Goal: Task Accomplishment & Management: Manage account settings

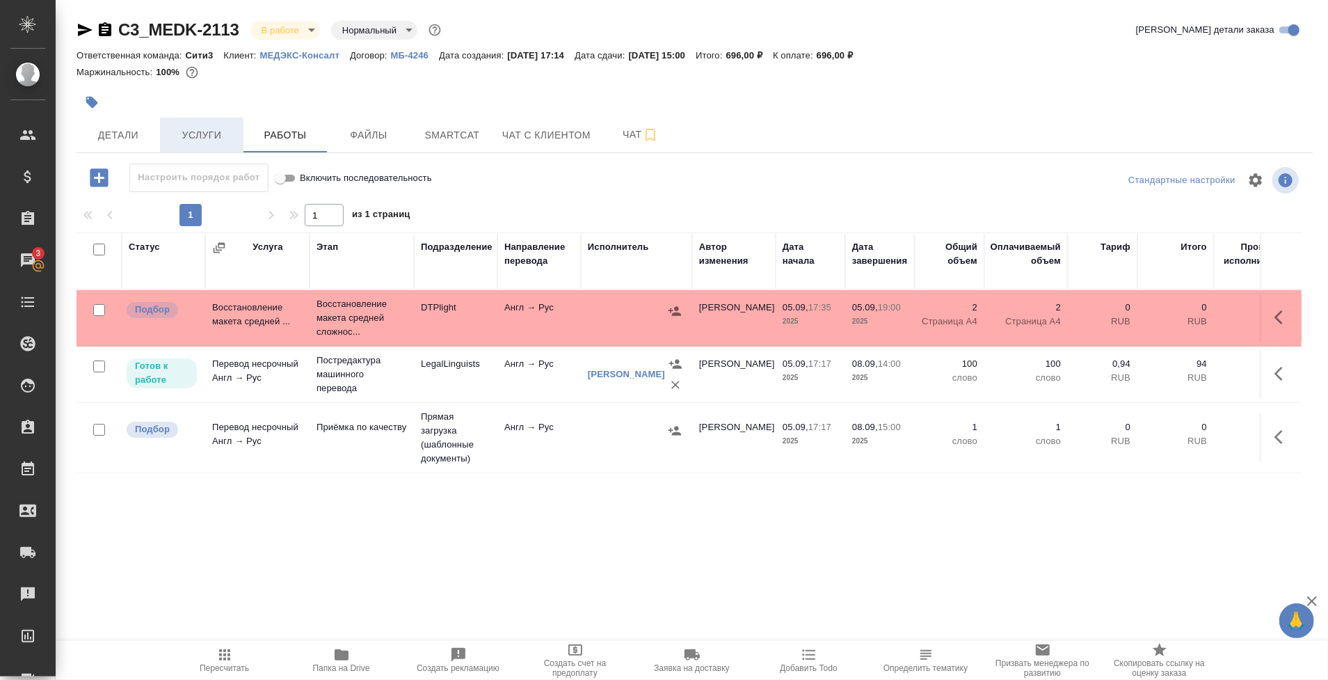
click at [222, 129] on span "Услуги" at bounding box center [201, 135] width 67 height 17
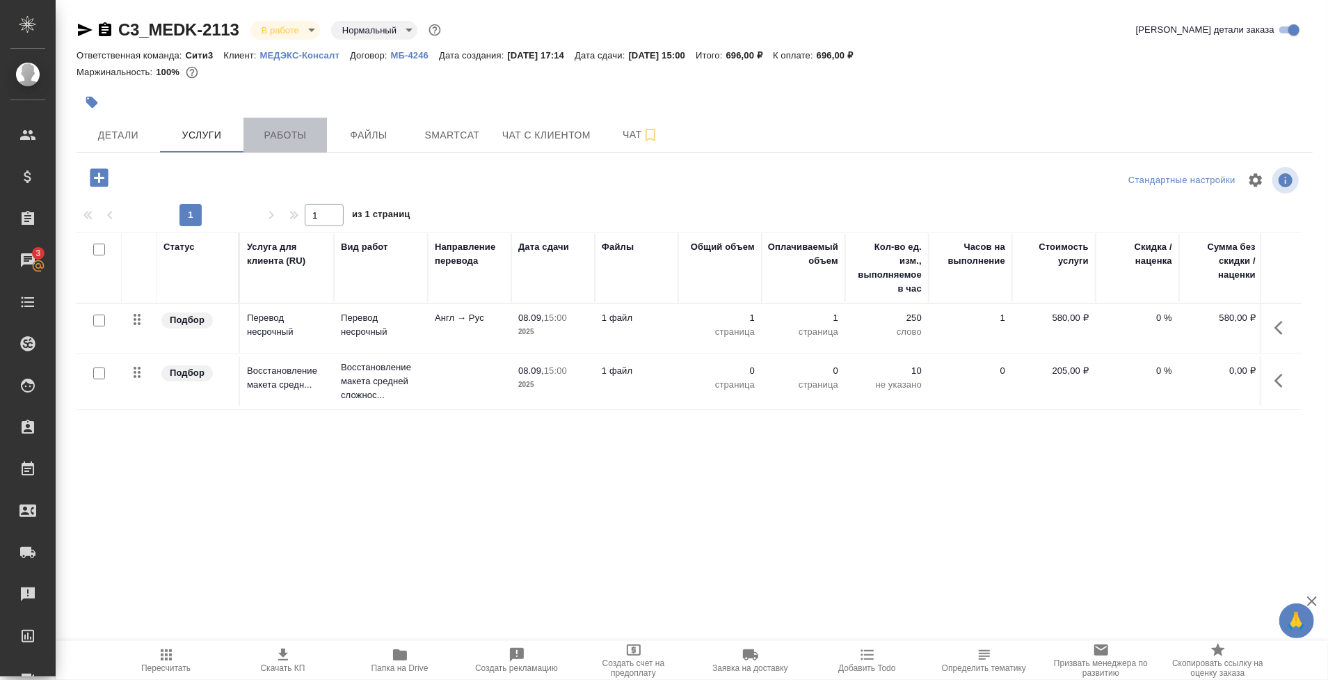
click at [269, 138] on span "Работы" at bounding box center [285, 135] width 67 height 17
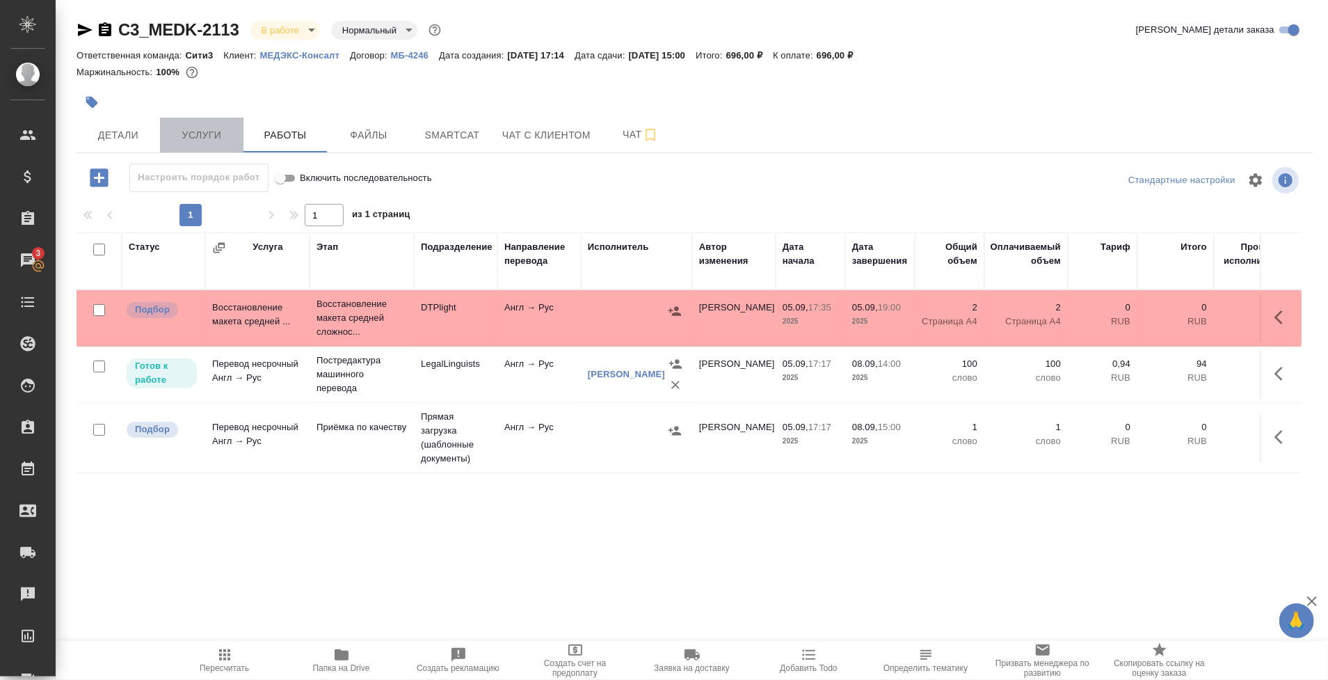
click at [209, 140] on span "Услуги" at bounding box center [201, 135] width 67 height 17
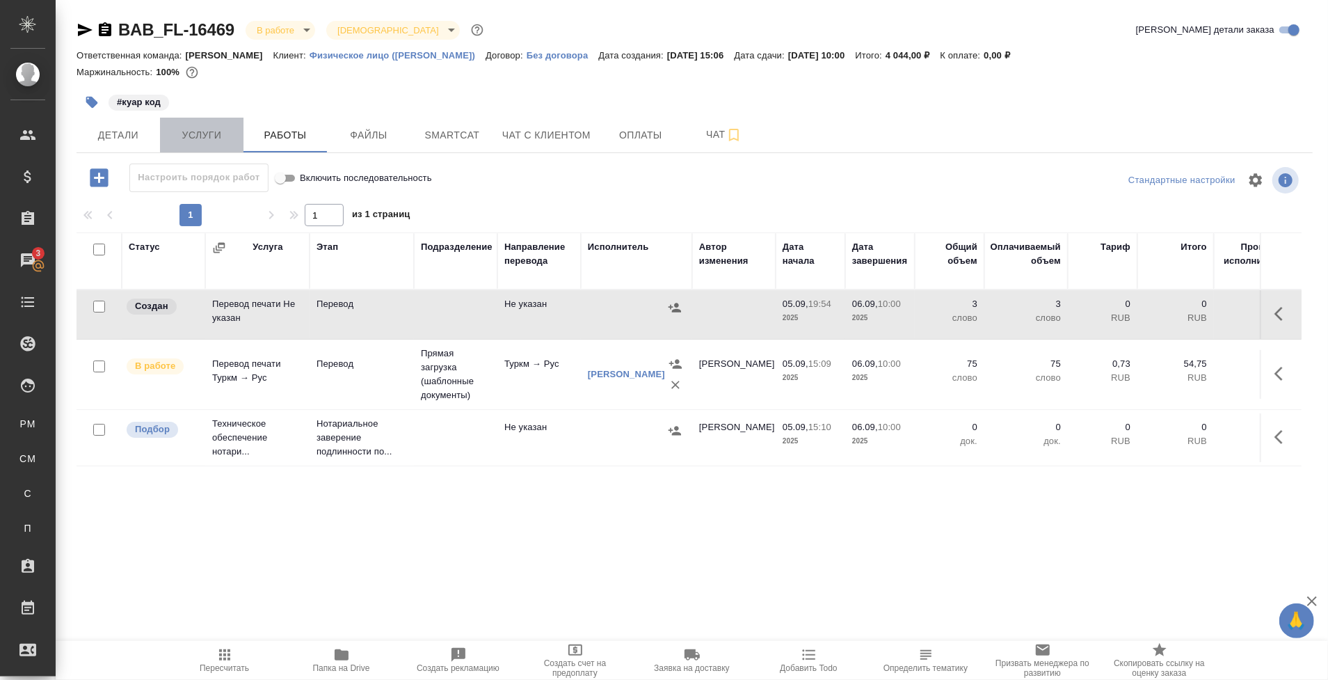
click at [207, 140] on span "Услуги" at bounding box center [201, 135] width 67 height 17
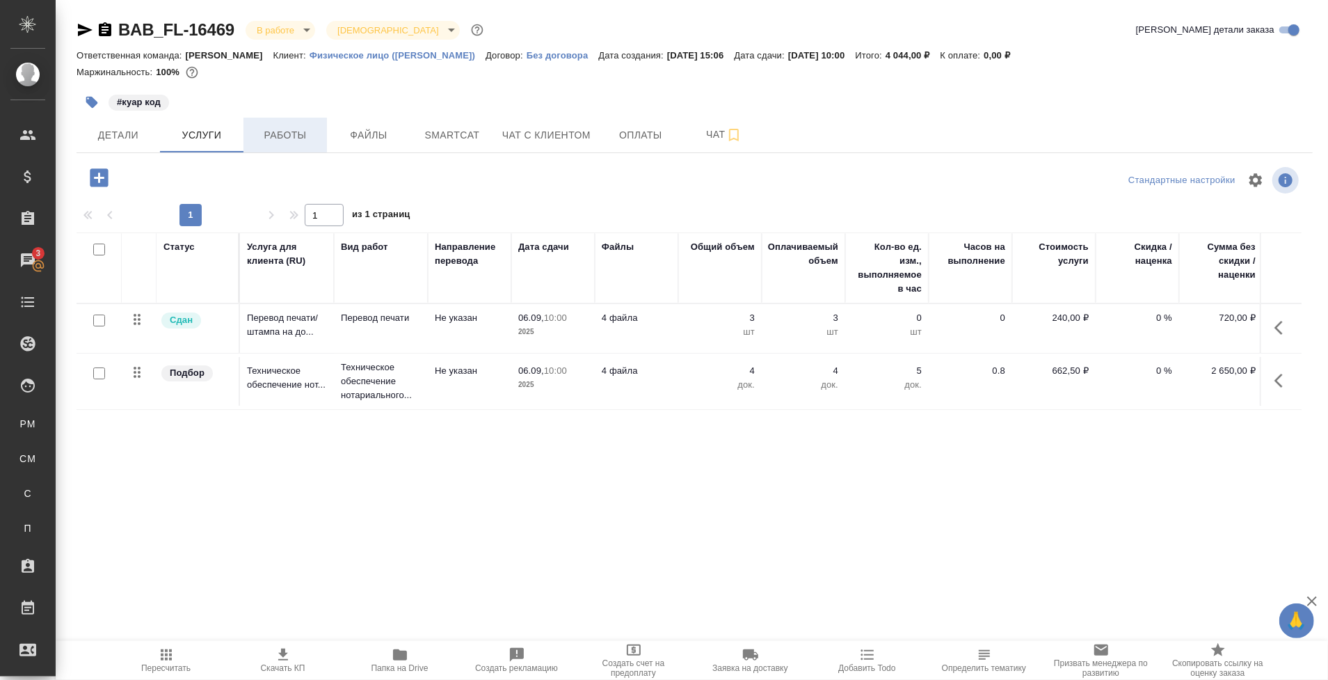
click at [285, 138] on span "Работы" at bounding box center [285, 135] width 67 height 17
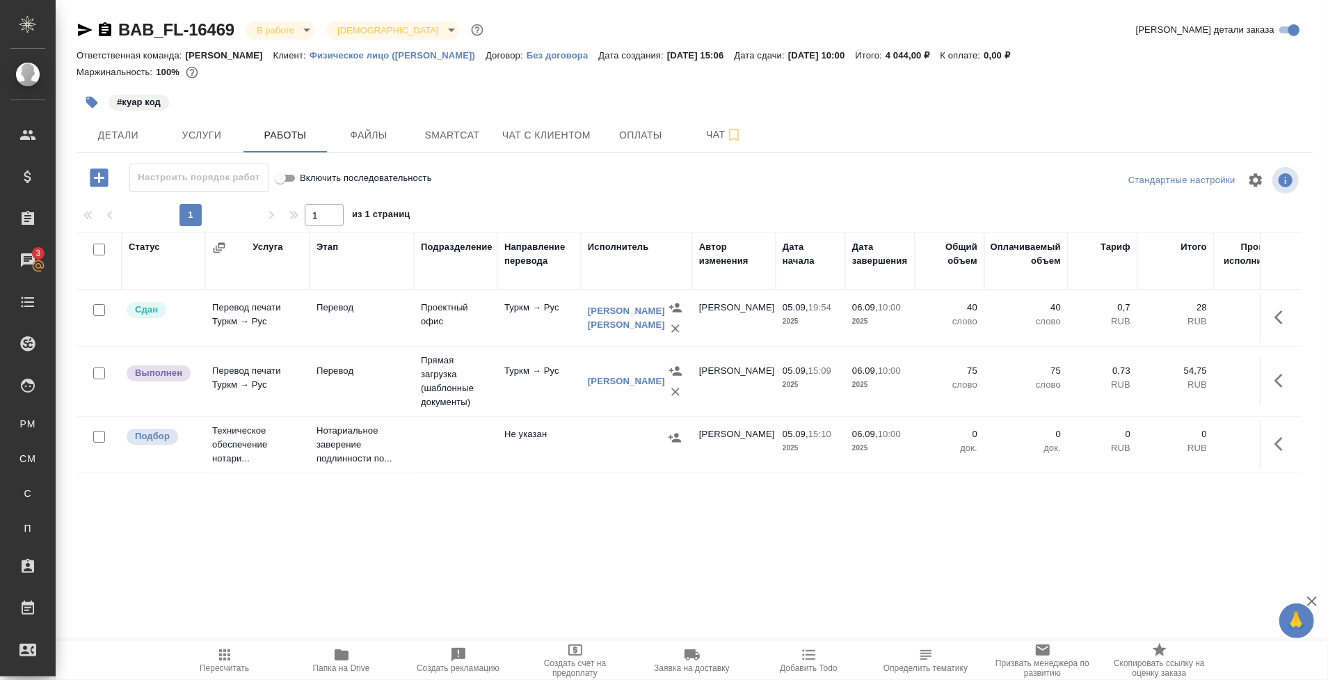
click at [362, 389] on td "Перевод" at bounding box center [362, 381] width 104 height 49
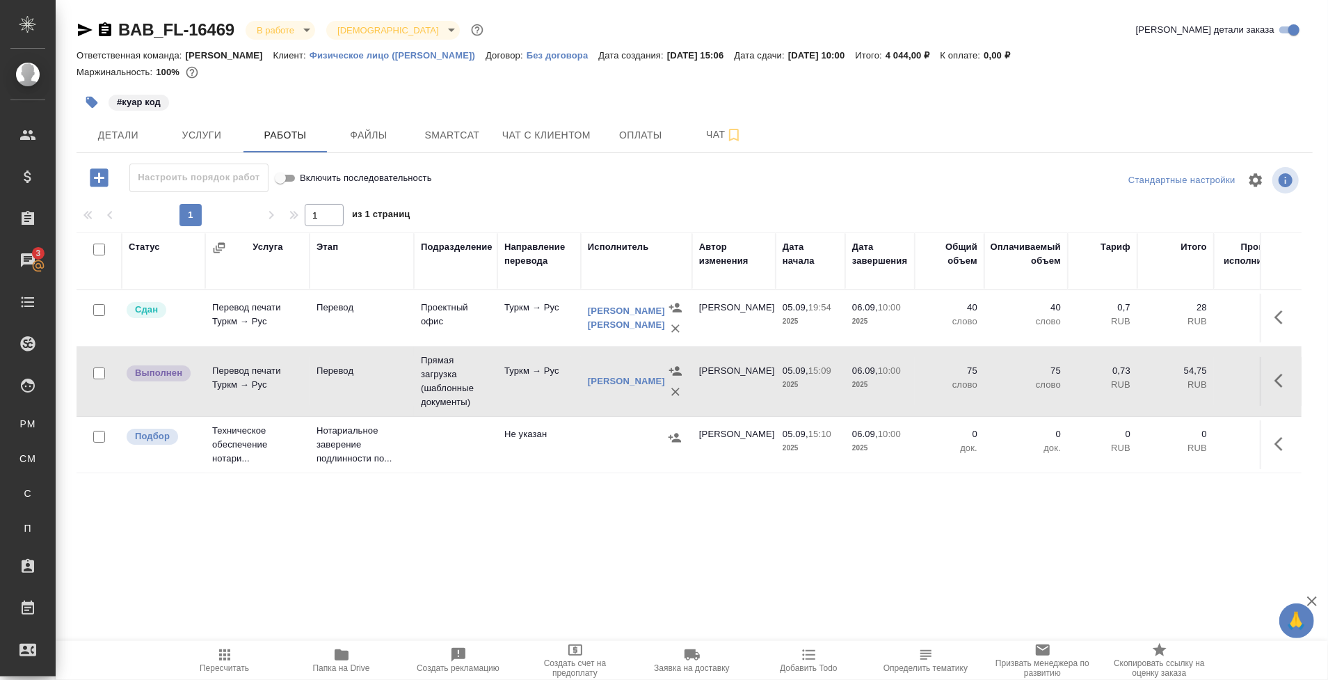
click at [228, 670] on span "Пересчитать" at bounding box center [224, 668] width 49 height 10
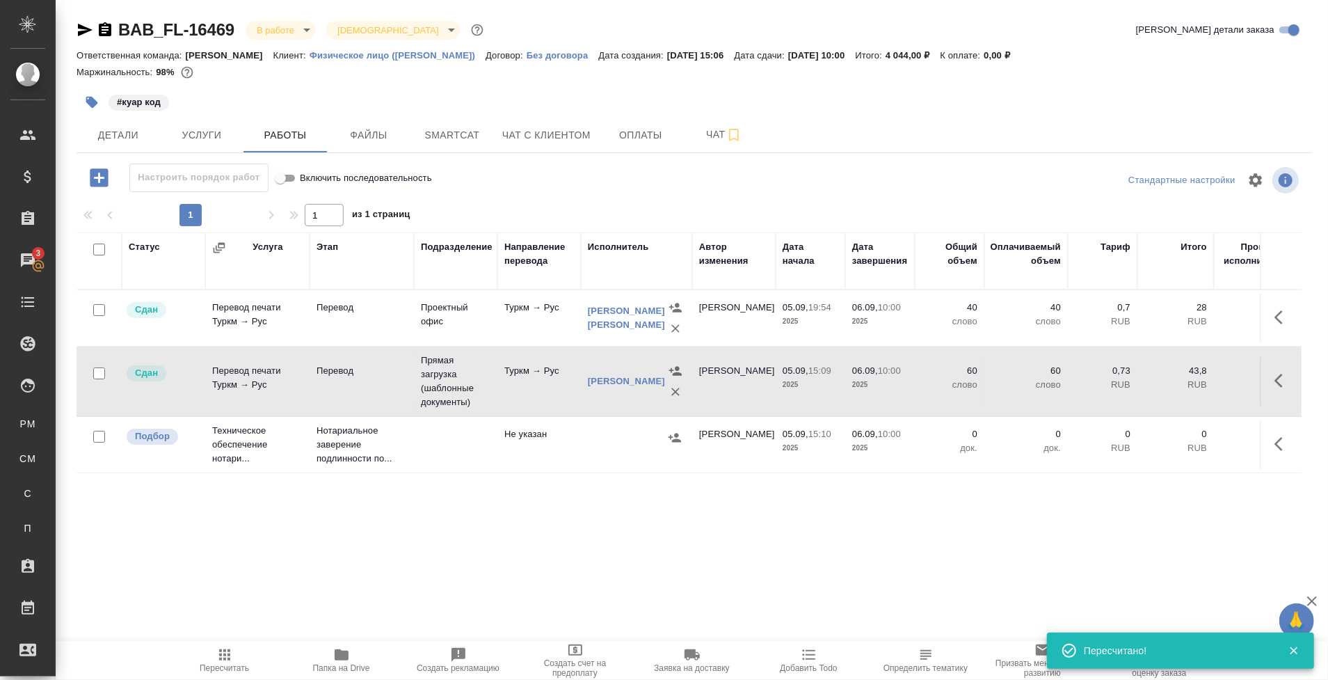
click at [295, 26] on body "🙏 .cls-1 fill:#fff; AWATERA Tarabanovskaya Anastasia Клиенты Спецификации Заказ…" at bounding box center [664, 340] width 1328 height 680
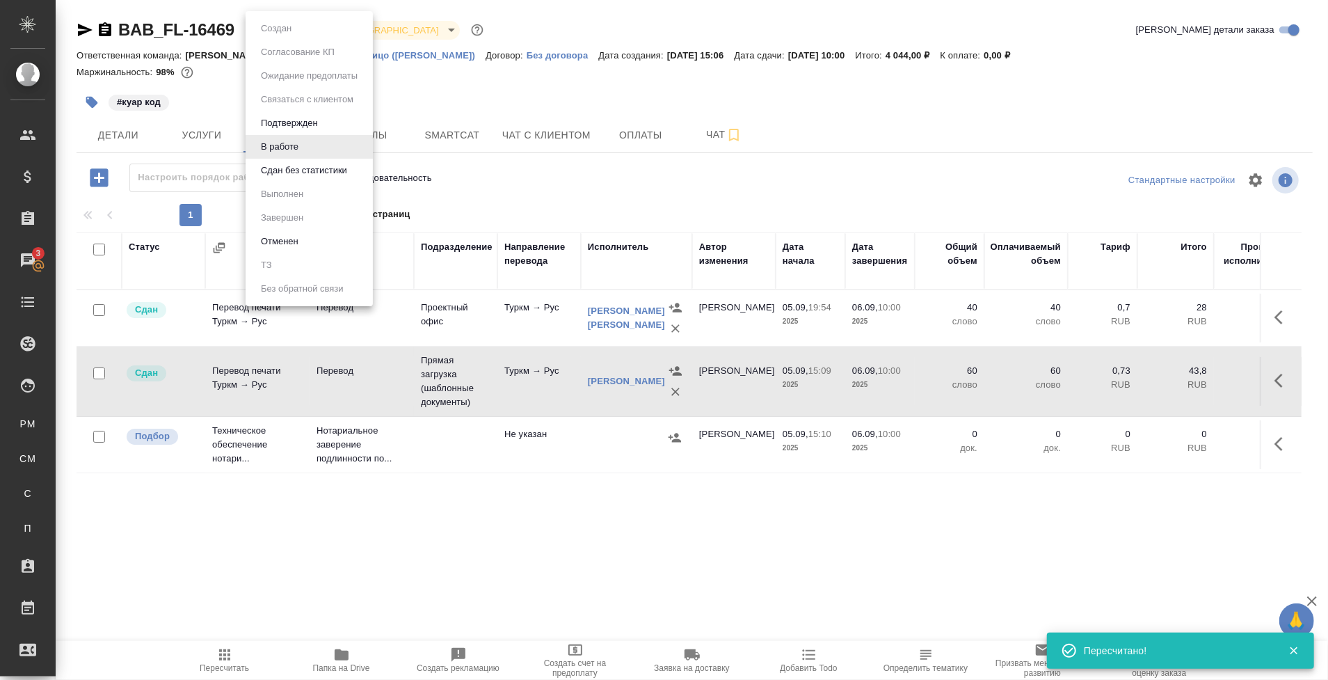
click at [333, 177] on button "Сдан без статистики" at bounding box center [304, 170] width 95 height 15
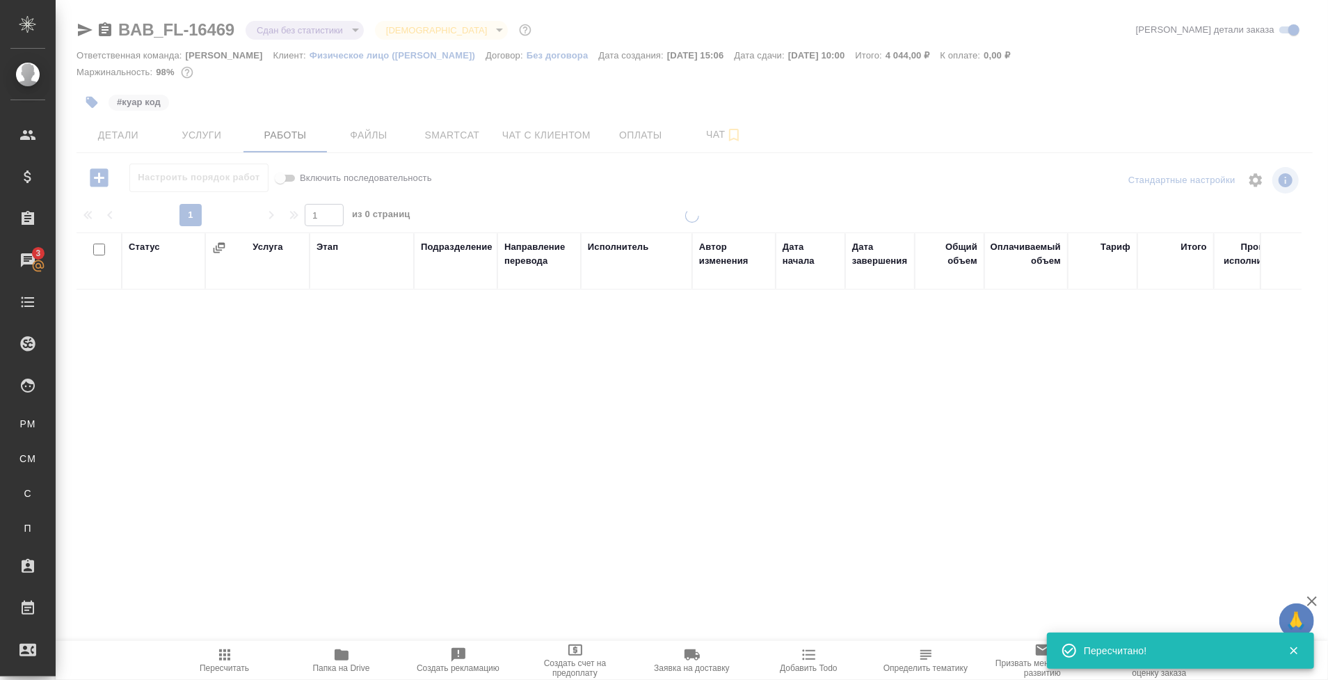
click at [265, 33] on body "🙏 .cls-1 fill:#fff; AWATERA Tarabanovskaya Anastasia Клиенты Спецификации Заказ…" at bounding box center [664, 340] width 1328 height 680
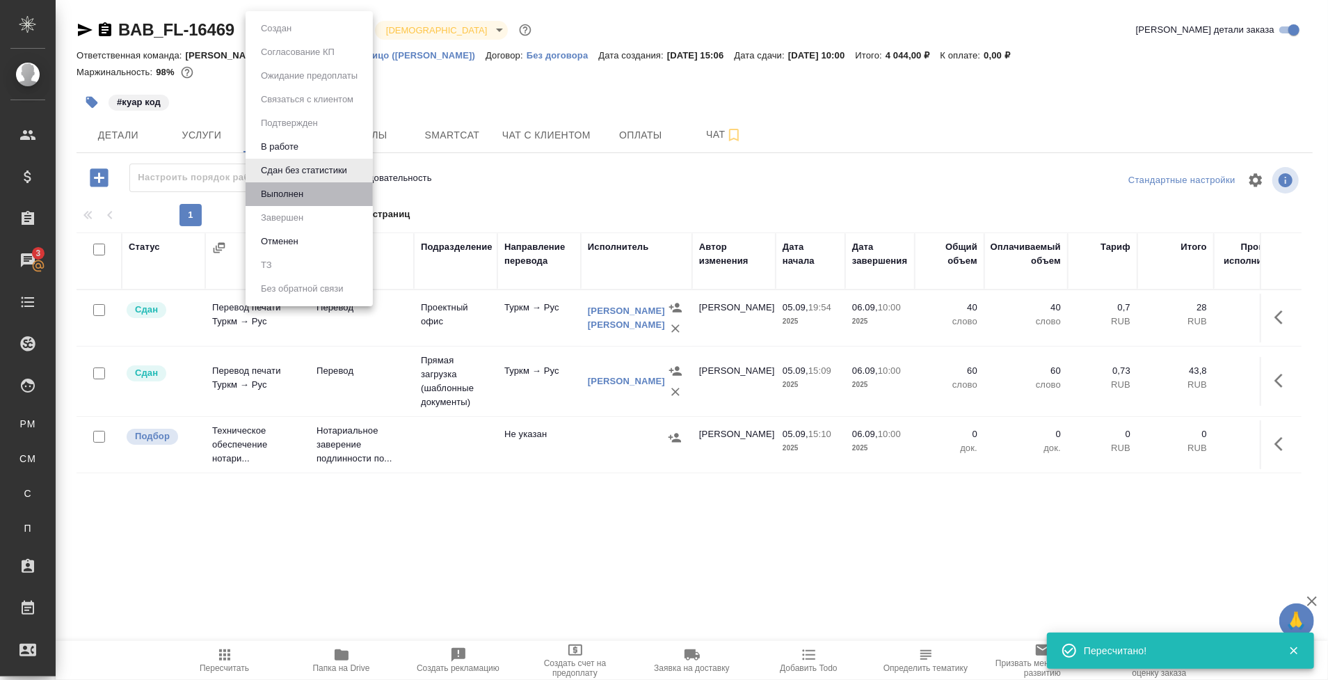
click at [310, 191] on li "Выполнен" at bounding box center [309, 194] width 127 height 24
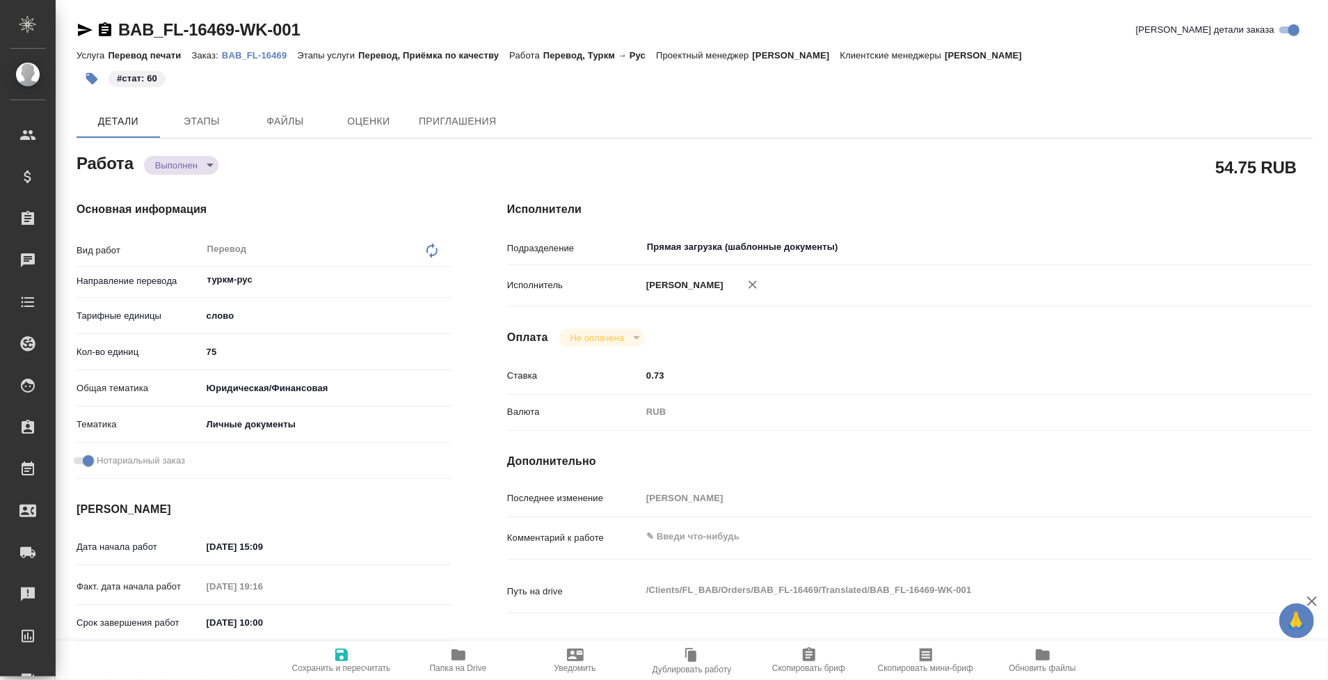
type textarea "x"
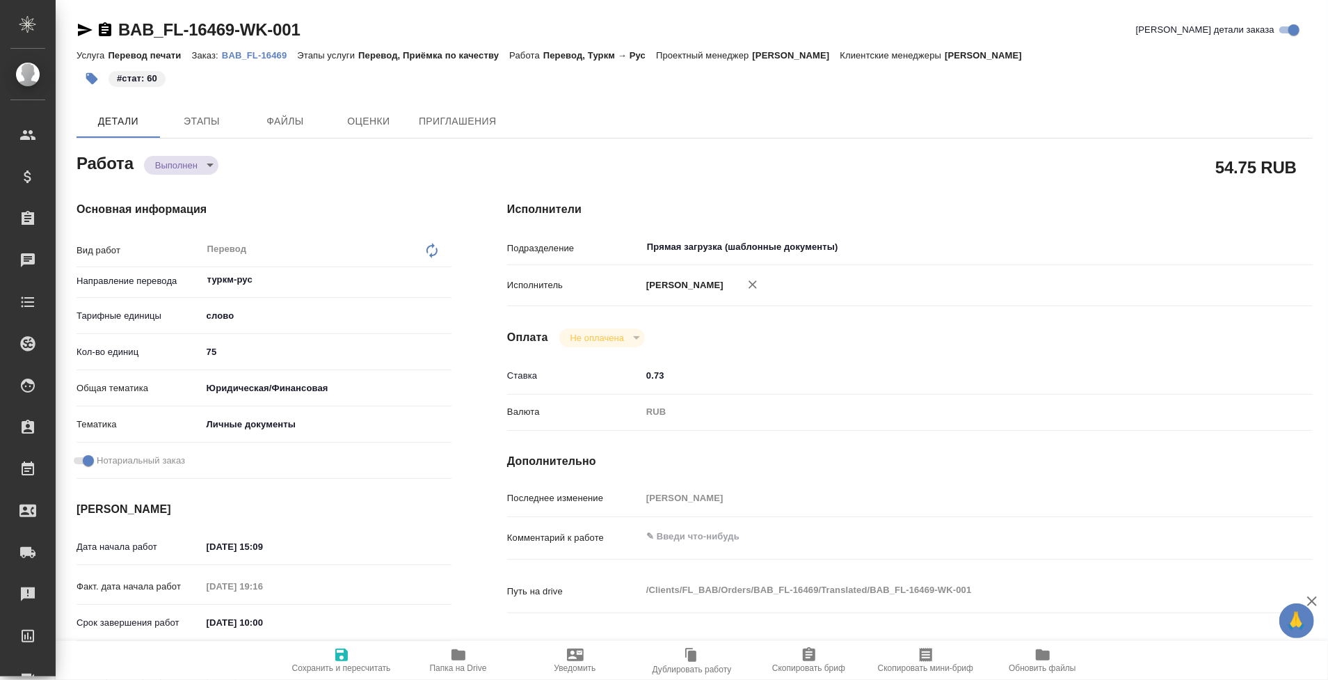
type textarea "x"
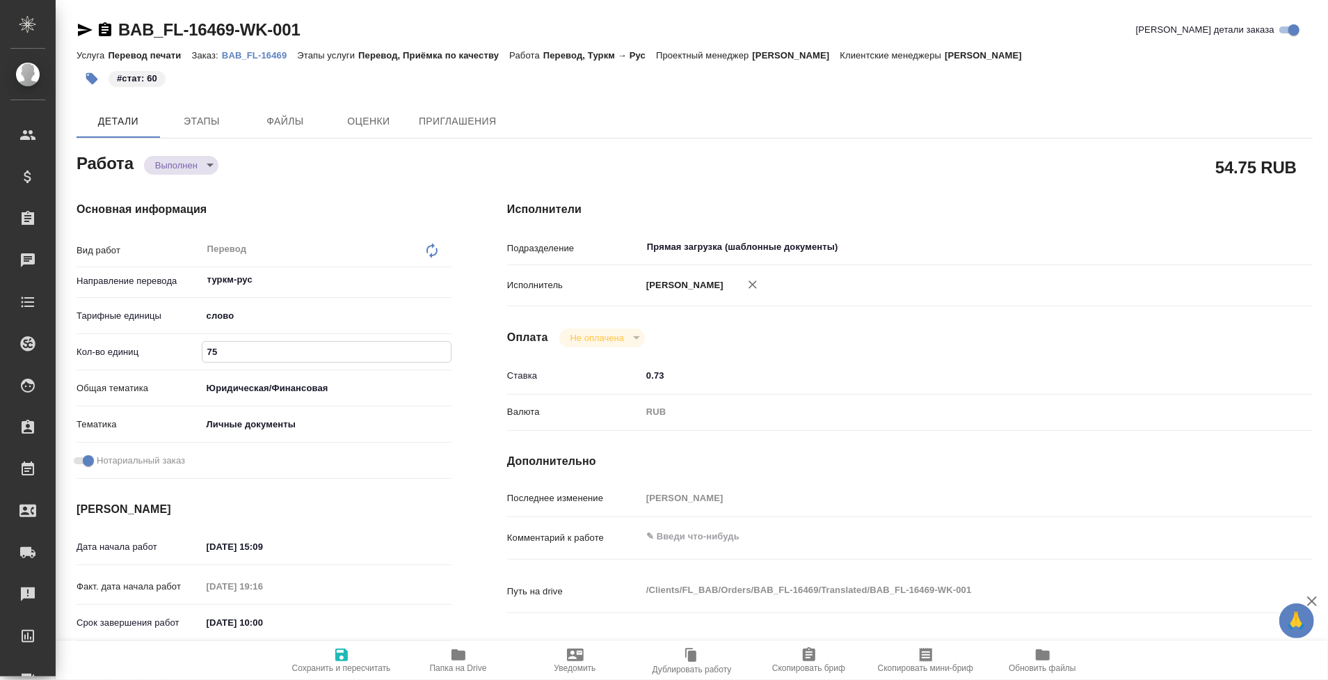
type textarea "x"
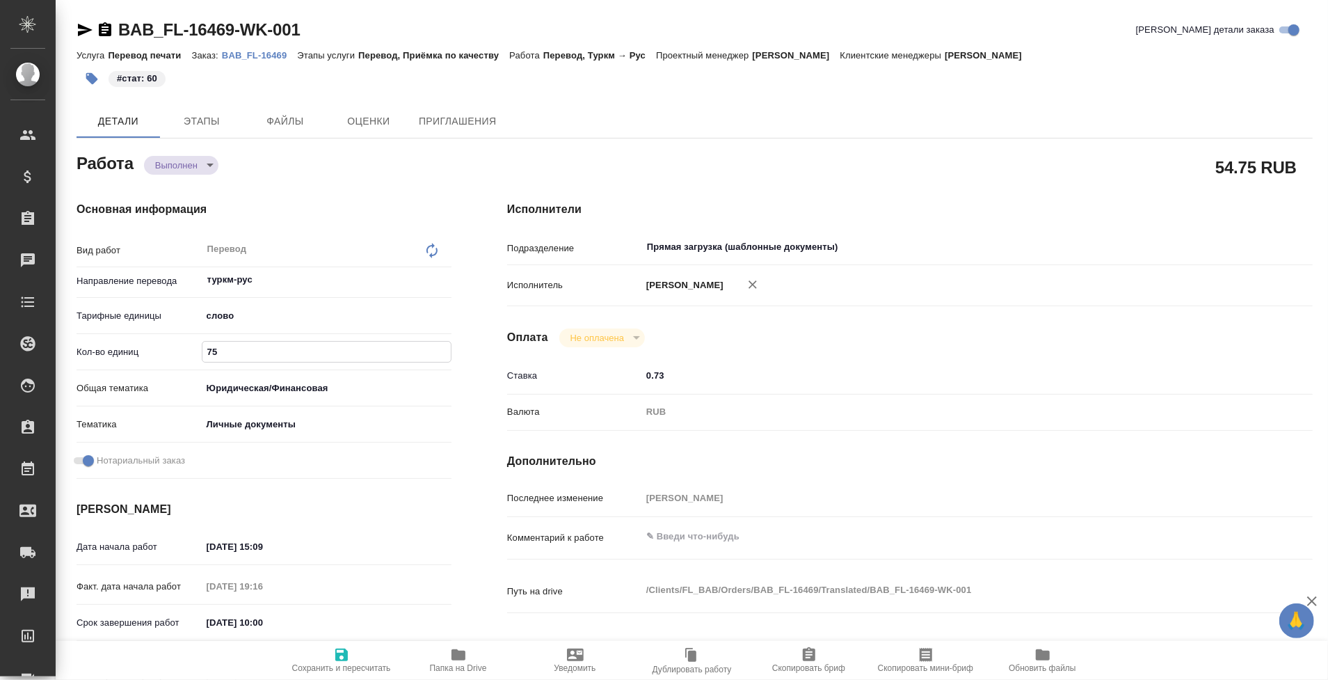
drag, startPoint x: 244, startPoint y: 349, endPoint x: 157, endPoint y: 349, distance: 87.7
click at [157, 349] on div "Кол-во единиц 75" at bounding box center [264, 352] width 375 height 24
type textarea "x"
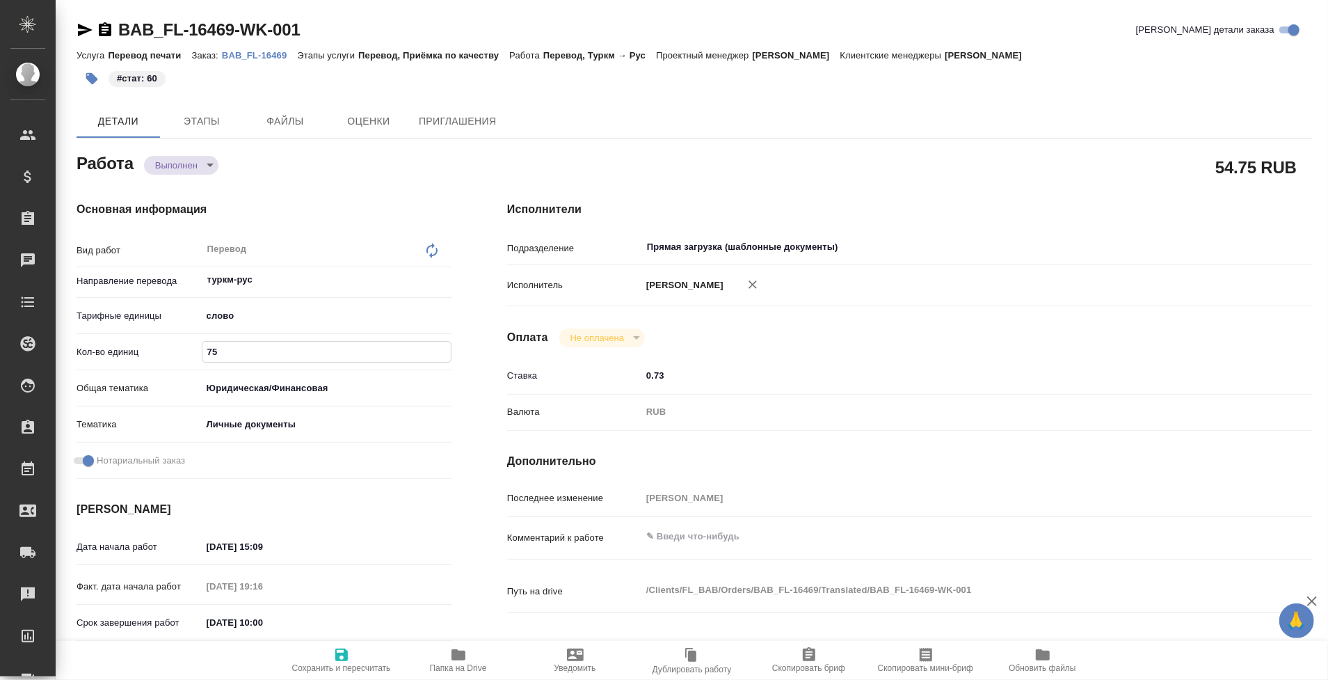
type textarea "x"
type input "6"
type textarea "x"
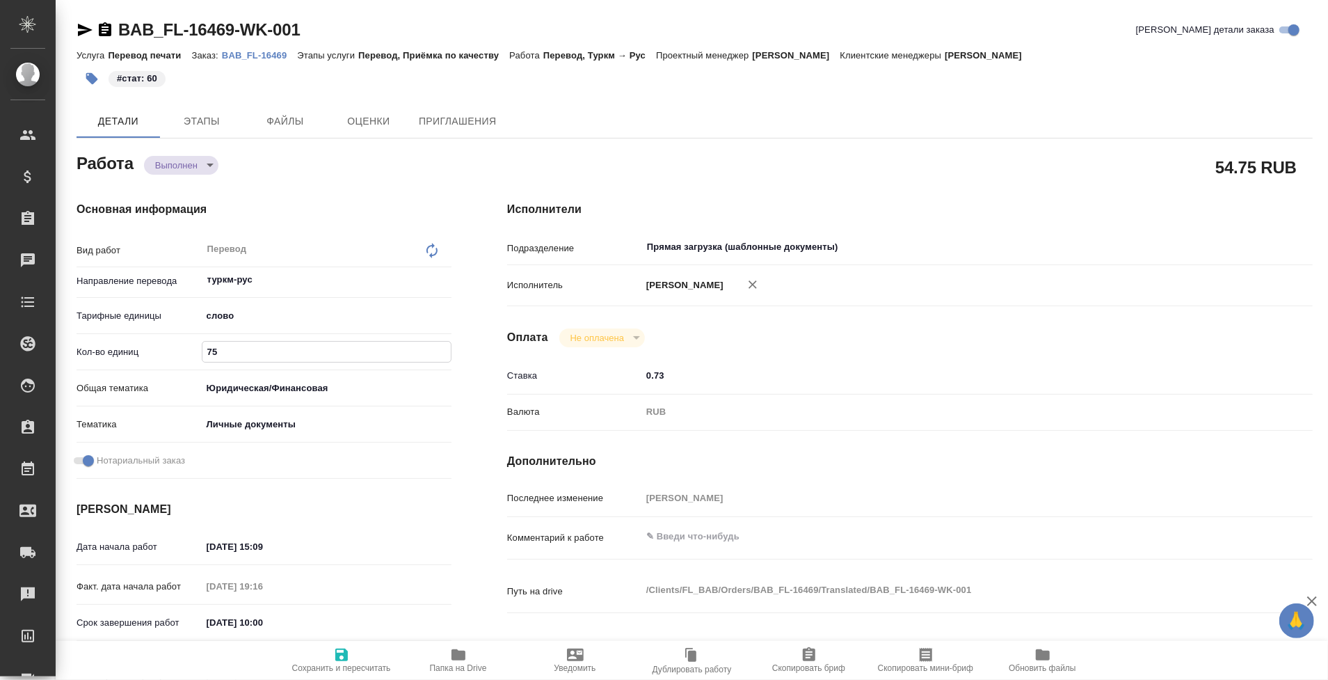
type textarea "x"
type input "60"
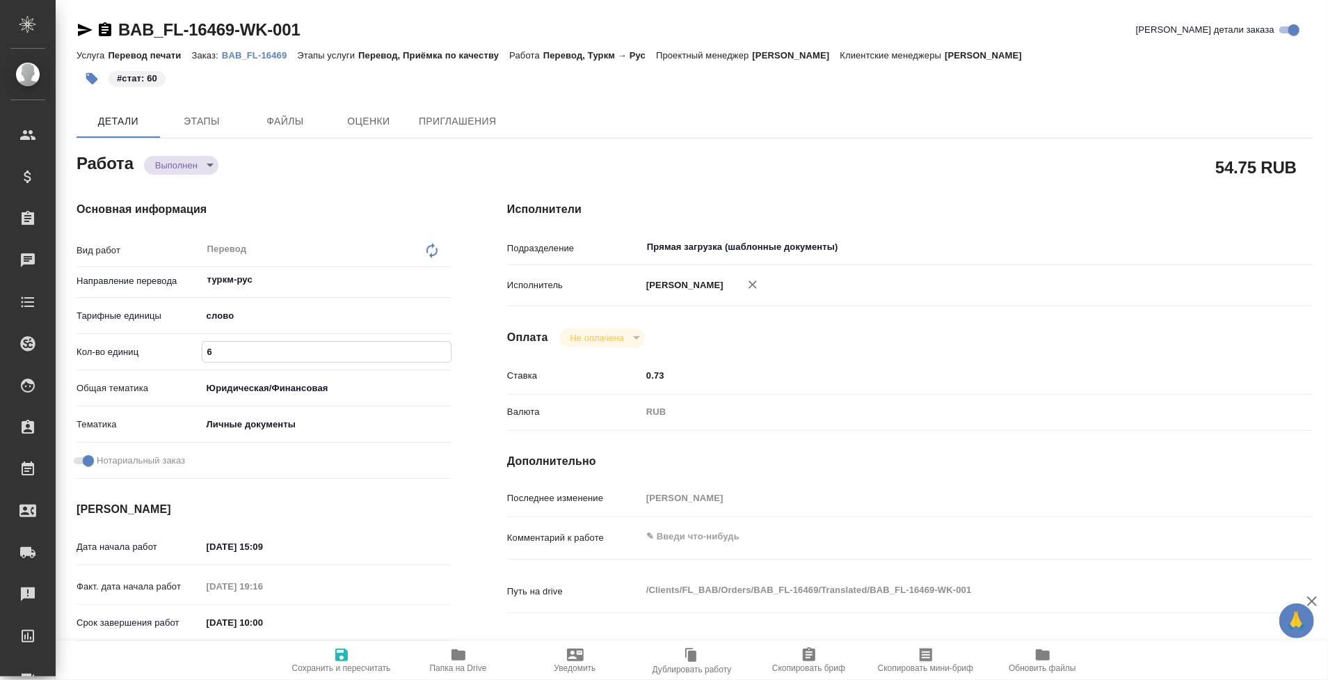
type textarea "x"
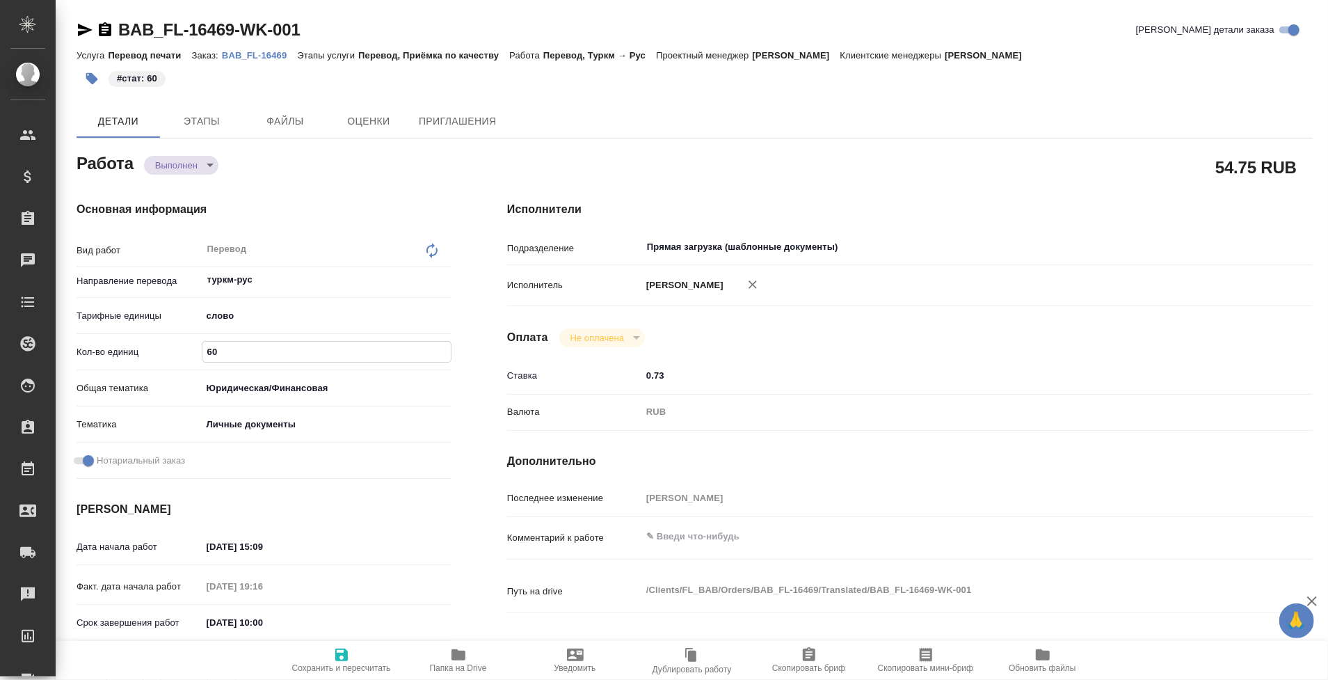
type textarea "x"
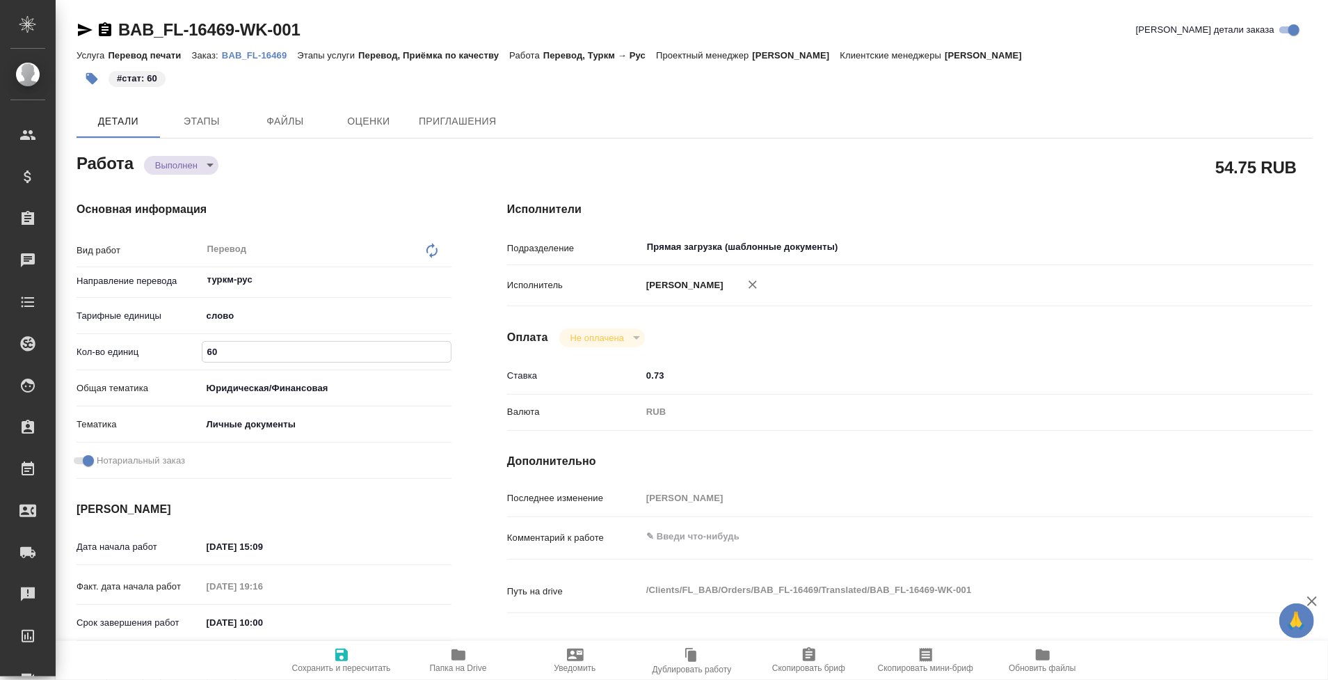
type textarea "x"
type input "60"
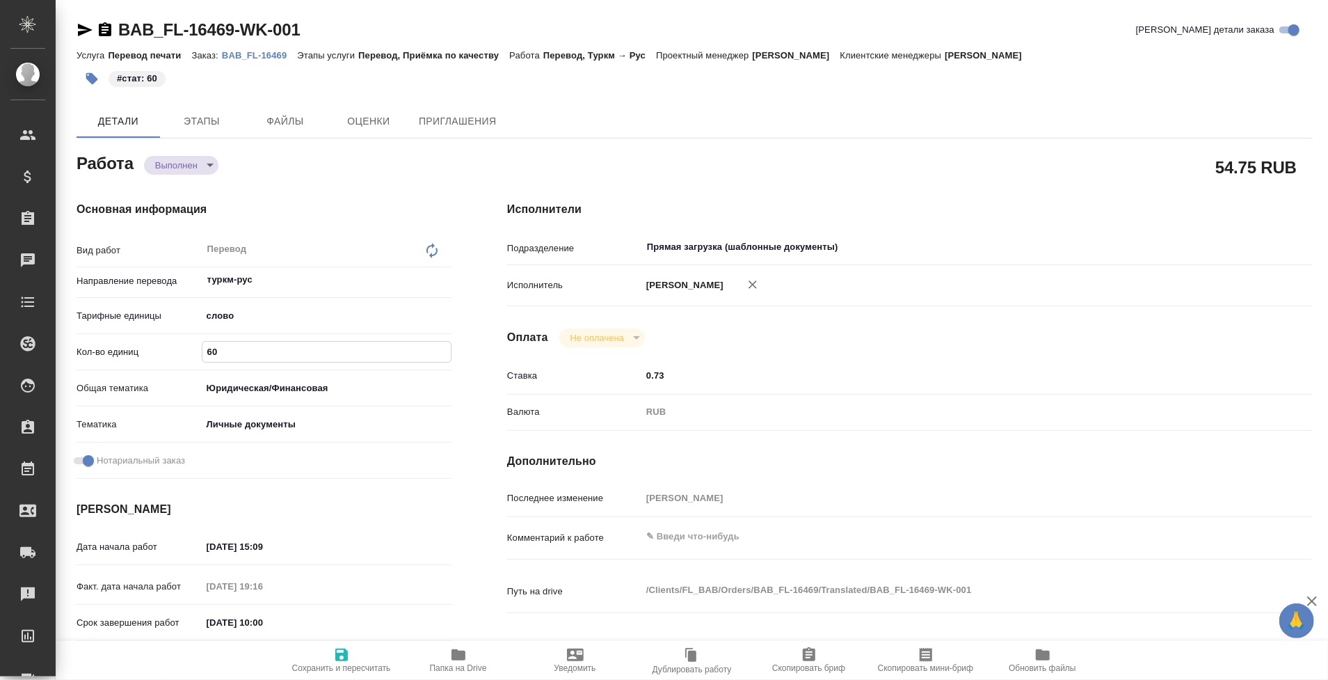
click at [357, 663] on span "Сохранить и пересчитать" at bounding box center [341, 668] width 99 height 10
type textarea "x"
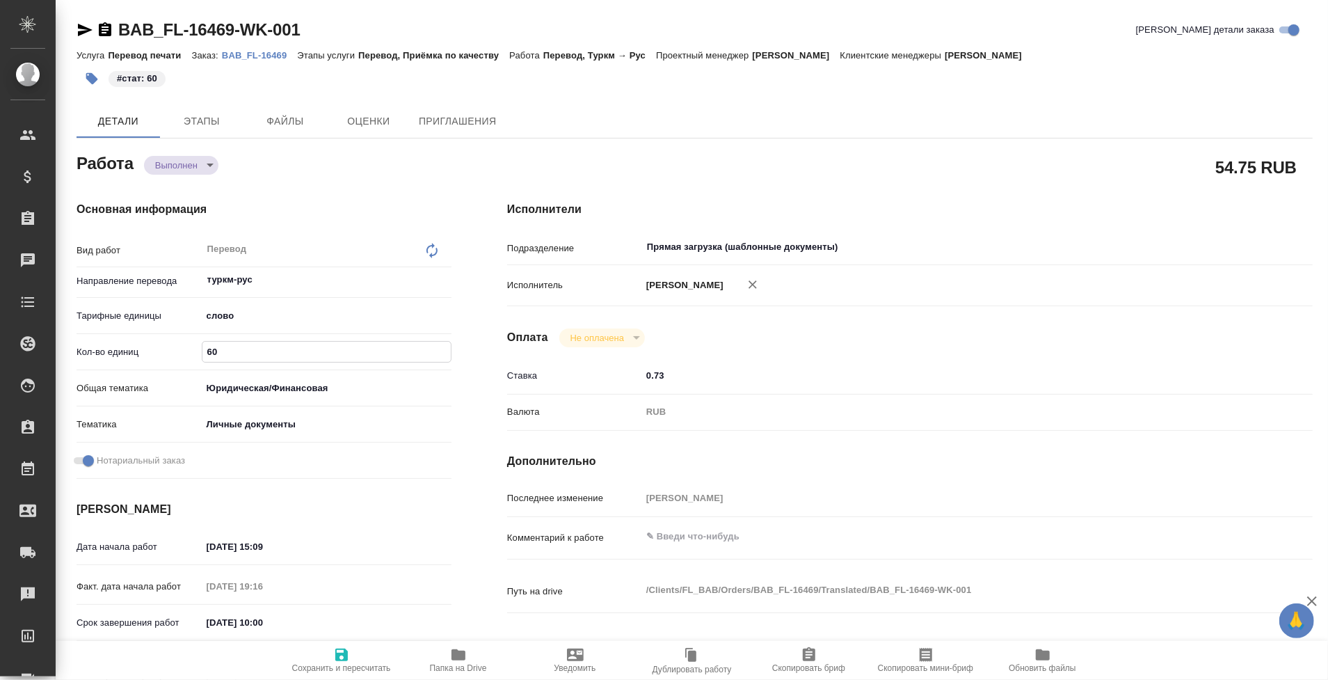
type textarea "x"
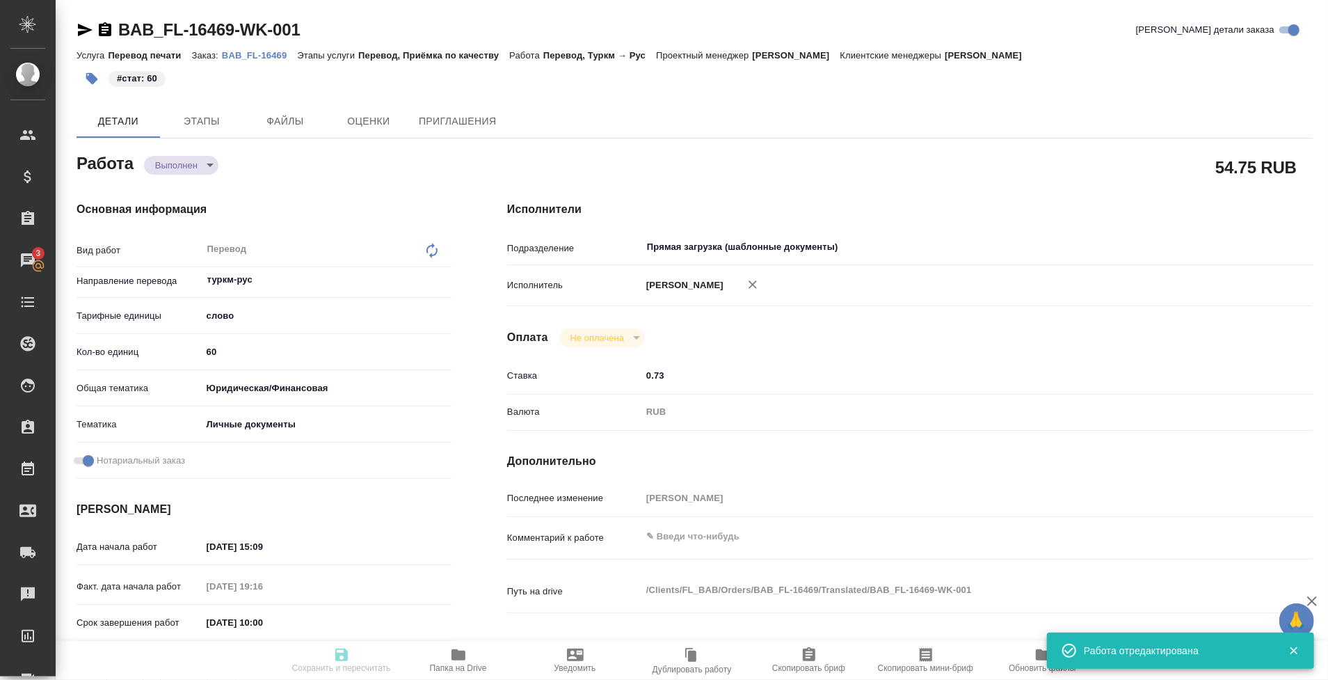
type textarea "x"
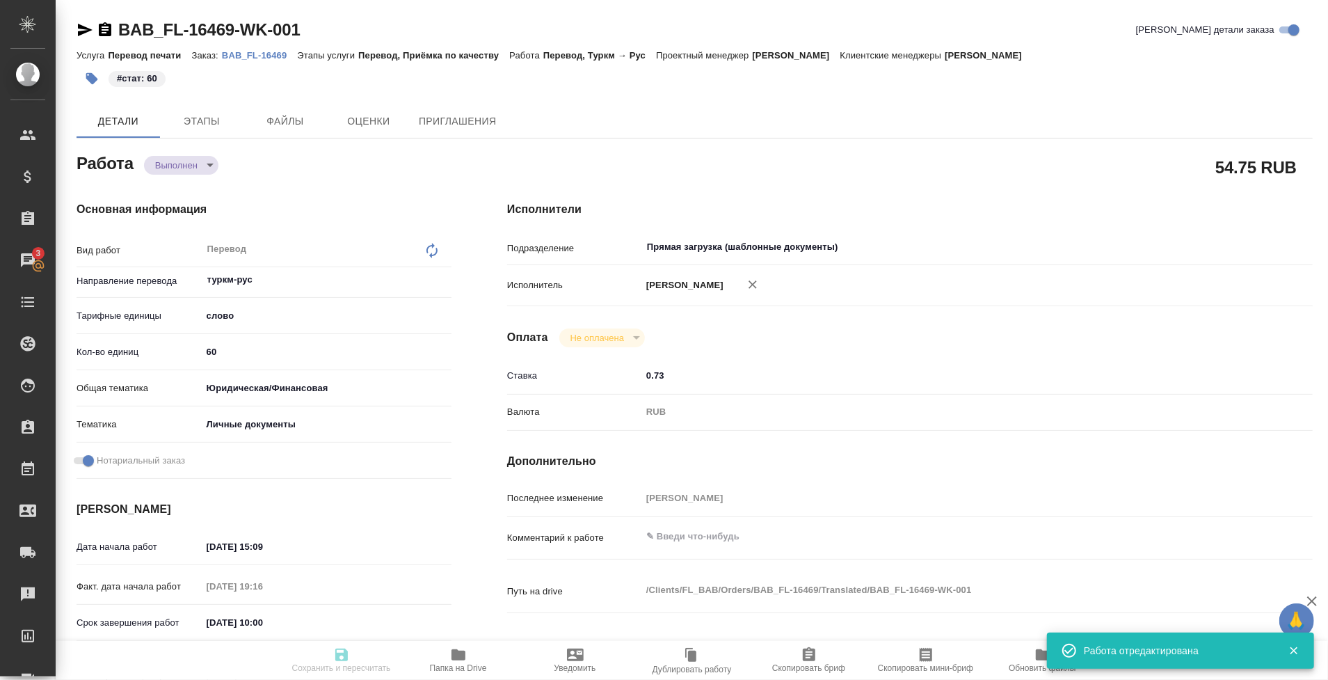
type input "completed"
type textarea "Перевод"
type textarea "x"
type input "туркм-рус"
type input "5a8b1489cc6b4906c91bfd90"
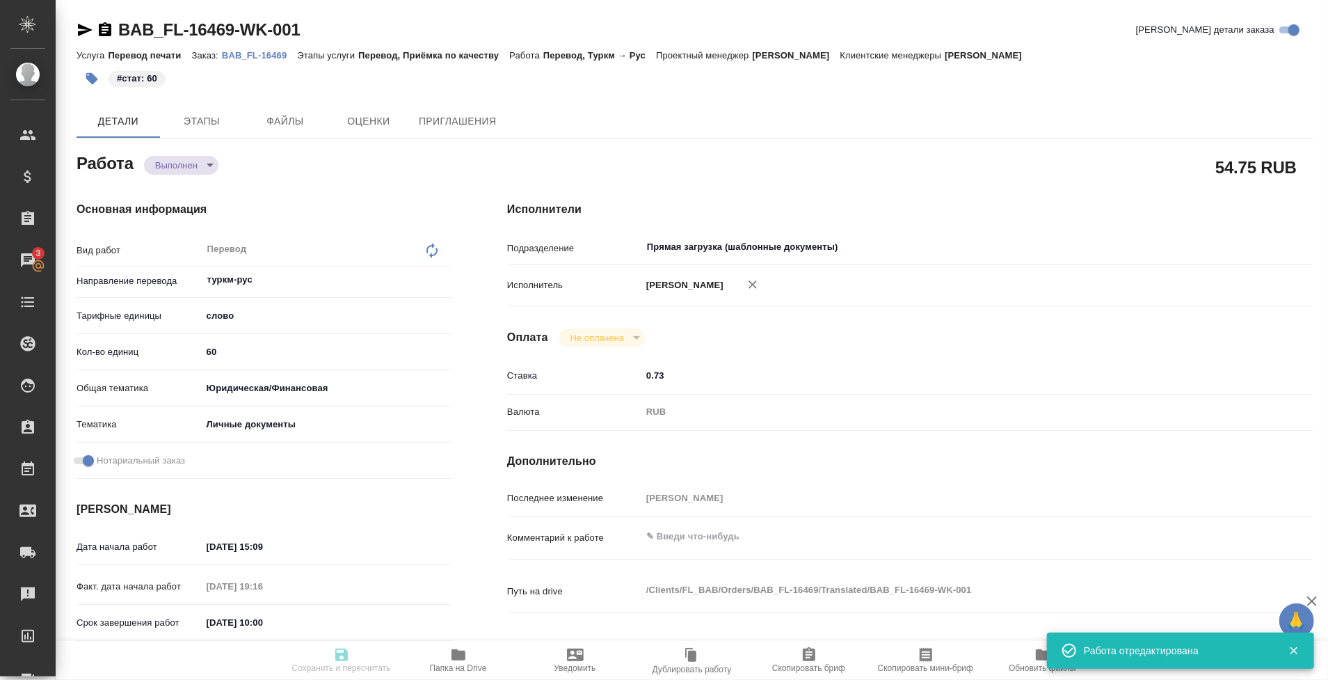
type input "60"
type input "yr-fn"
type input "5a8b8b956a9677013d343cfe"
checkbox input "true"
type input "05.09.2025 15:09"
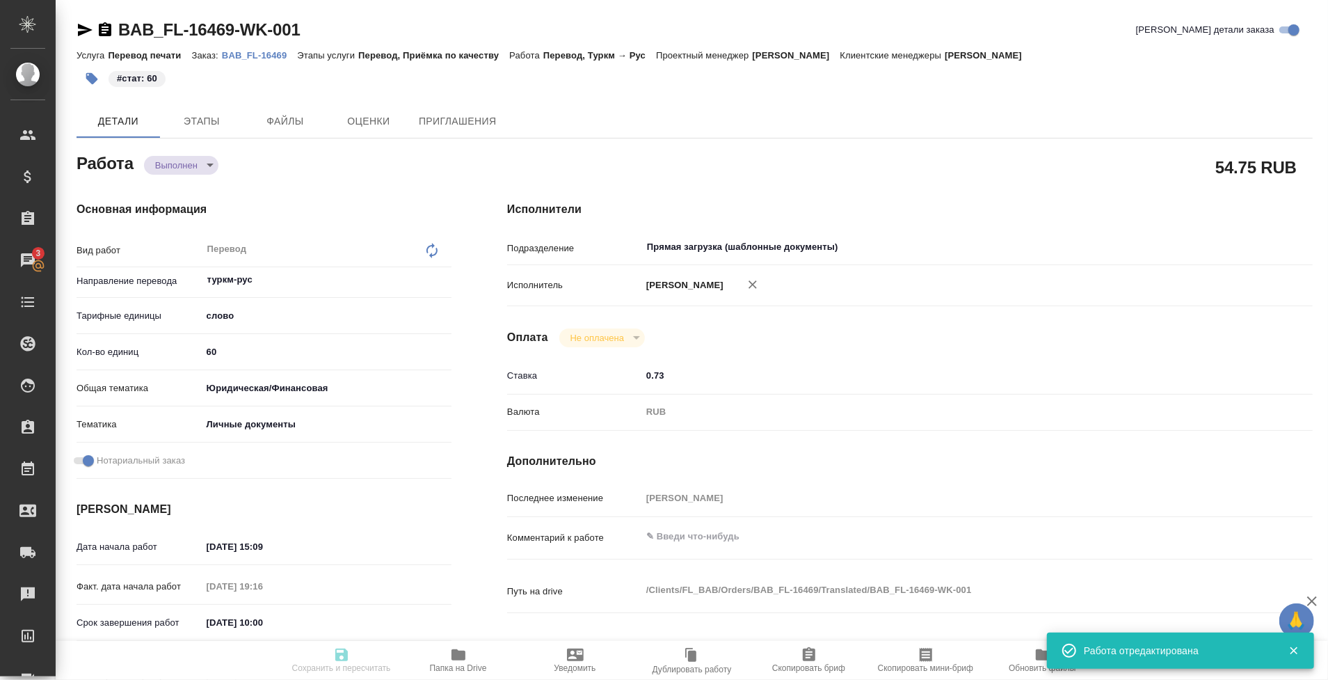
type input "05.09.2025 19:16"
type input "06.09.2025 10:00"
type input "05.09.2025 22:39"
type input "06.09.2025 10:00"
type input "Прямая загрузка (шаблонные документы)"
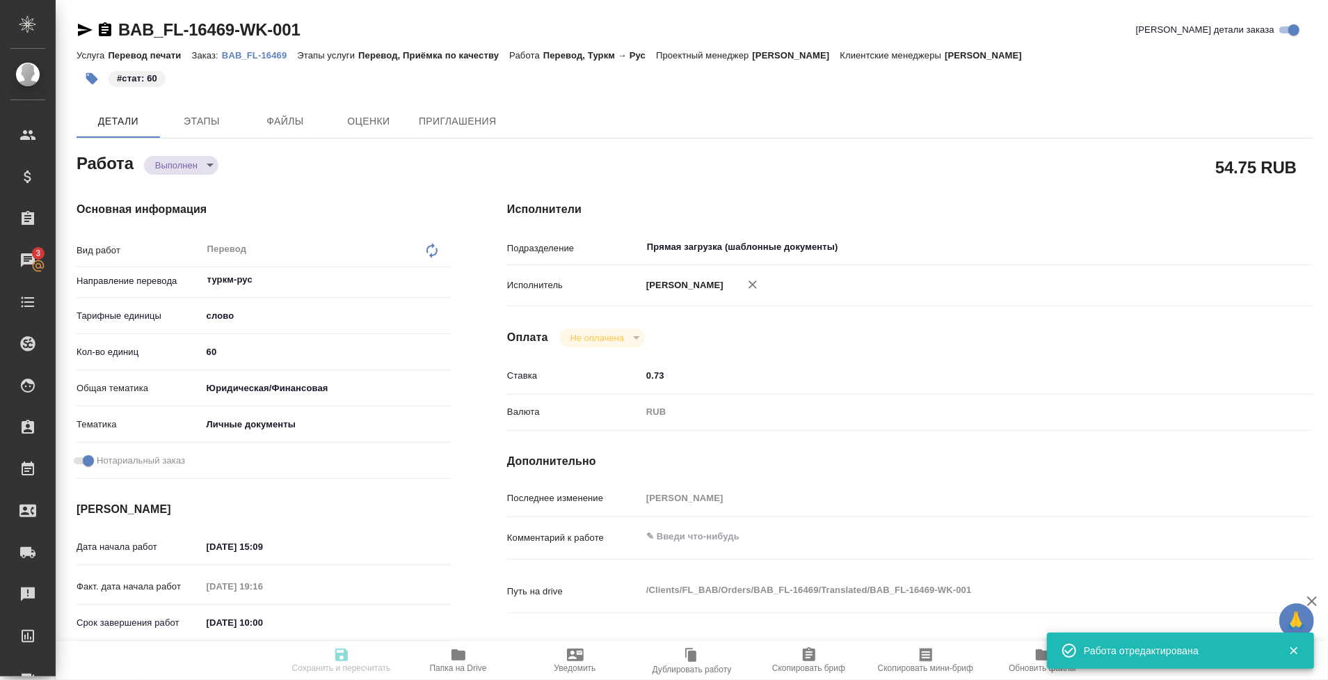
type input "notPayed"
type input "0.73"
type input "RUB"
type input "[PERSON_NAME]"
type textarea "x"
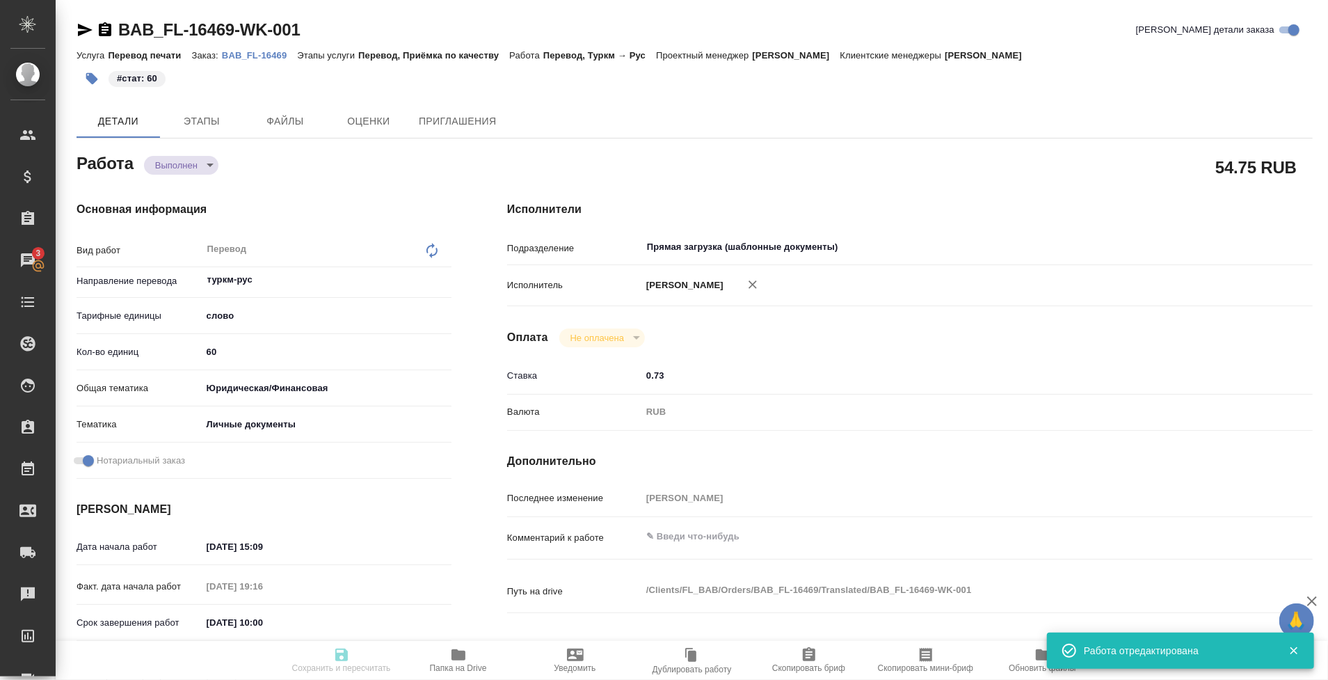
type textarea "/Clients/FL_BAB/Orders/BAB_FL-16469/Translated/BAB_FL-16469-WK-001"
type textarea "x"
type input "BAB_FL-16469"
type input "Перевод печати"
type input "Перевод, Приёмка по качеству"
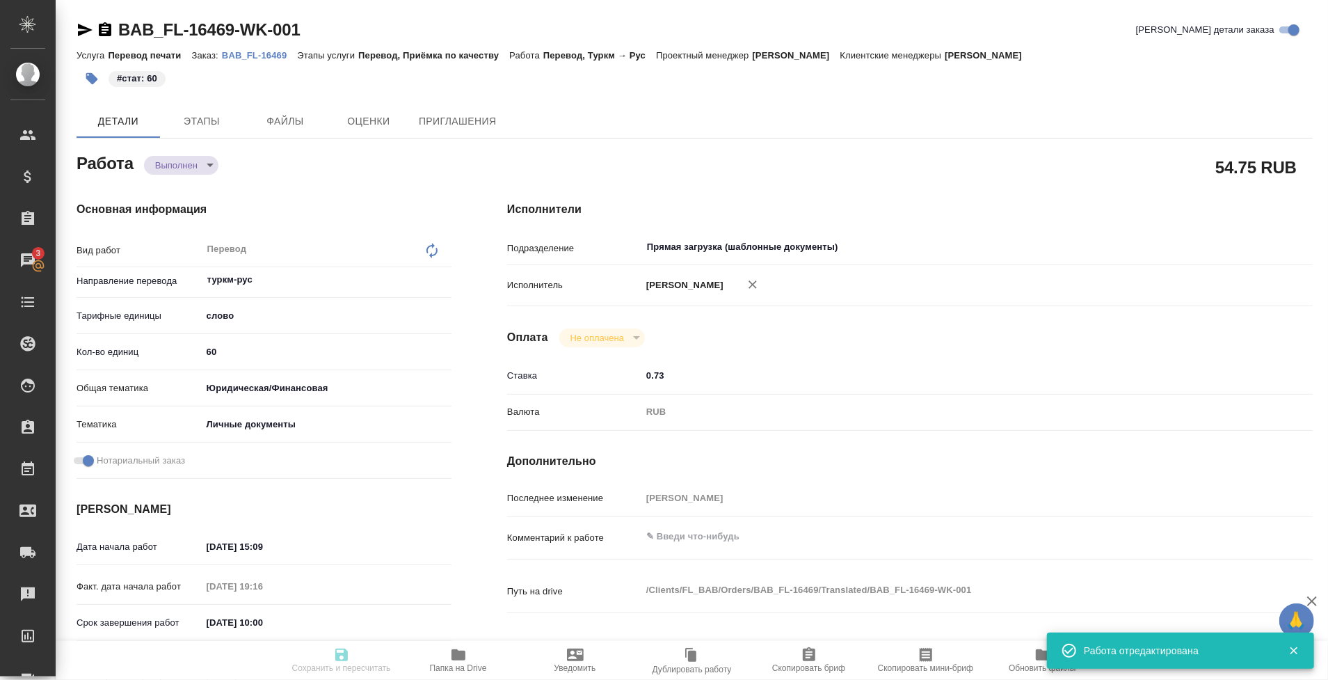
type input "Голубев Дмитрий"
type input "/Clients/FL_BAB/Orders/BAB_FL-16469"
type textarea "x"
type textarea "переводим только печати"
type textarea "x"
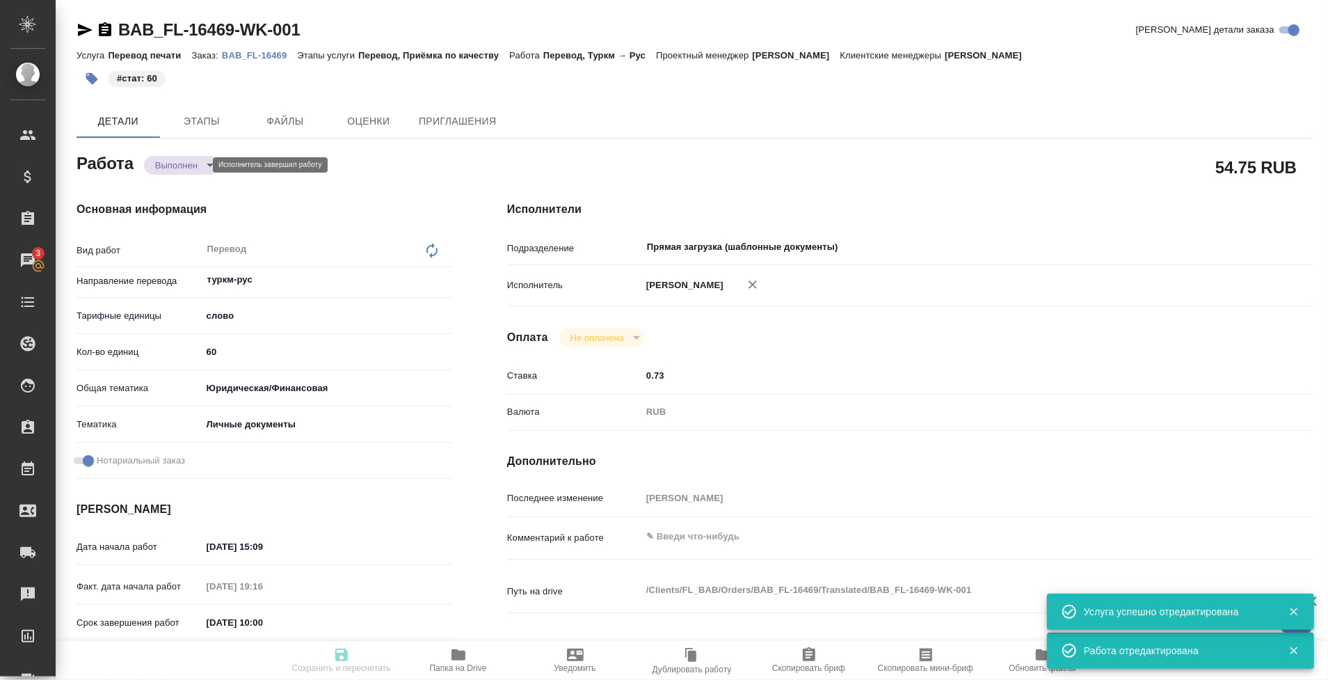
type textarea "x"
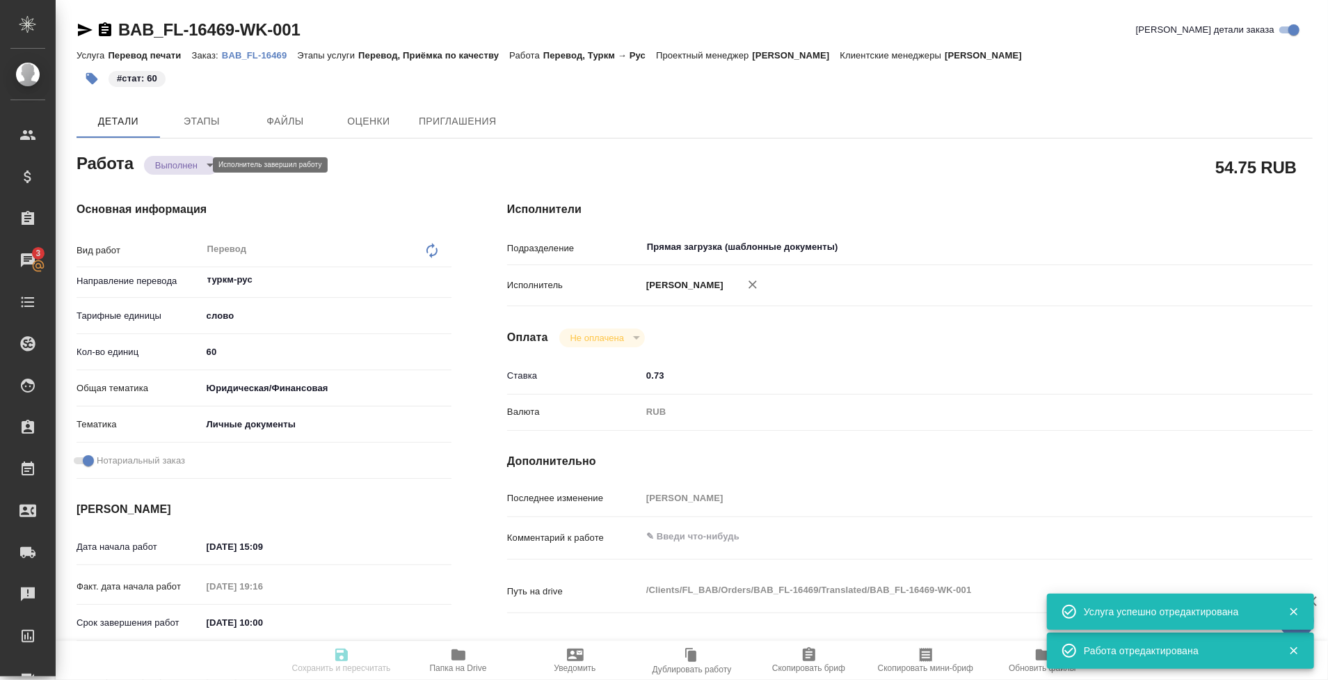
type textarea "x"
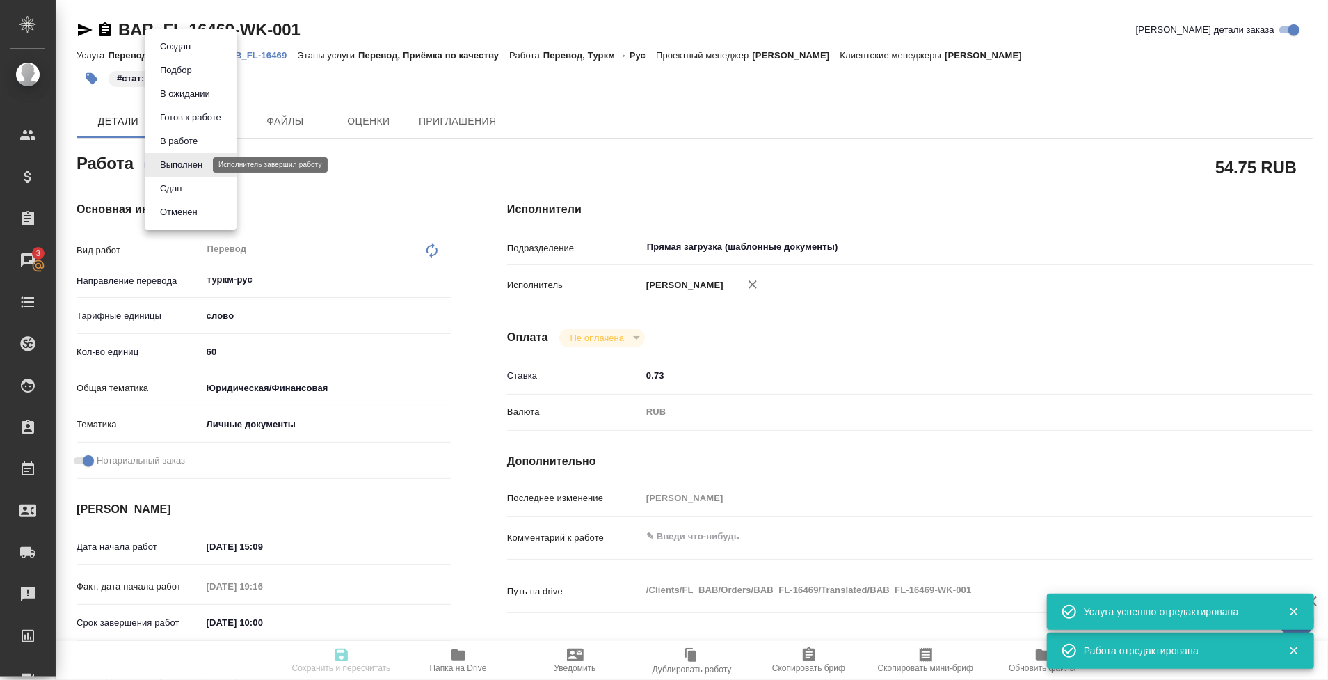
click at [184, 160] on body "🙏 .cls-1 fill:#fff; AWATERA Tarabanovskaya Anastasia Клиенты Спецификации Заказ…" at bounding box center [664, 340] width 1328 height 680
type textarea "x"
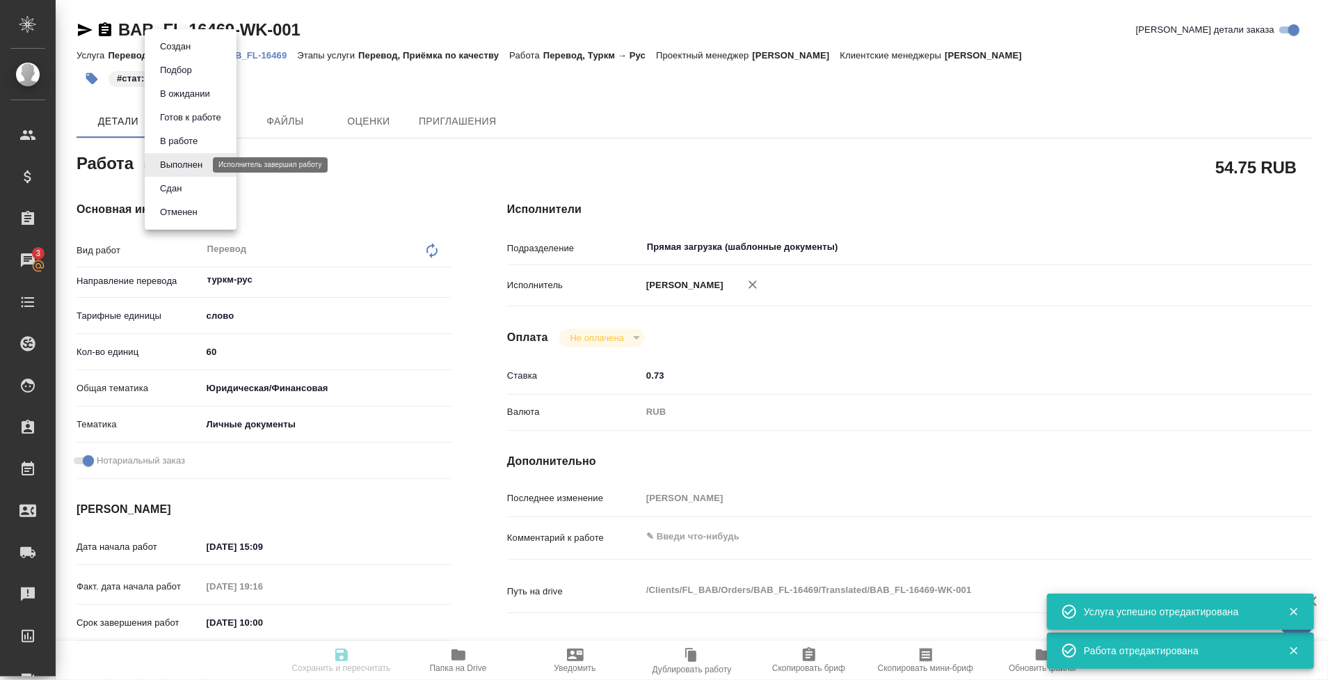
type textarea "x"
type input "completed"
type textarea "Перевод"
type textarea "x"
type input "туркм-рус"
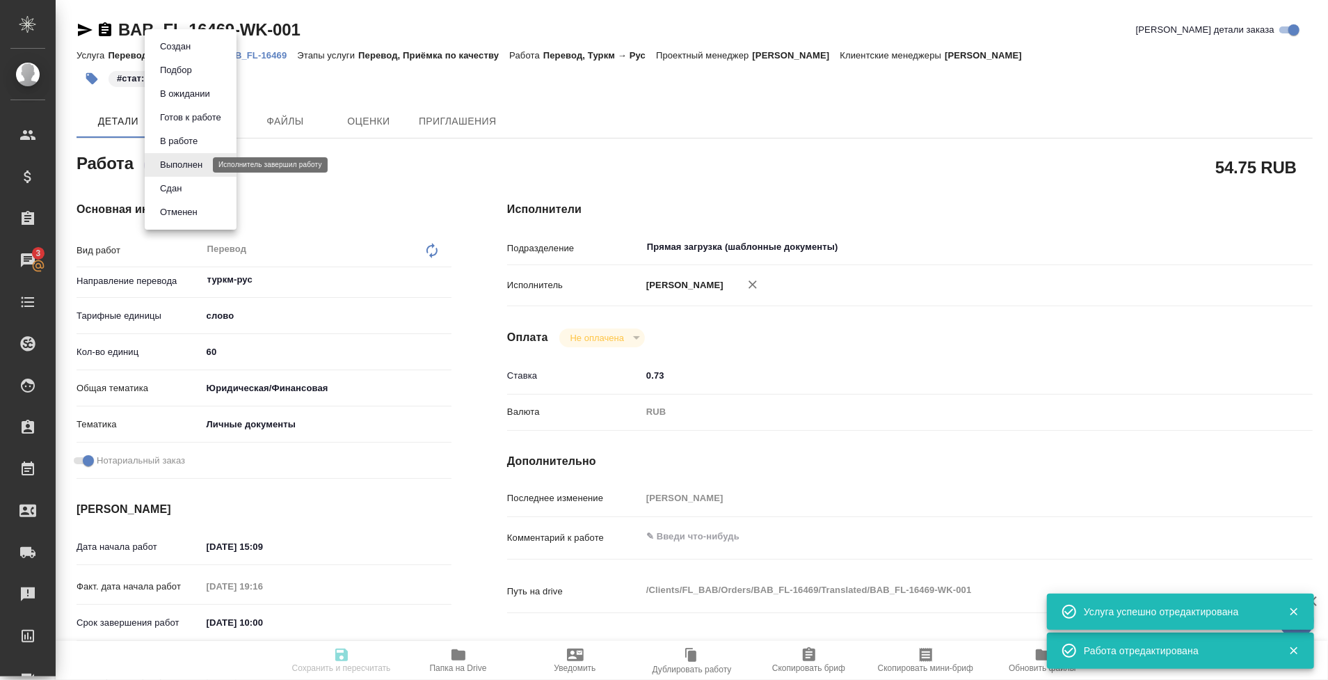
type input "5a8b1489cc6b4906c91bfd90"
type input "60"
type input "yr-fn"
type input "5a8b8b956a9677013d343cfe"
checkbox input "true"
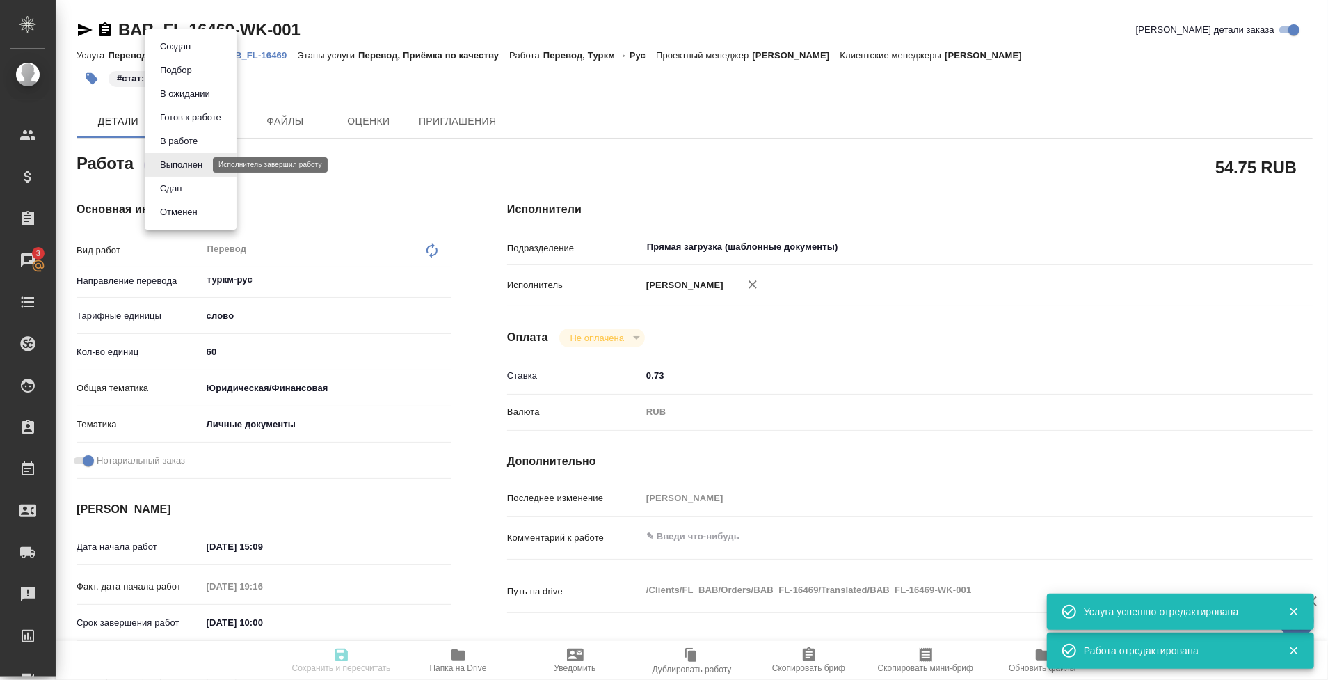
type input "05.09.2025 15:09"
type input "05.09.2025 19:16"
type input "06.09.2025 10:00"
type input "05.09.2025 22:39"
type input "06.09.2025 10:00"
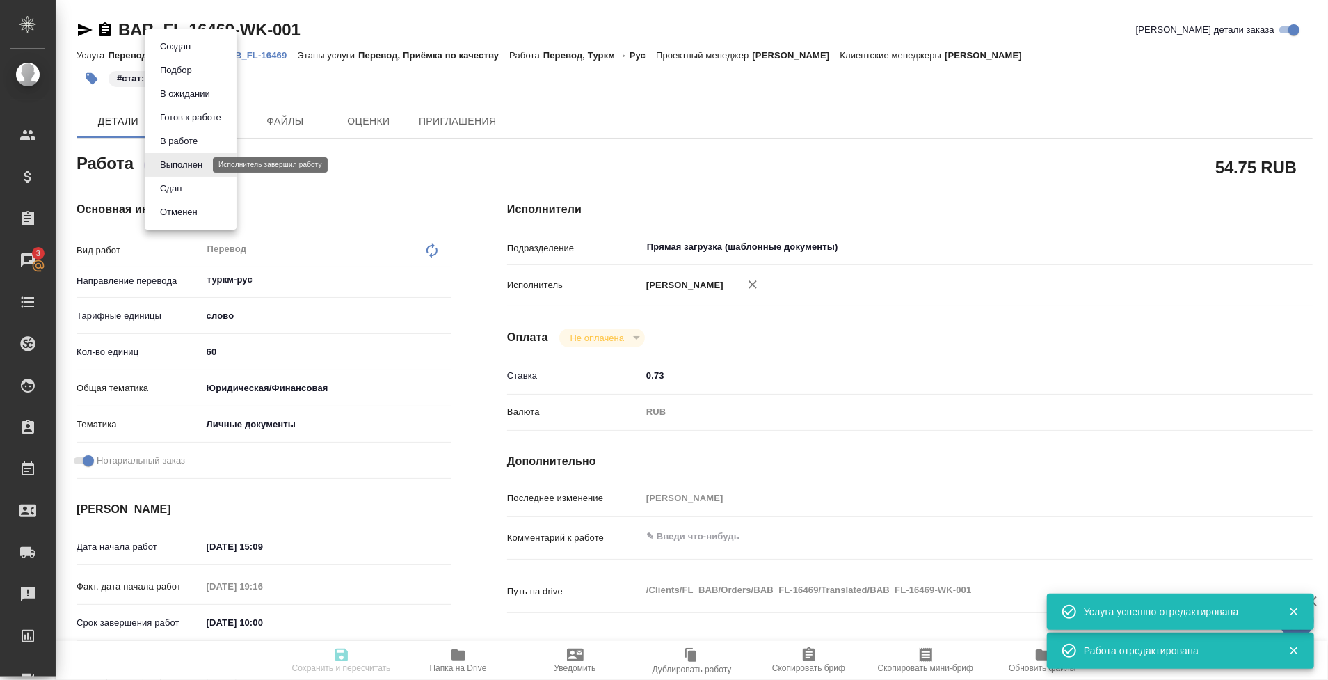
type input "Прямая загрузка (шаблонные документы)"
type input "notPayed"
type input "0.73"
type input "RUB"
type input "[PERSON_NAME]"
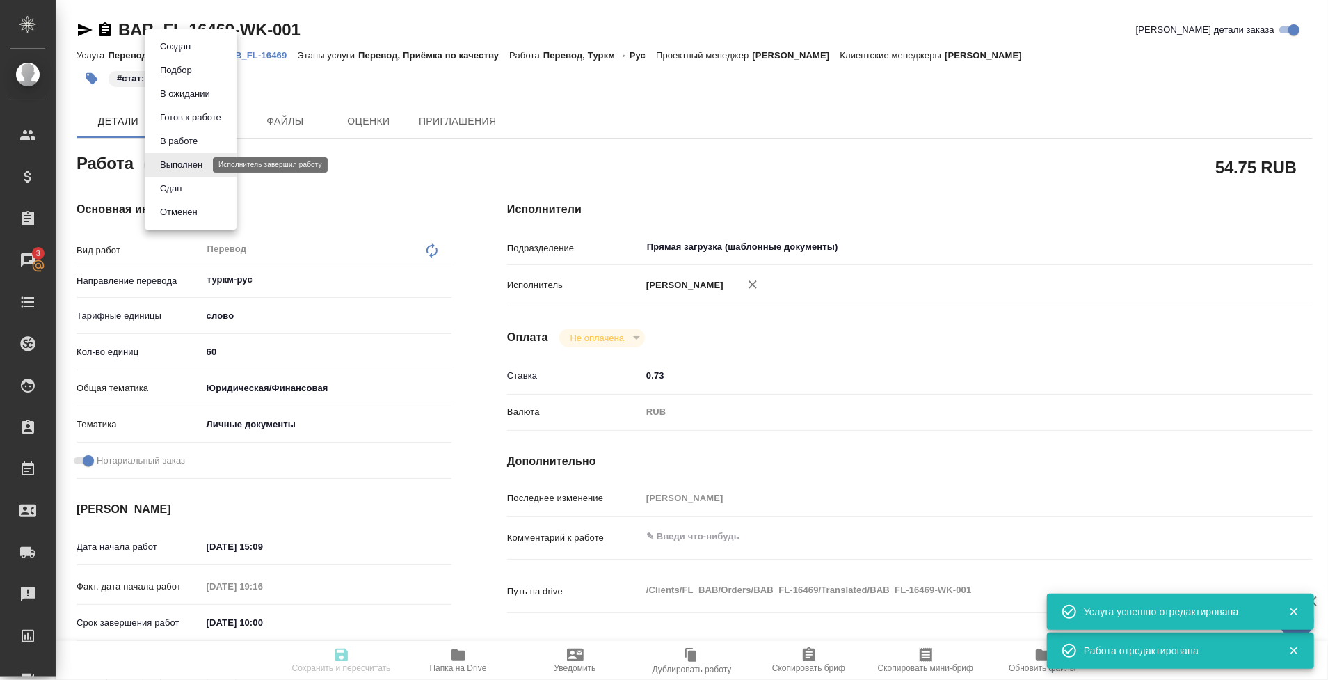
type textarea "x"
type textarea "/Clients/FL_BAB/Orders/BAB_FL-16469/Translated/BAB_FL-16469-WK-001"
type textarea "x"
type input "BAB_FL-16469"
type input "Перевод печати"
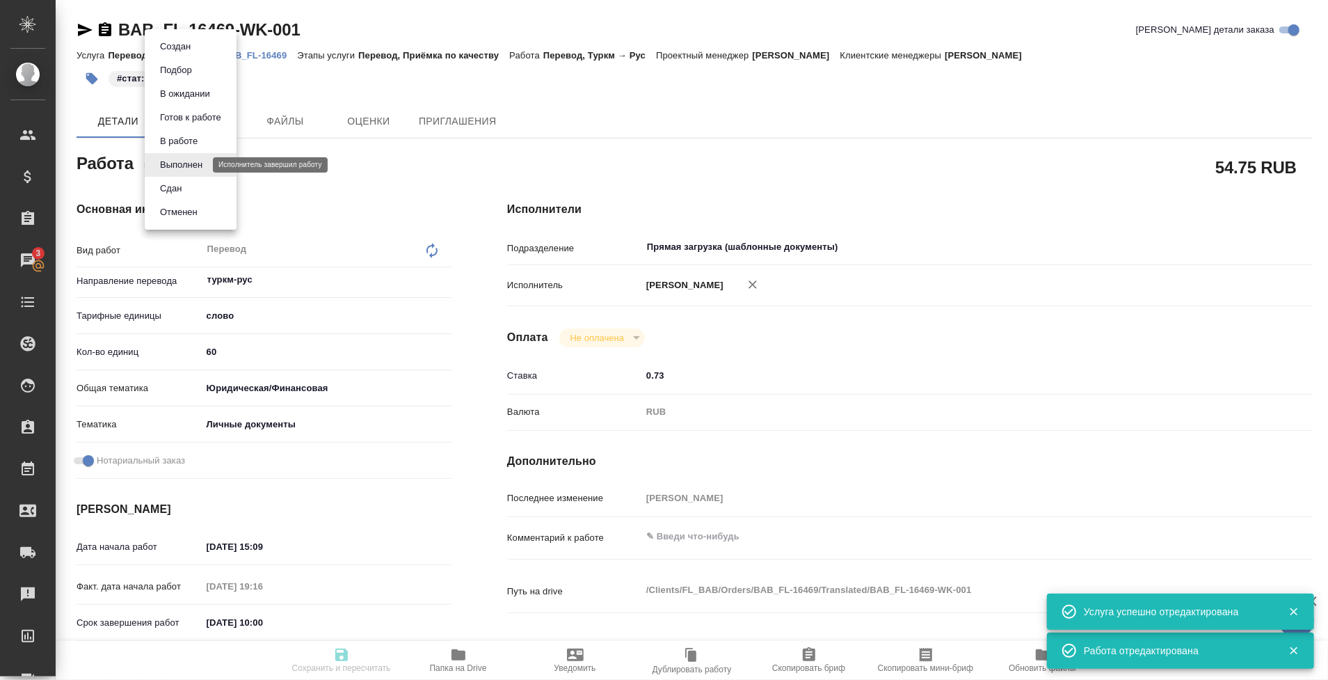
type input "Перевод, Приёмка по качеству"
type input "Голубев Дмитрий"
type input "/Clients/FL_BAB/Orders/BAB_FL-16469"
type textarea "x"
type textarea "переводим только печати"
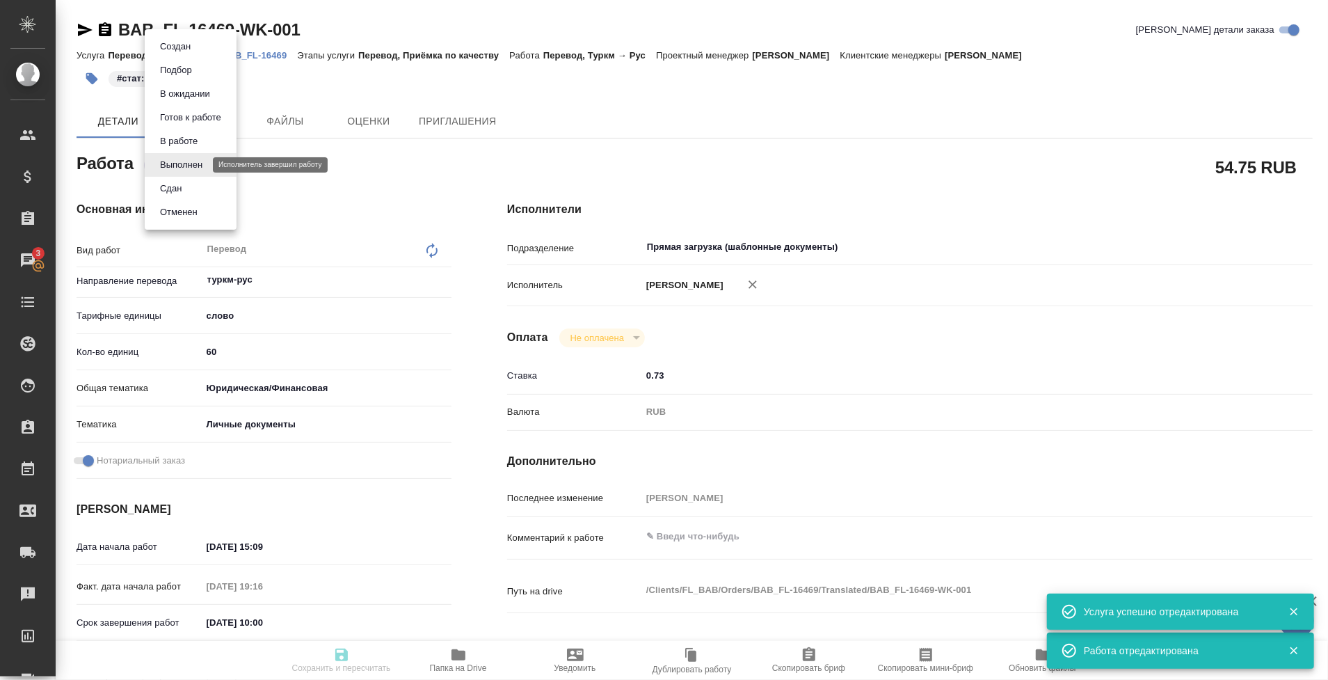
type textarea "x"
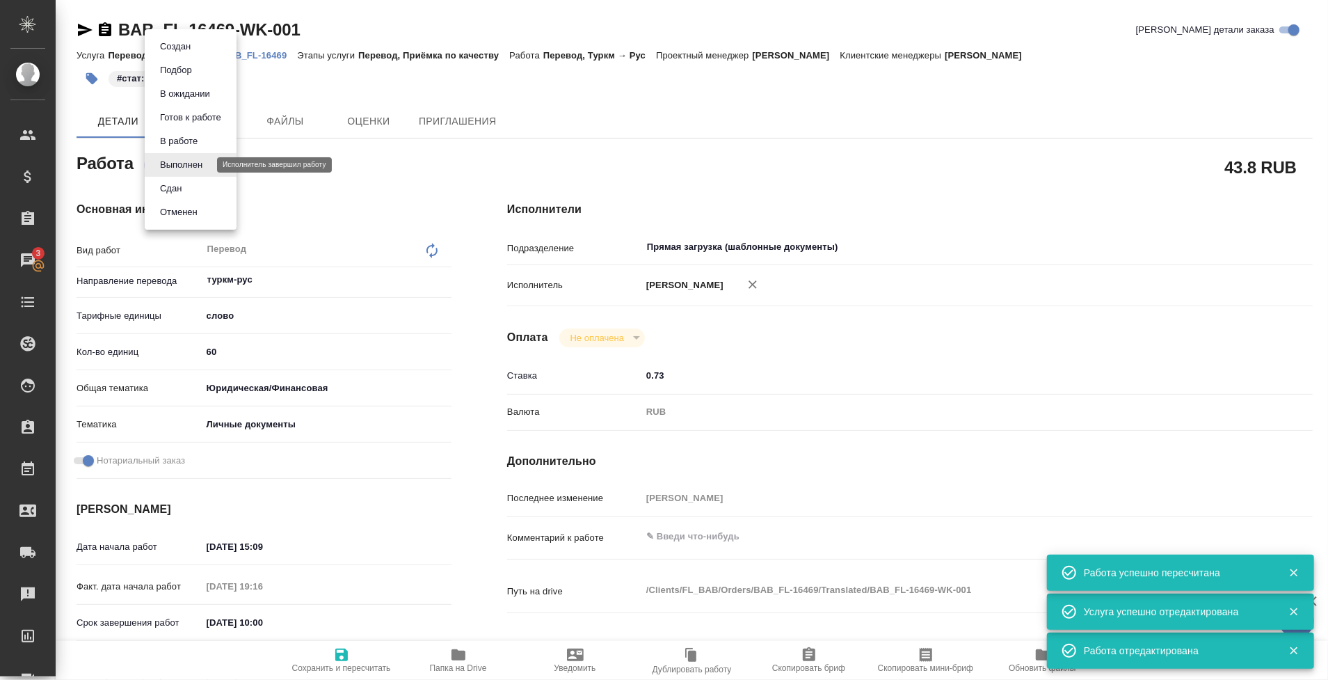
type textarea "x"
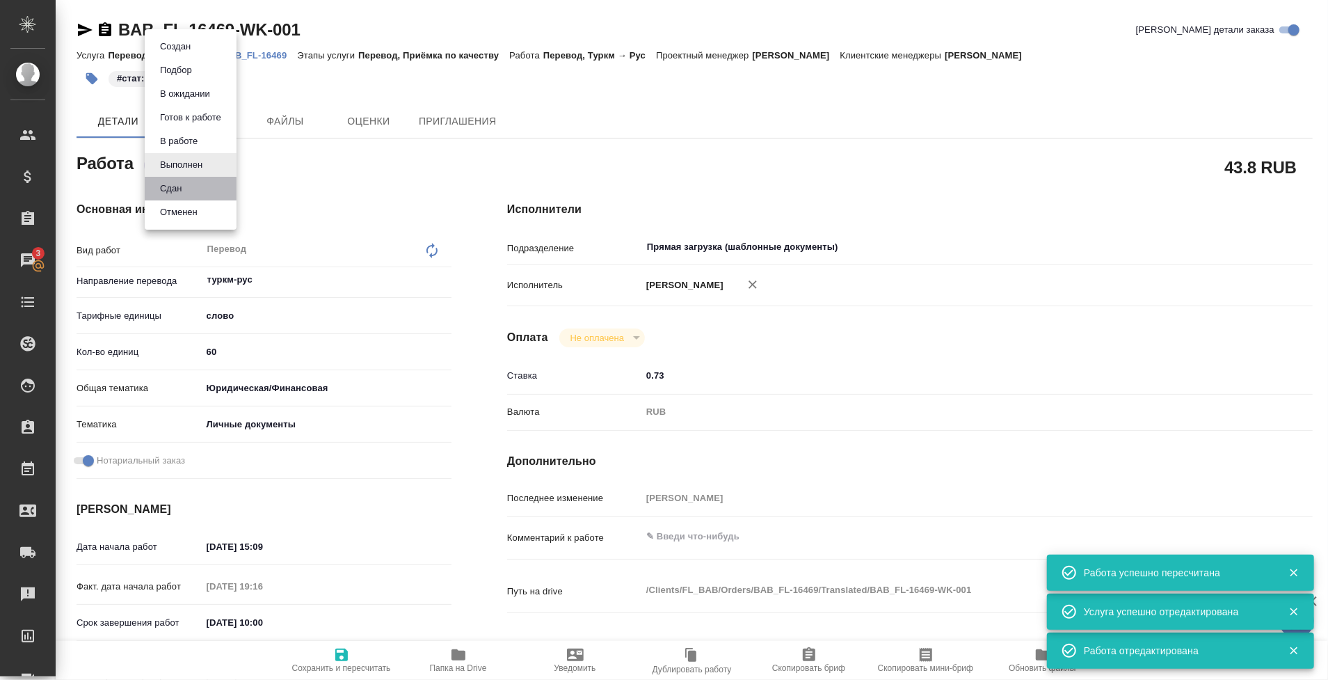
type textarea "x"
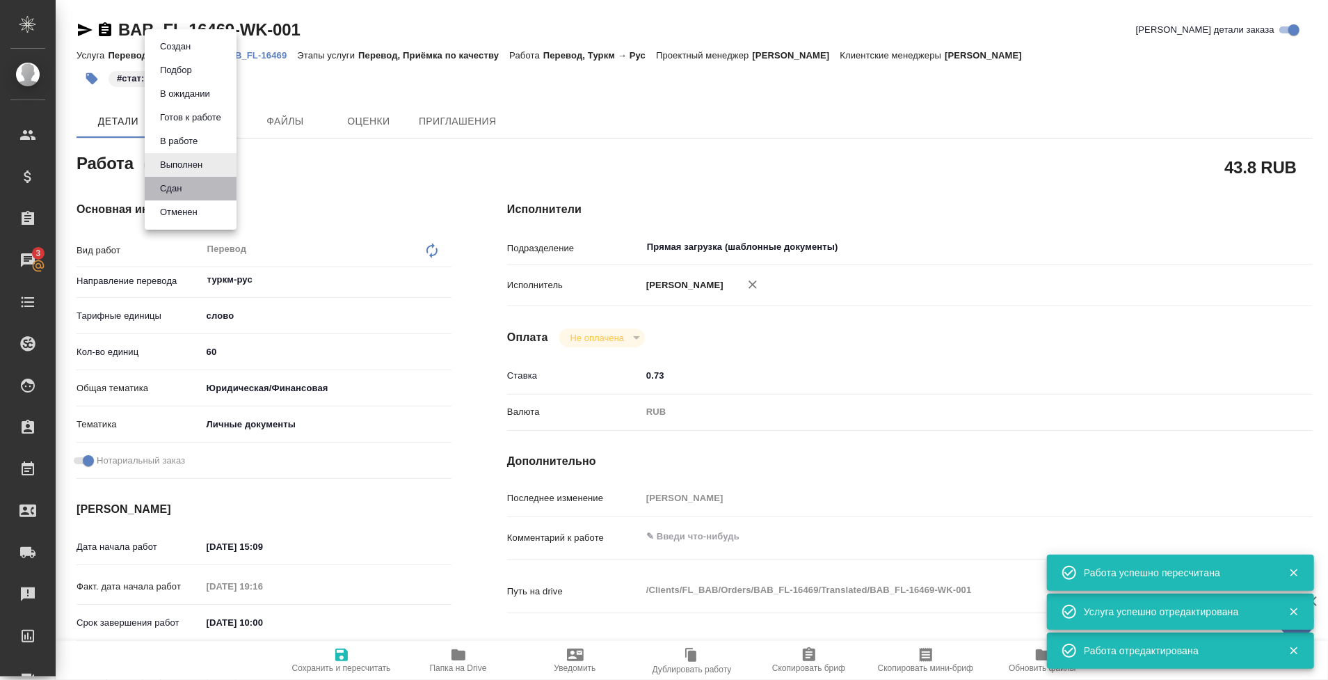
type textarea "x"
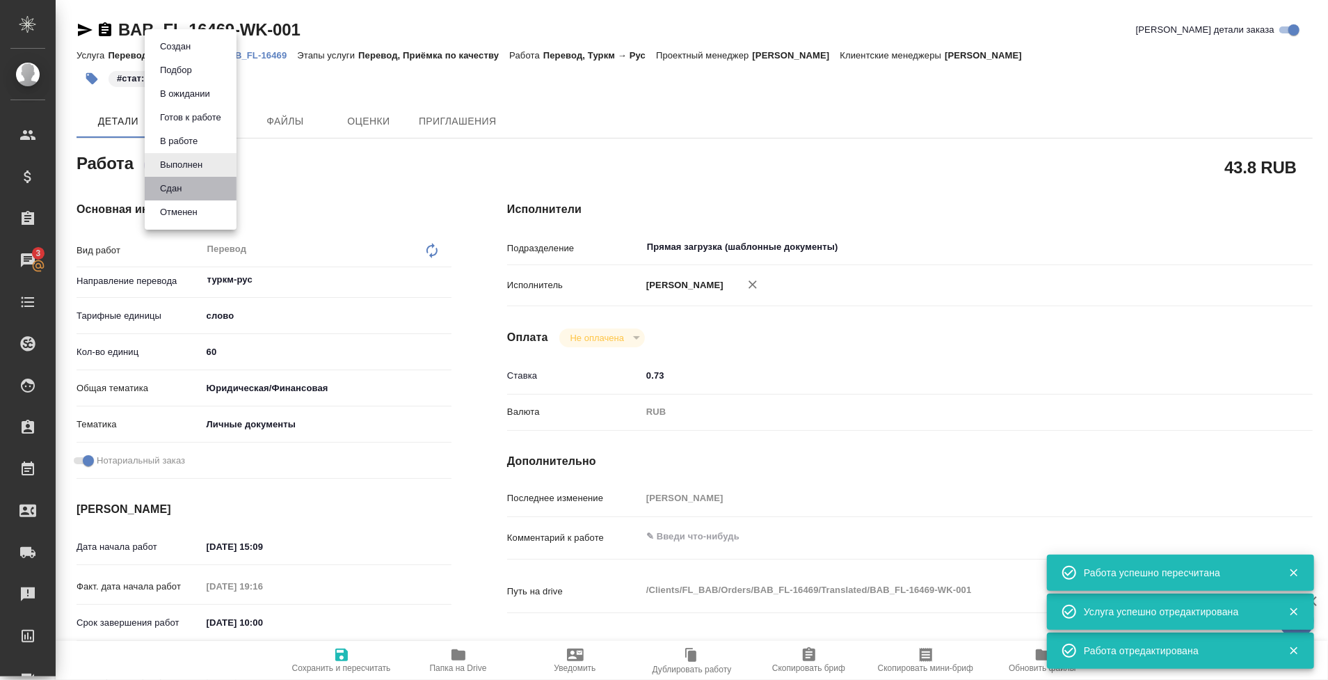
click at [190, 190] on li "Сдан" at bounding box center [191, 189] width 92 height 24
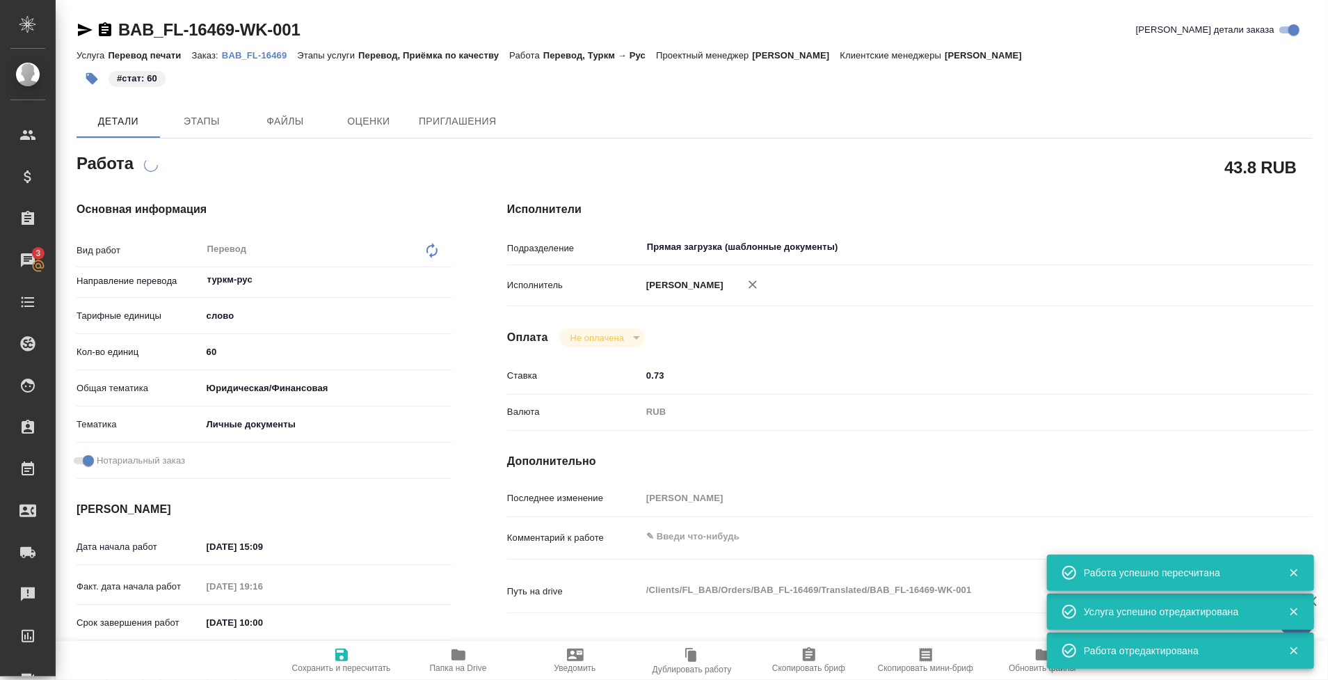
type textarea "x"
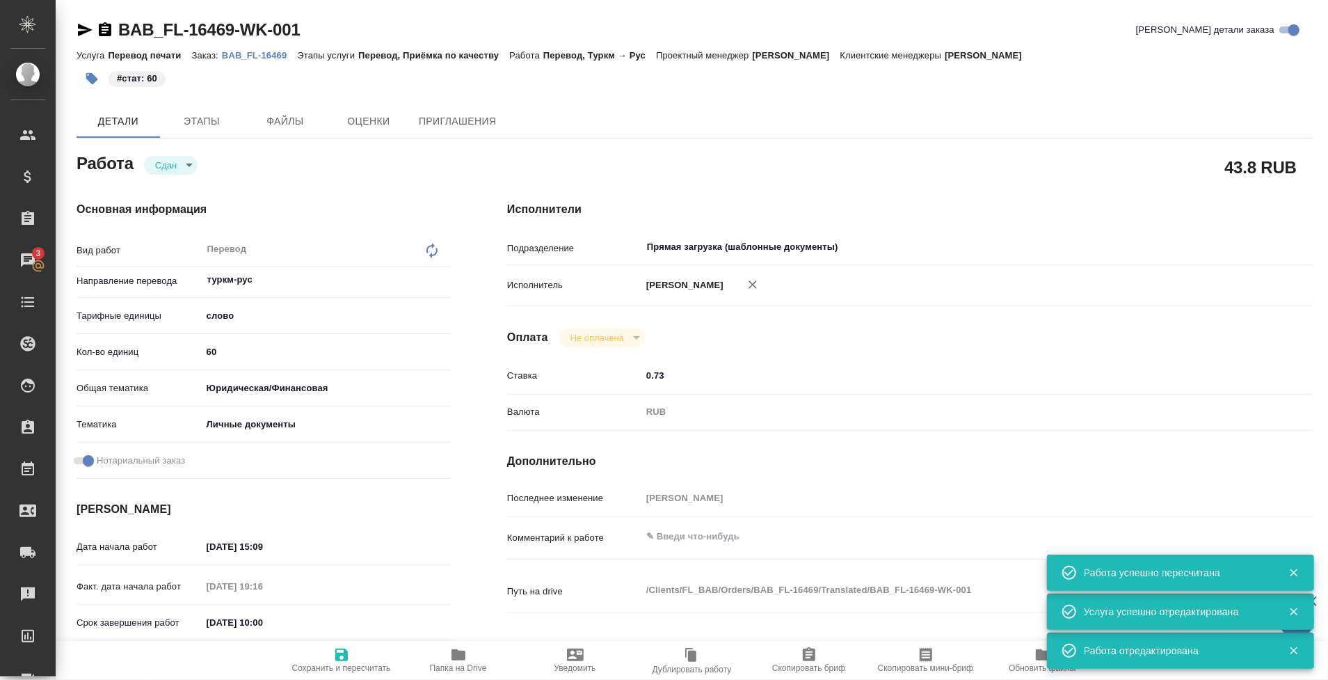
type textarea "x"
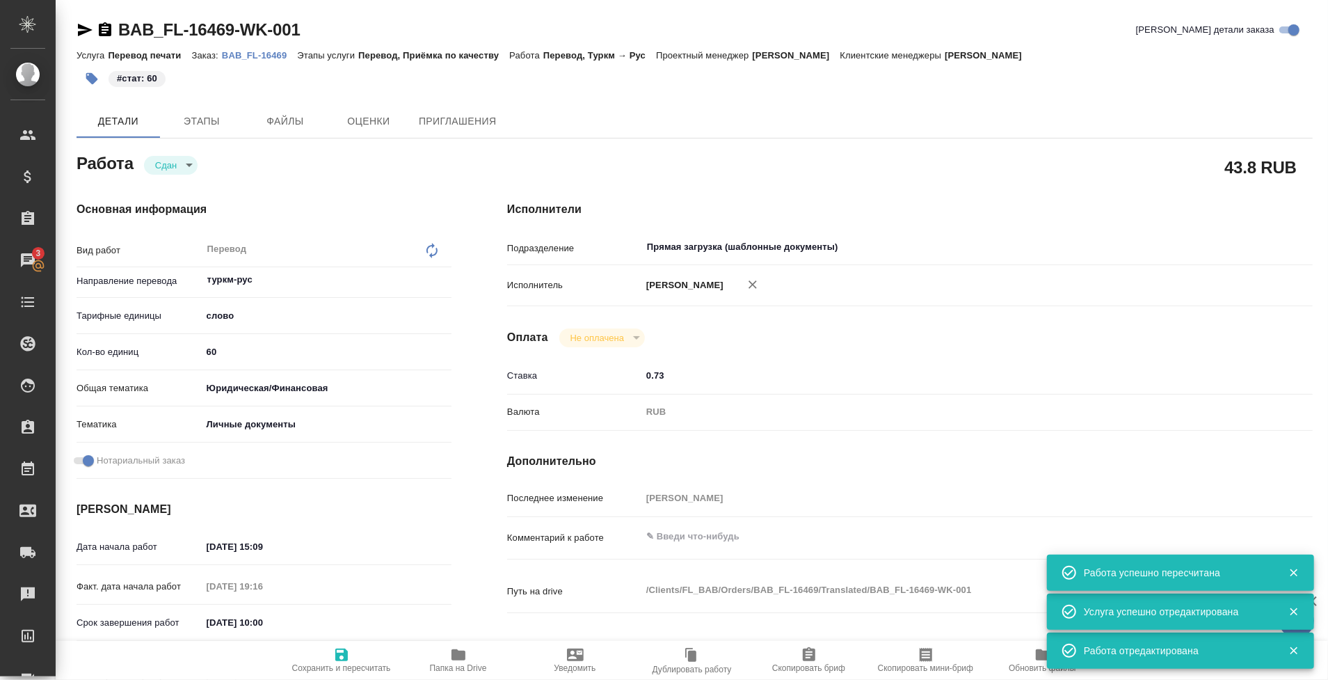
type textarea "x"
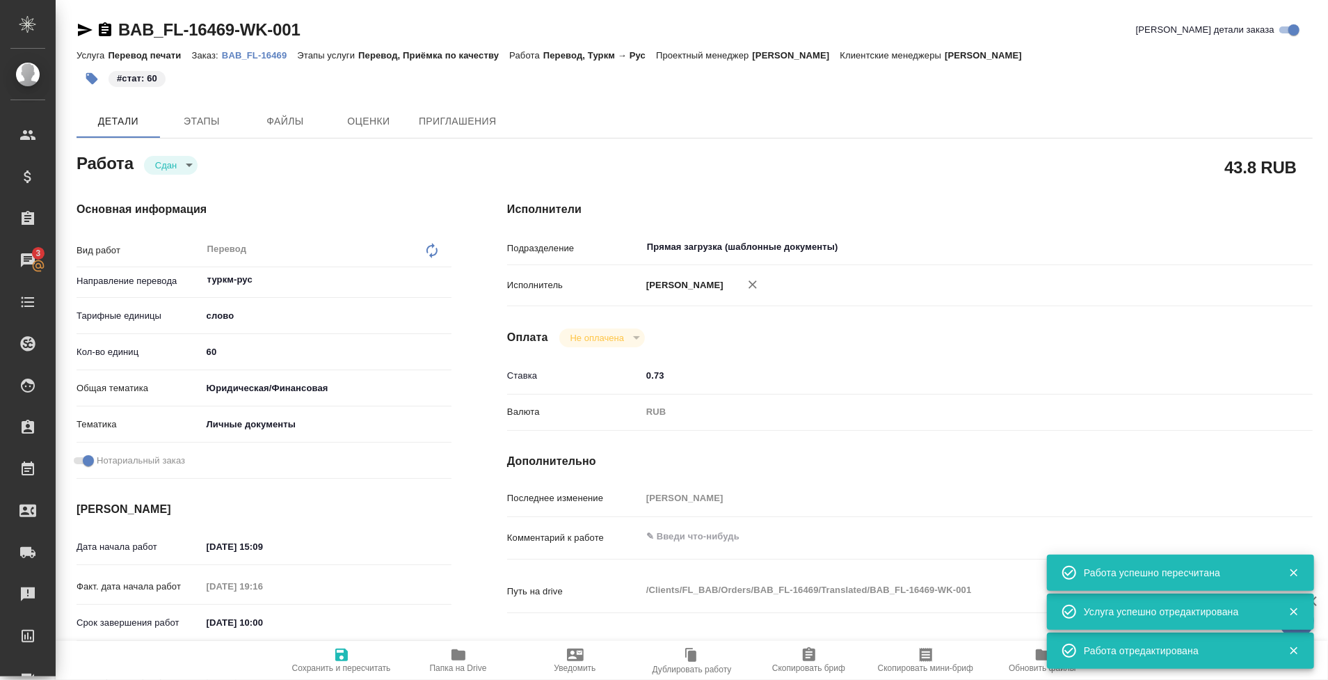
type textarea "x"
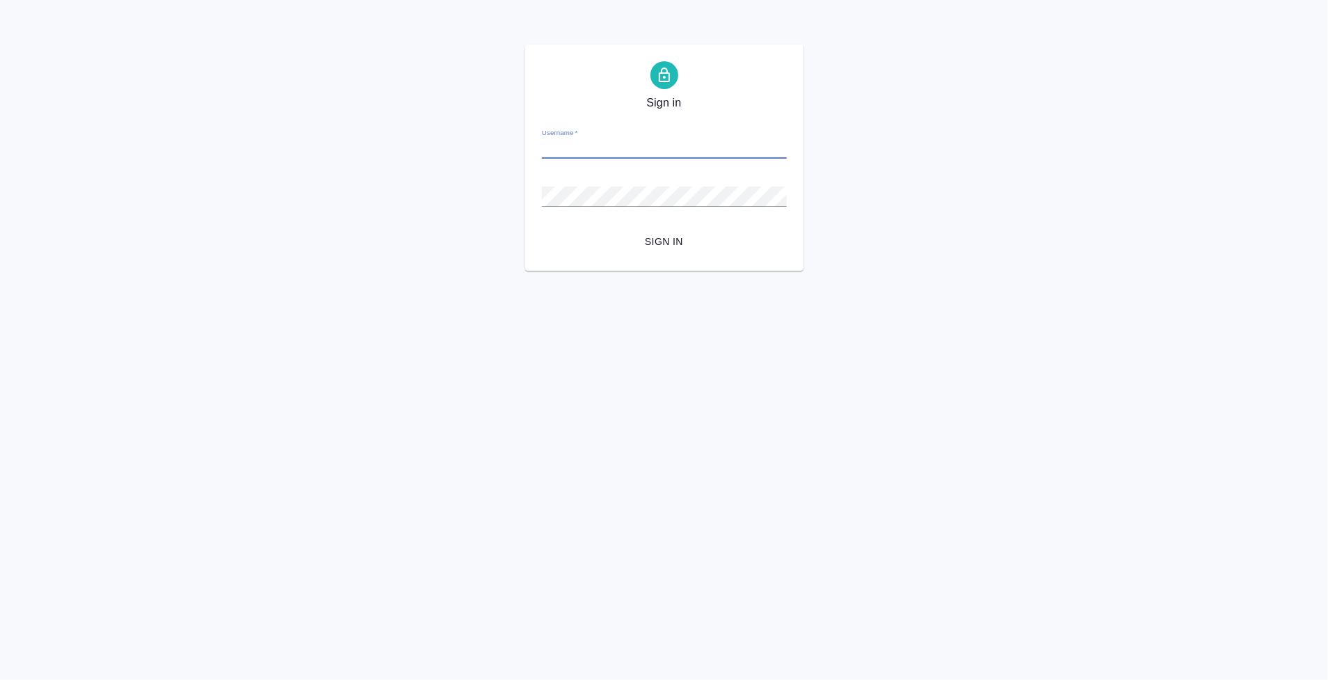
click at [568, 152] on input "Username   *" at bounding box center [664, 148] width 245 height 19
type input "a.tarabanovskaya@awatera.com"
click at [542, 229] on button "Sign in" at bounding box center [664, 242] width 245 height 26
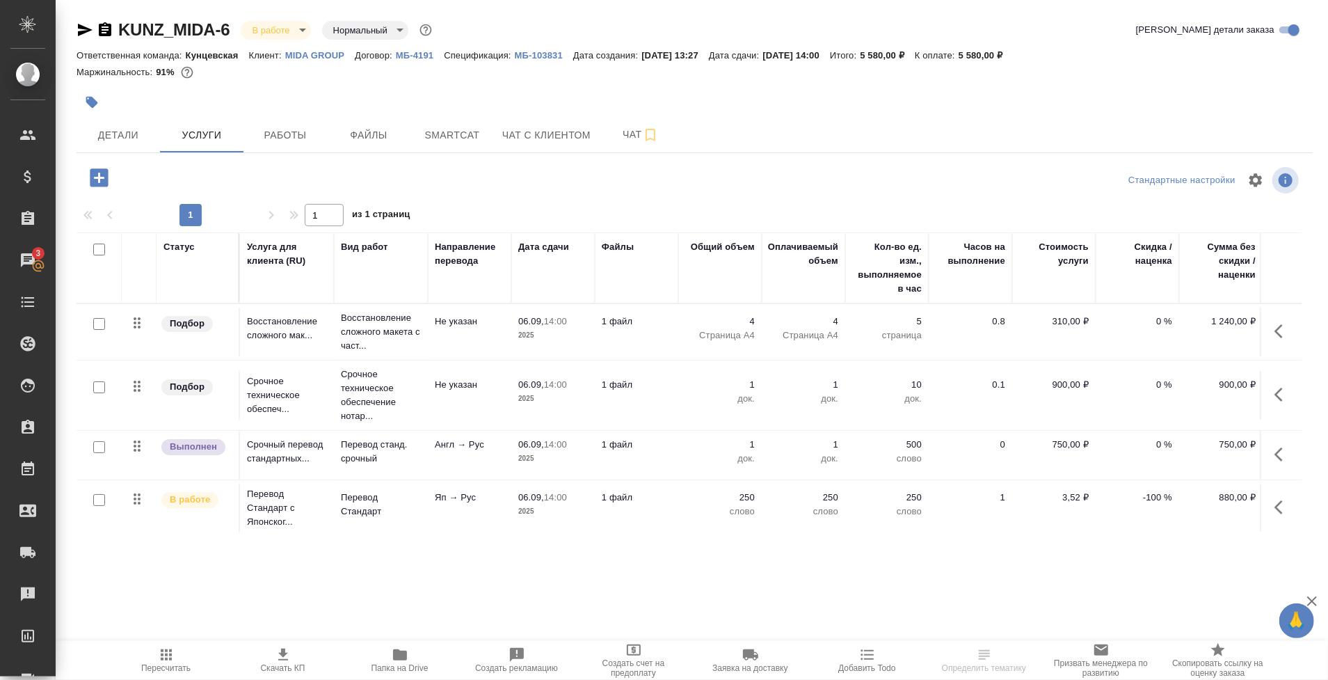
click at [382, 658] on span "Папка на Drive" at bounding box center [400, 659] width 100 height 26
click at [286, 138] on span "Работы" at bounding box center [285, 135] width 67 height 17
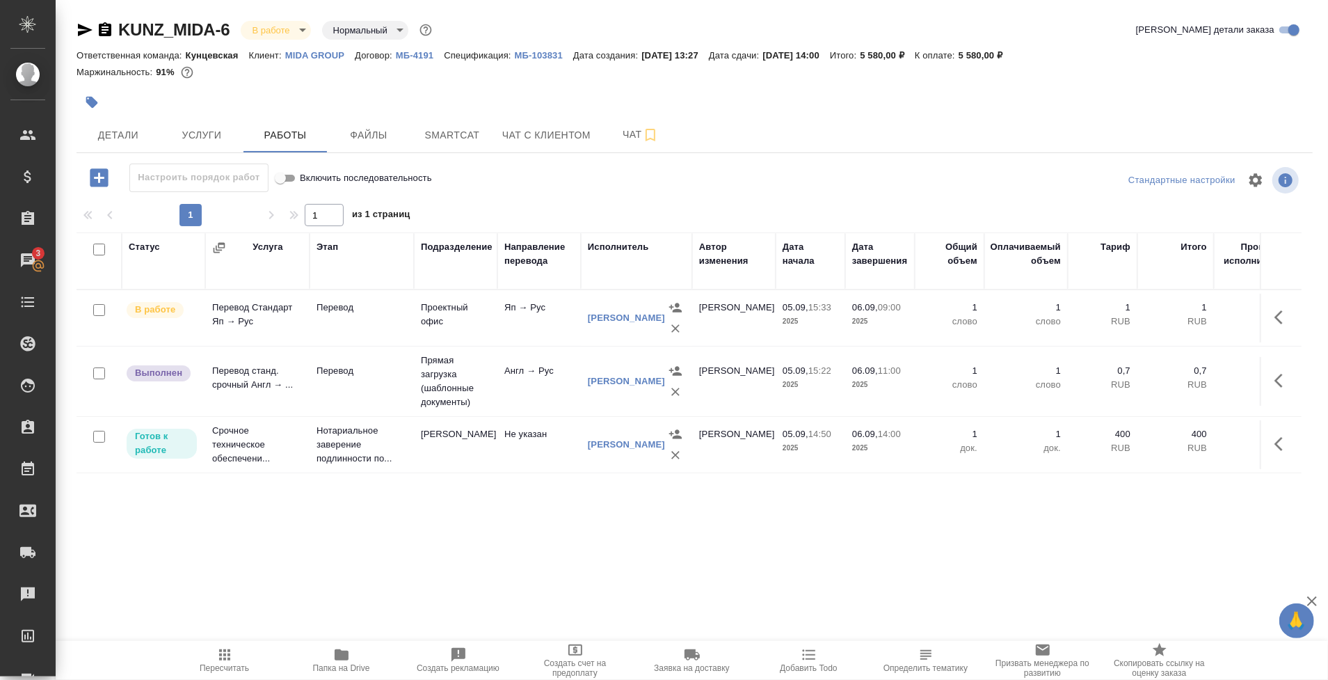
click at [252, 512] on div "Статус Услуга Этап Подразделение Направление перевода Исполнитель Автор изменен…" at bounding box center [689, 388] width 1225 height 313
click at [433, 306] on td "Проектный офис" at bounding box center [456, 318] width 84 height 49
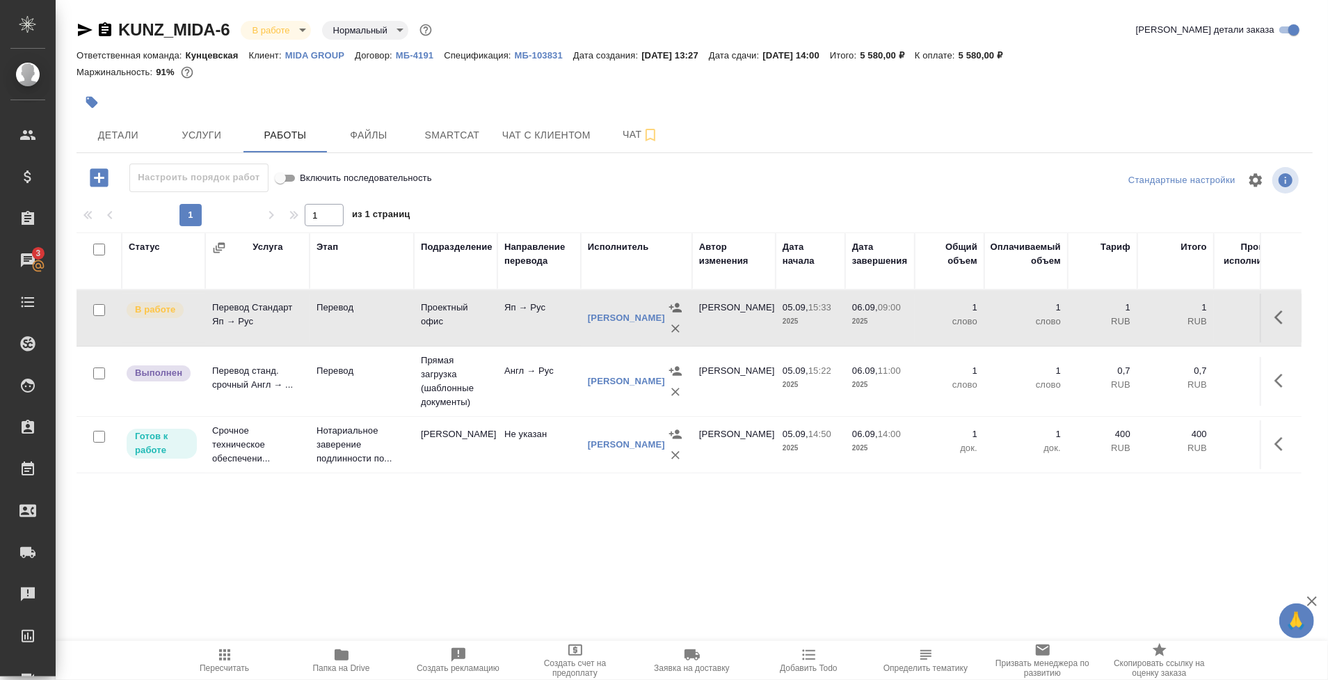
click at [433, 306] on td "Проектный офис" at bounding box center [456, 318] width 84 height 49
click at [452, 390] on td "Прямая загрузка (шаблонные документы)" at bounding box center [456, 382] width 84 height 70
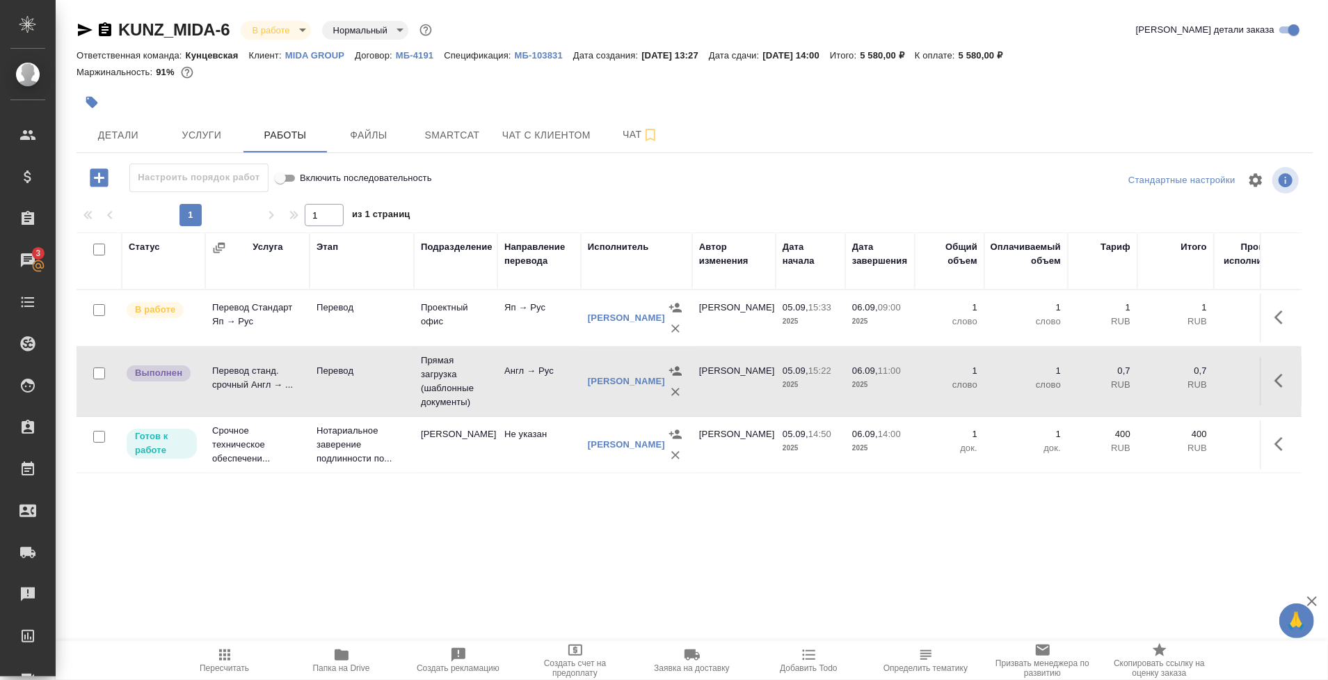
click at [452, 390] on td "Прямая загрузка (шаблонные документы)" at bounding box center [456, 382] width 84 height 70
click at [187, 142] on span "Услуги" at bounding box center [201, 135] width 67 height 17
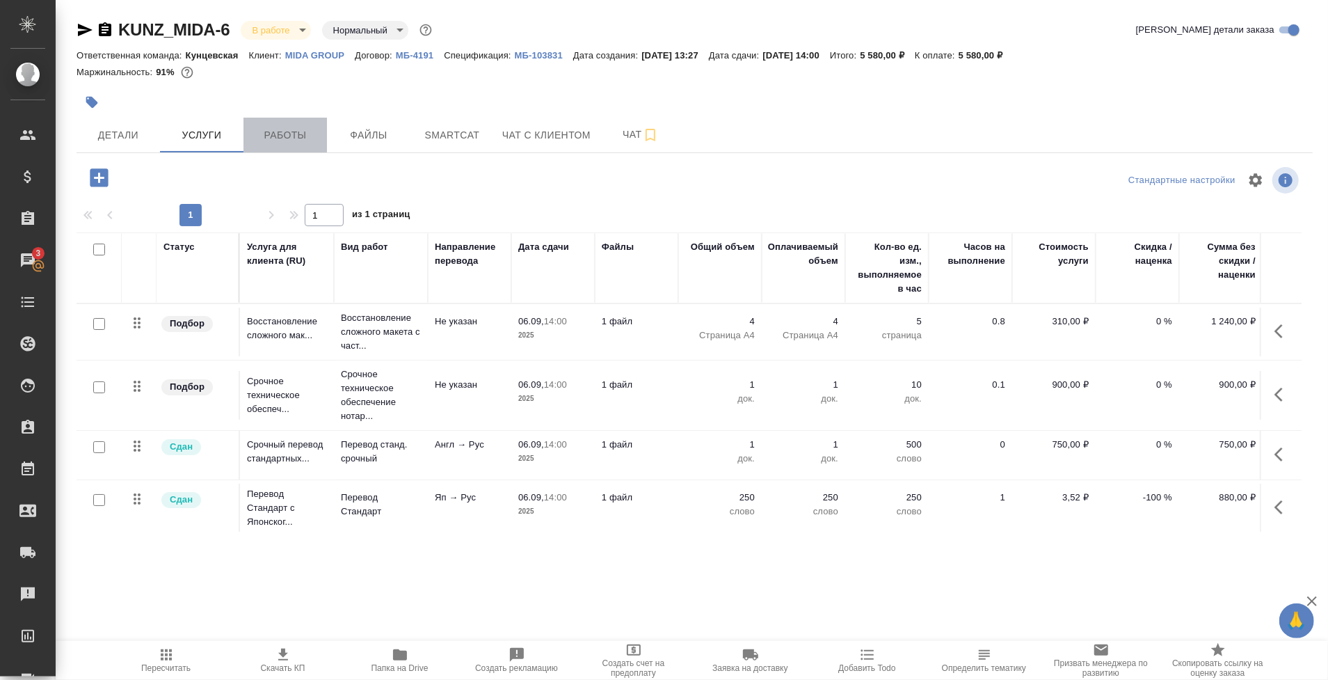
click at [306, 137] on span "Работы" at bounding box center [285, 135] width 67 height 17
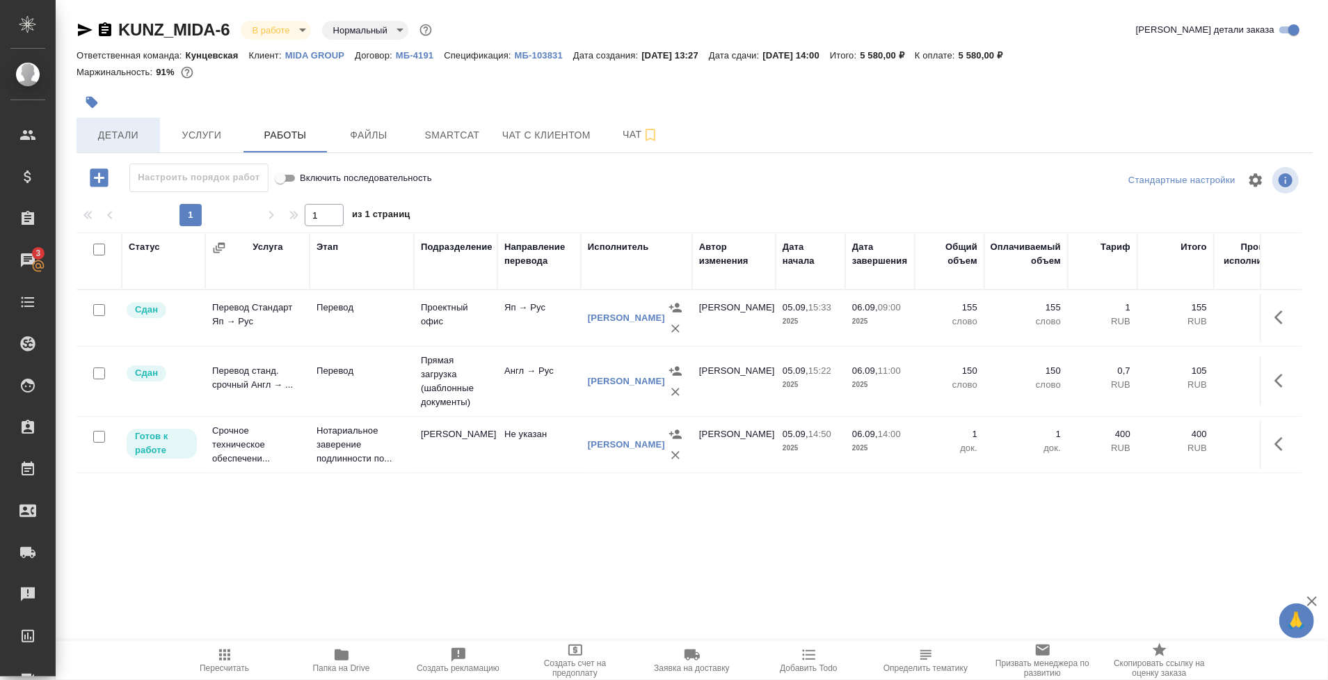
click at [109, 128] on span "Детали" at bounding box center [118, 135] width 67 height 17
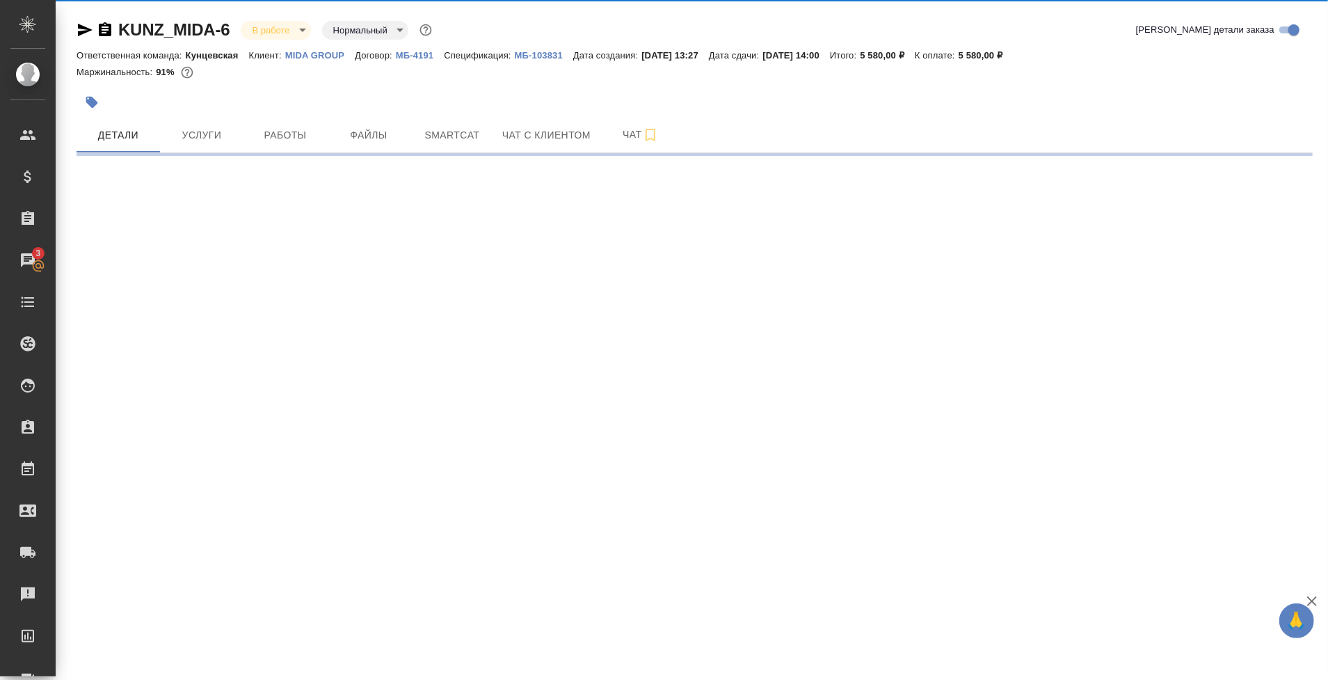
select select "RU"
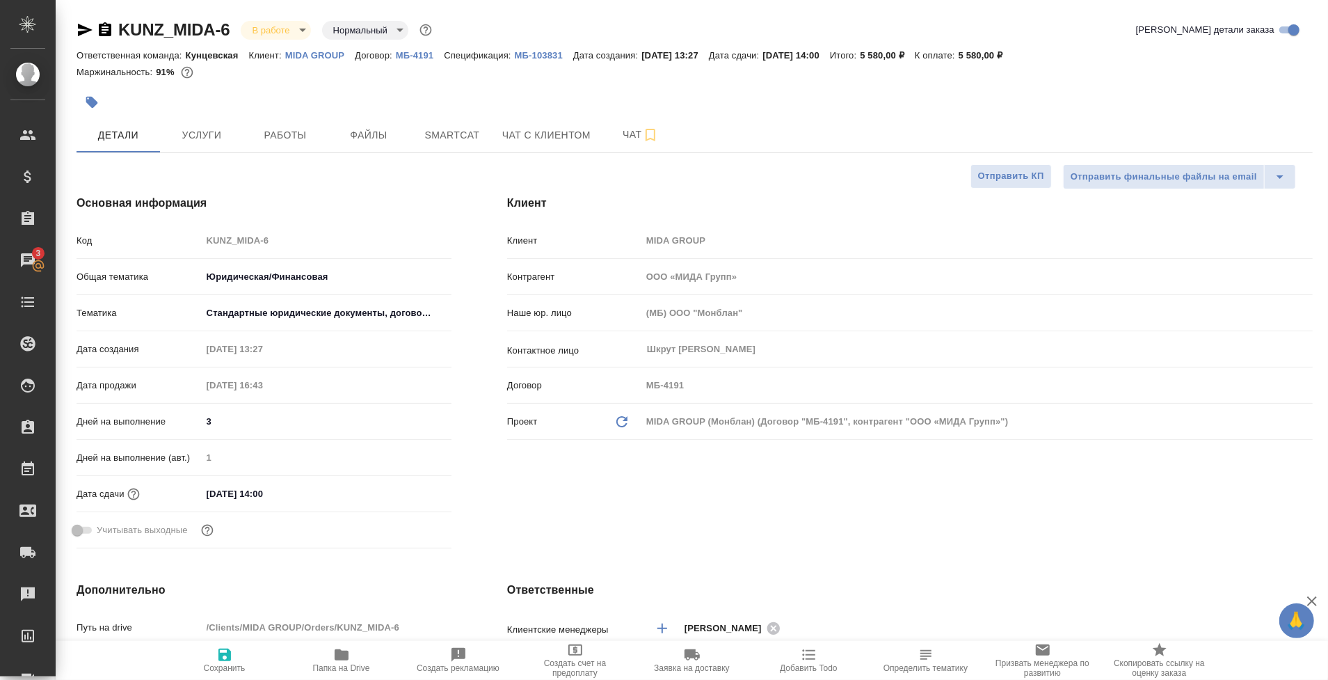
type textarea "x"
type input "[PERSON_NAME]"
type input "Голубев Дмитрий"
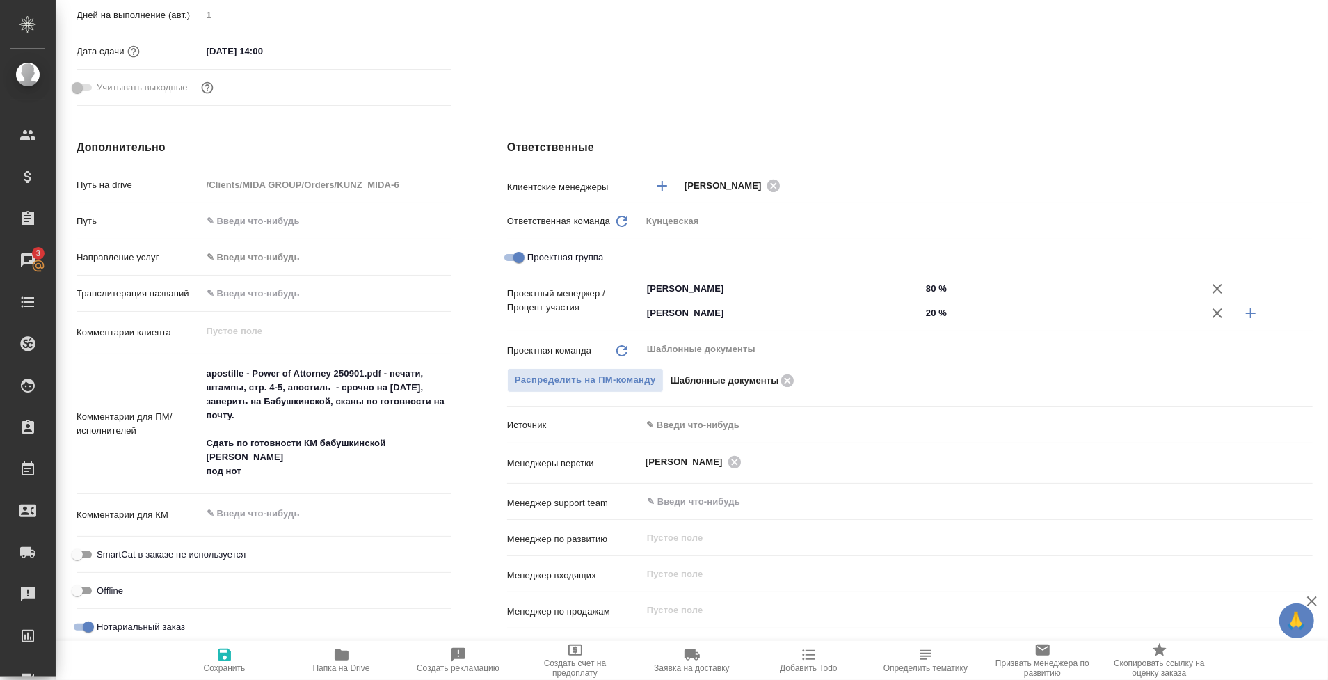
scroll to position [452, 0]
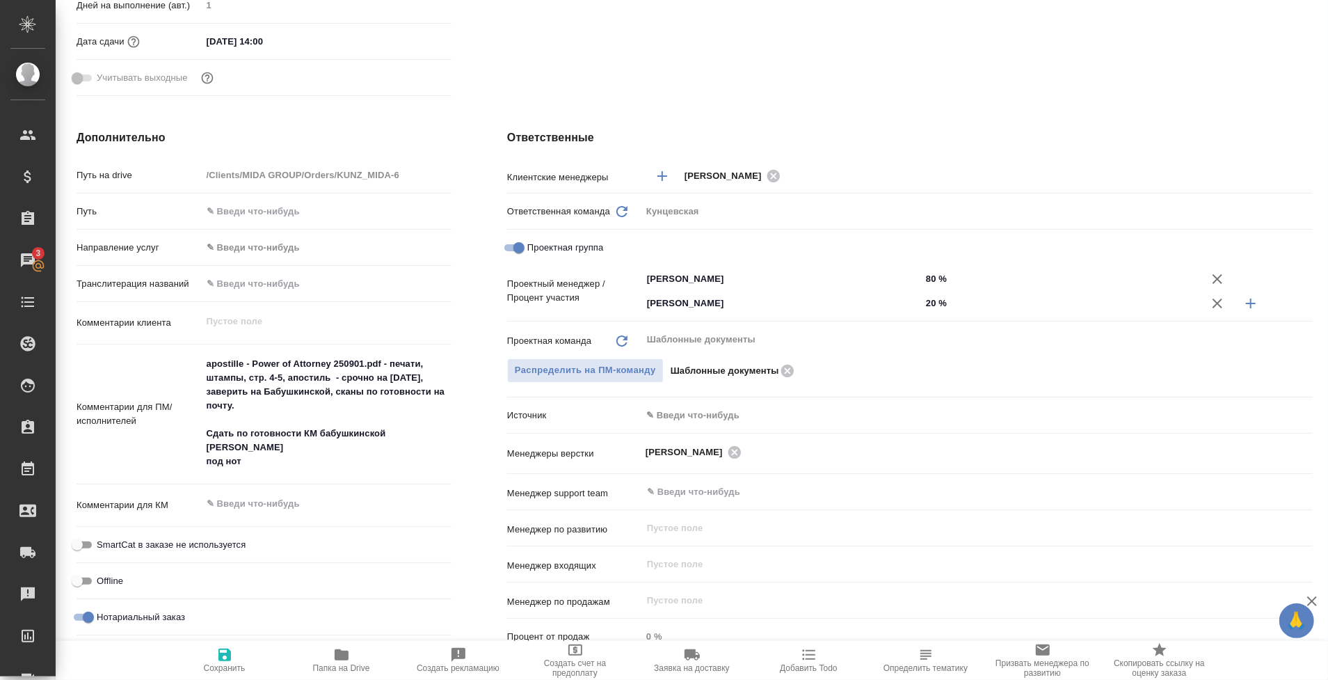
type textarea "x"
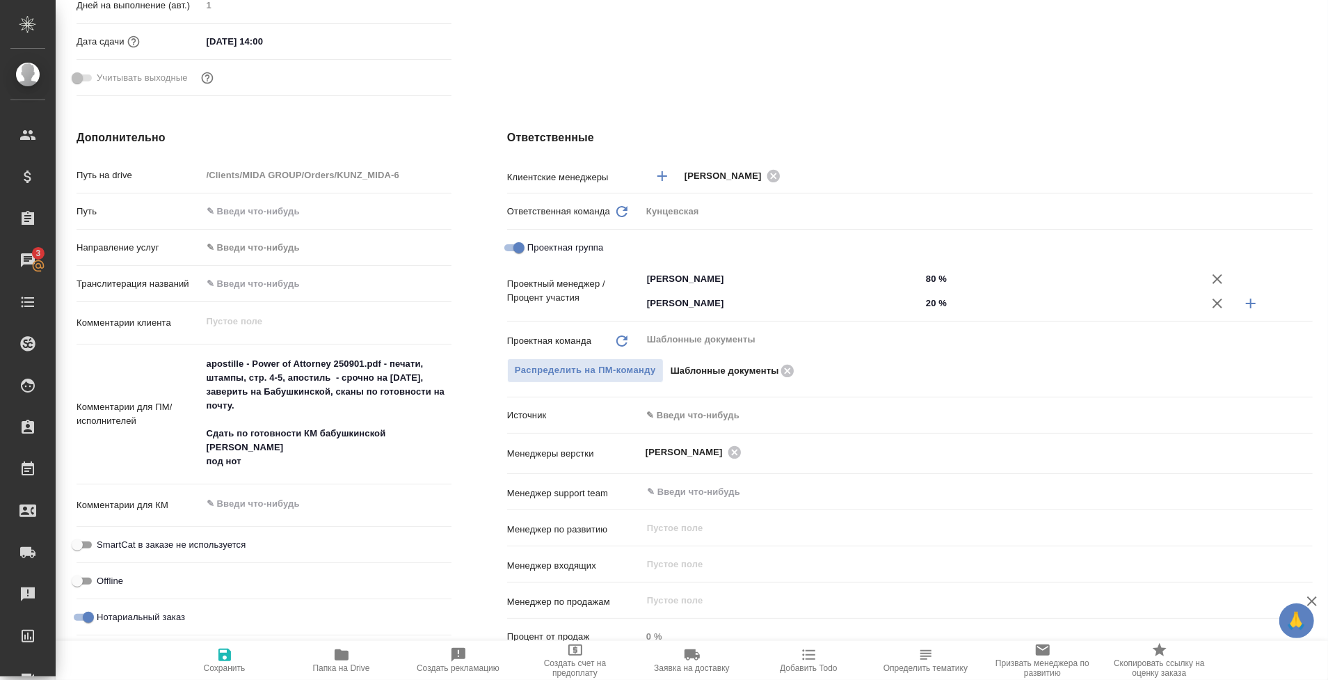
type textarea "x"
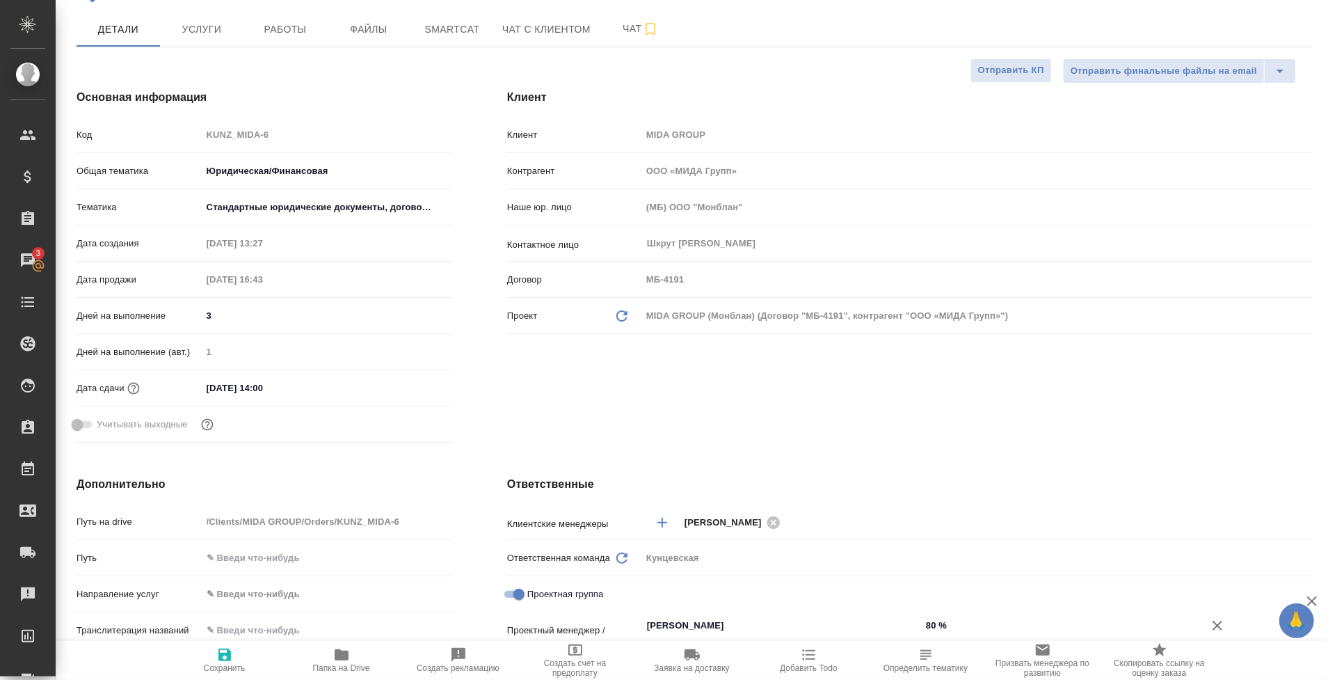
scroll to position [0, 0]
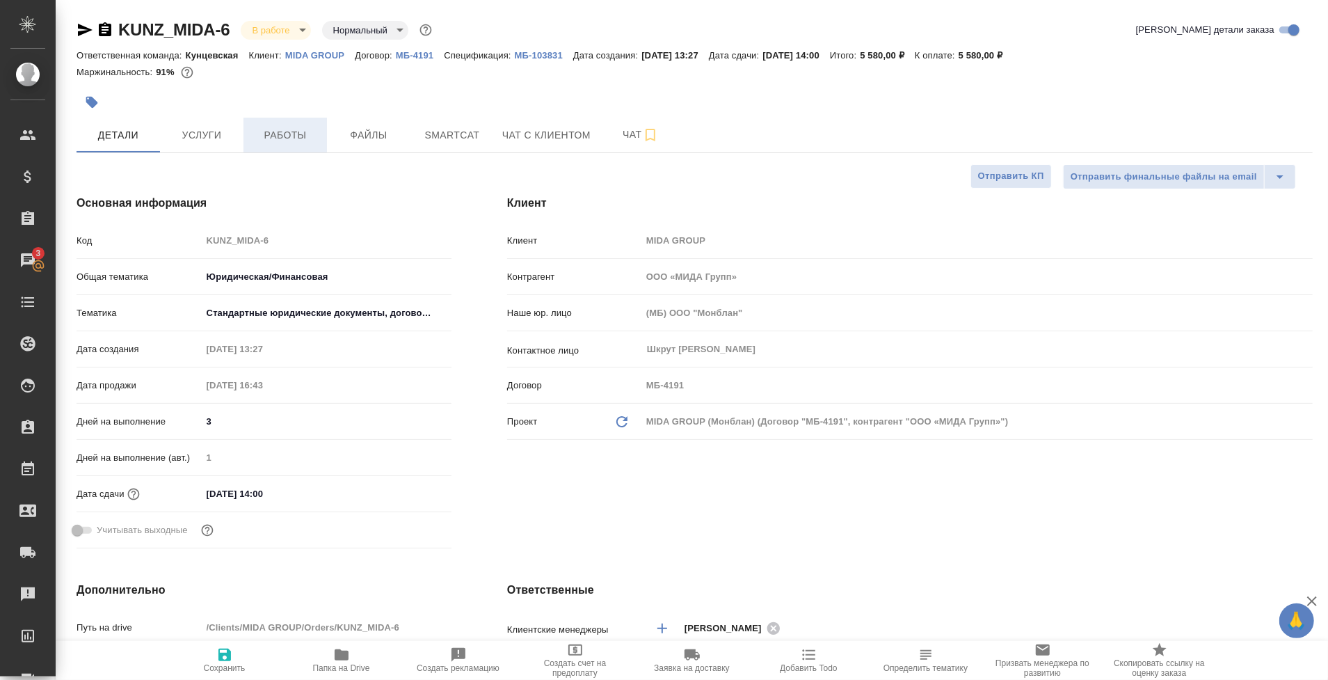
click at [292, 143] on button "Работы" at bounding box center [286, 135] width 84 height 35
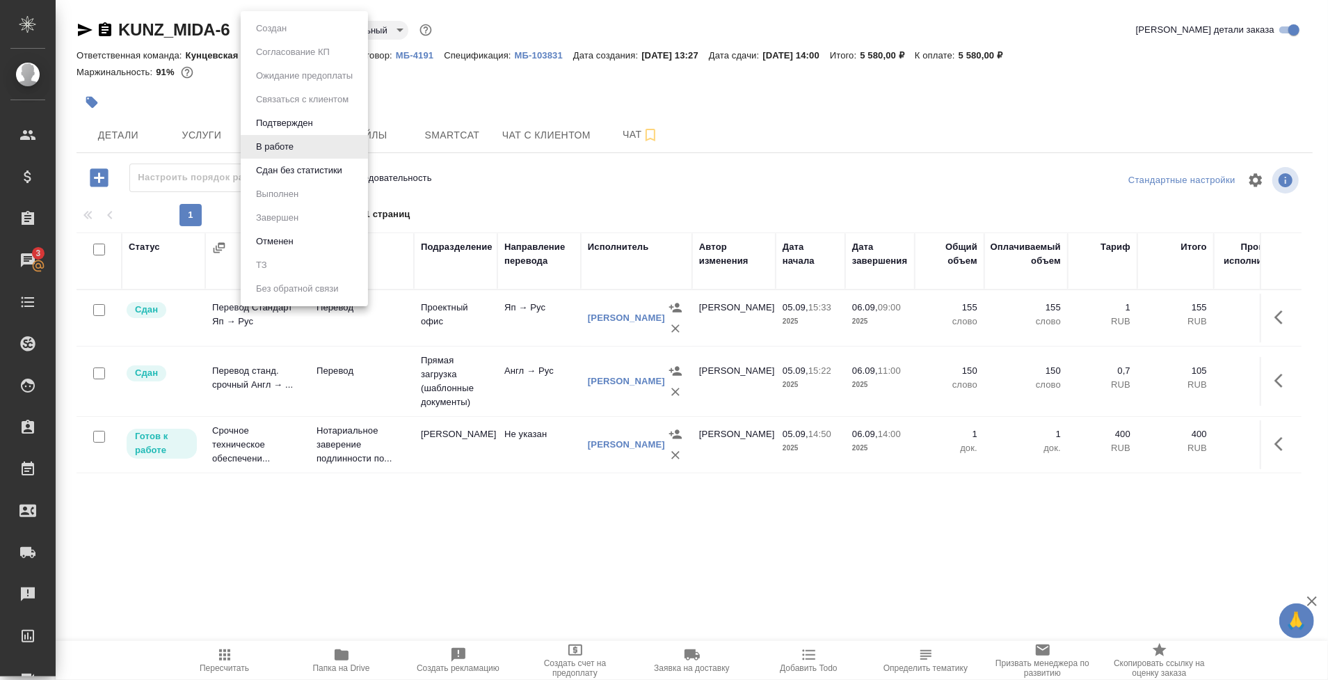
click at [275, 25] on body "🙏 .cls-1 fill:#fff; AWATERA Tarabanovskaya Anastasia Клиенты Спецификации Заказ…" at bounding box center [664, 340] width 1328 height 680
click at [297, 172] on button "Сдан без статистики" at bounding box center [299, 170] width 95 height 15
click at [287, 31] on body "🙏 .cls-1 fill:#fff; AWATERA Tarabanovskaya Anastasia Клиенты Спецификации Заказ…" at bounding box center [664, 340] width 1328 height 680
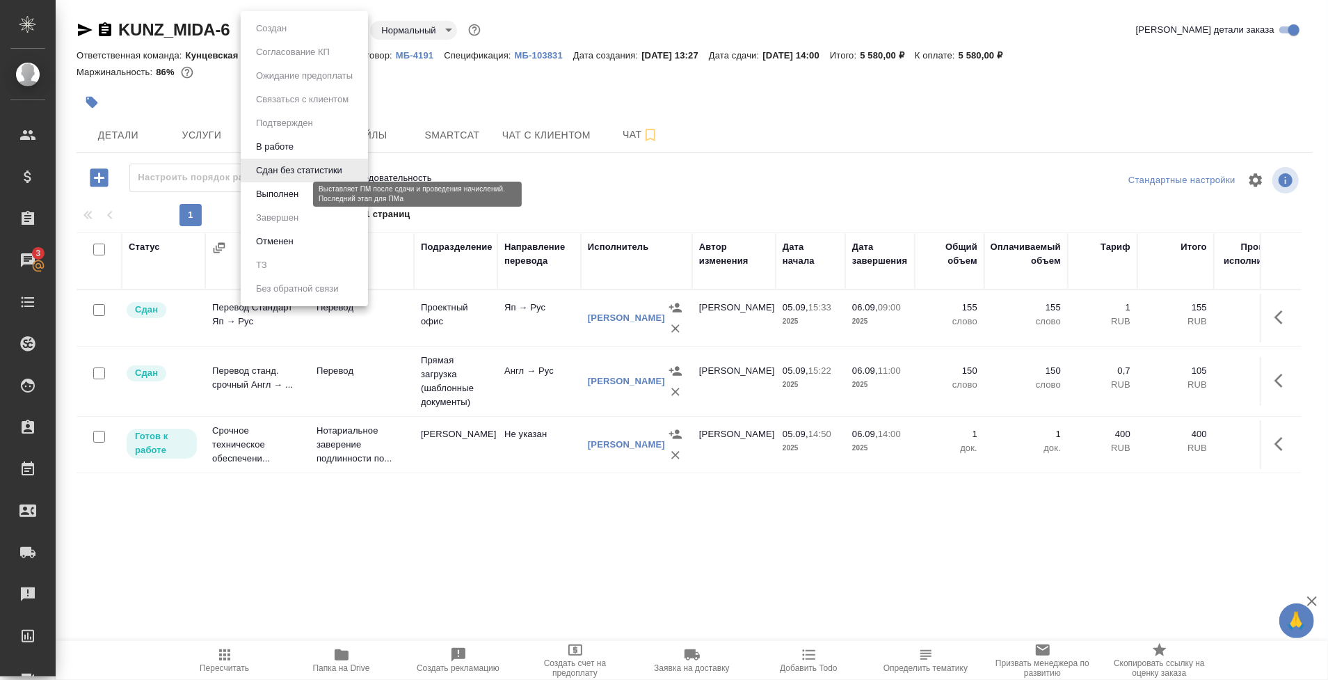
click at [280, 191] on button "Выполнен" at bounding box center [277, 194] width 51 height 15
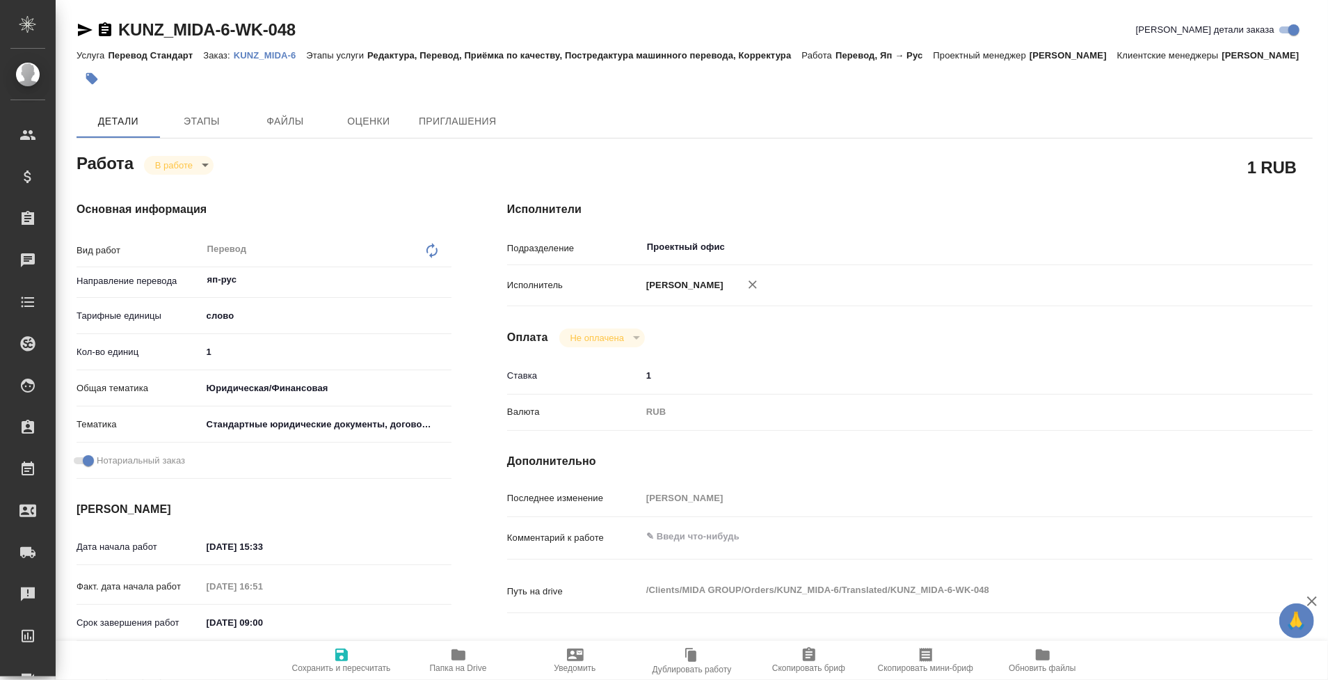
type textarea "x"
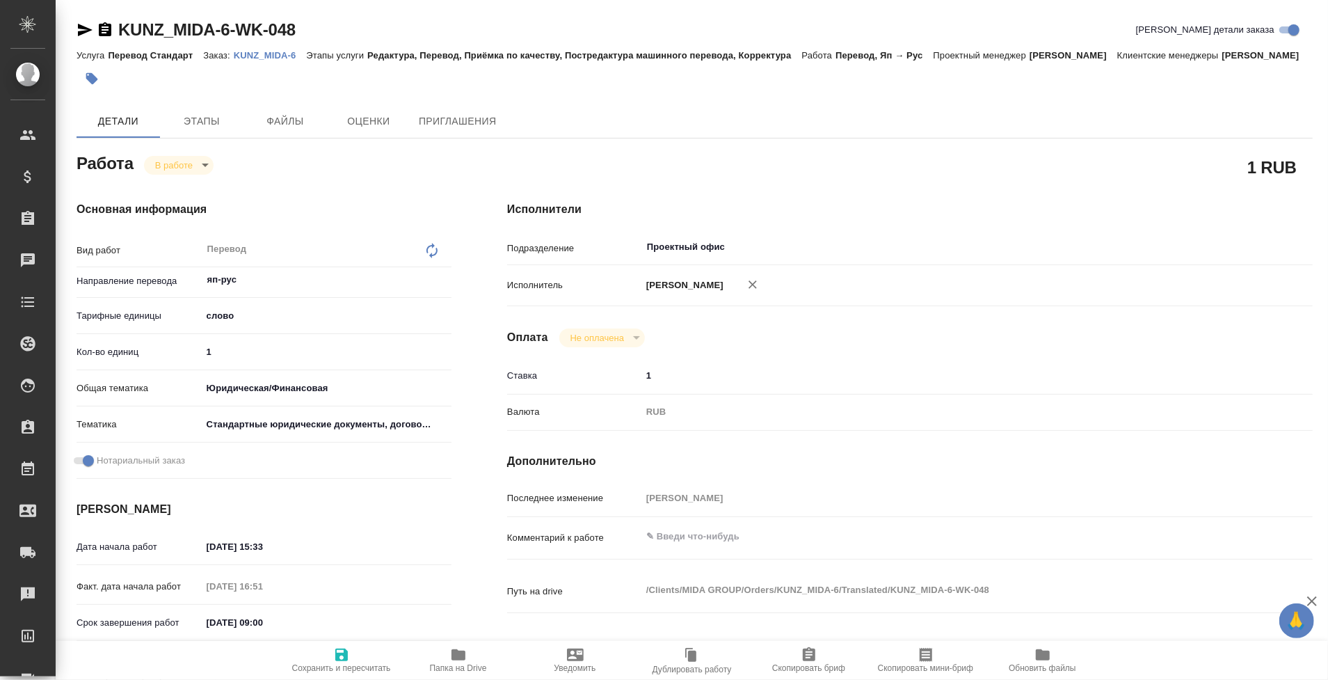
type textarea "x"
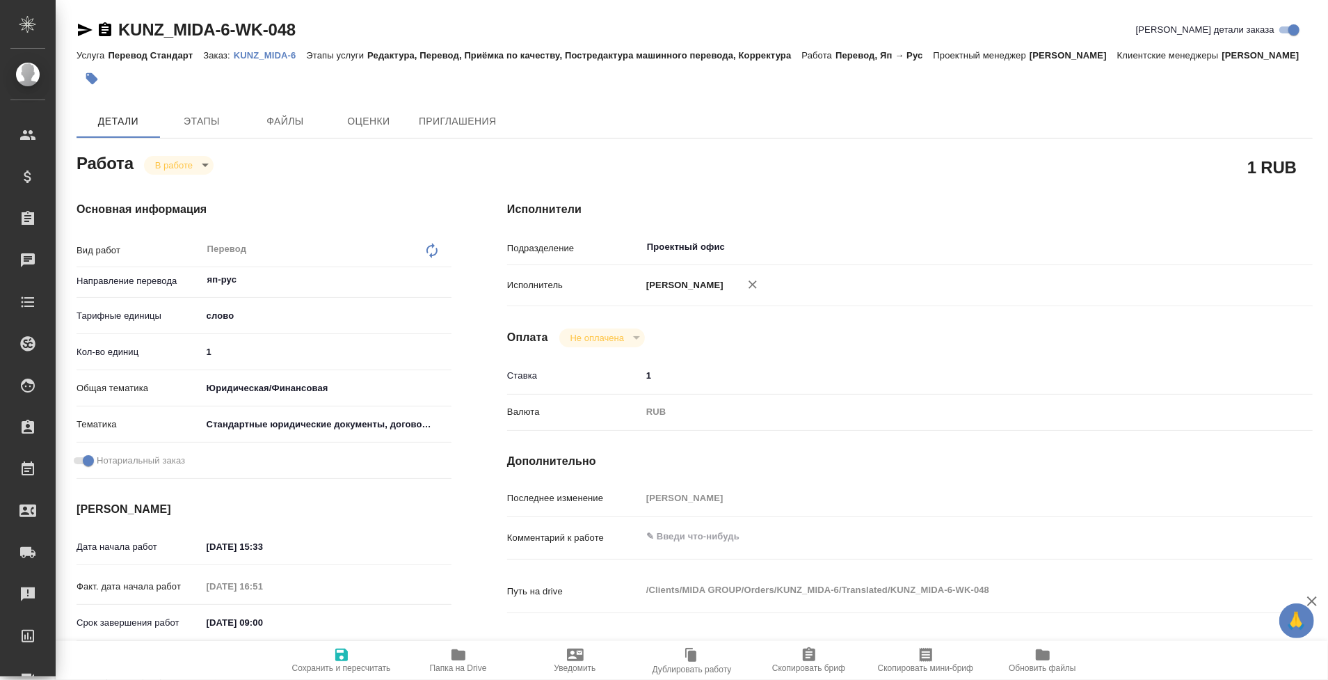
type textarea "x"
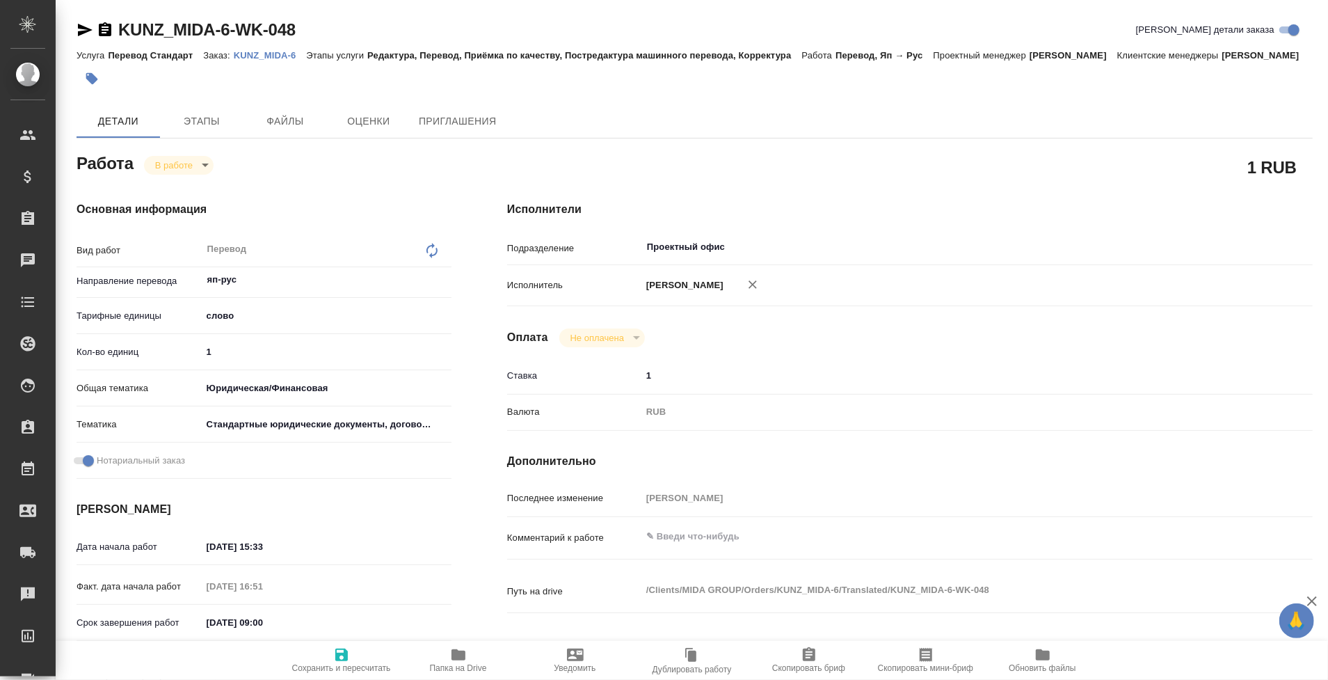
type textarea "x"
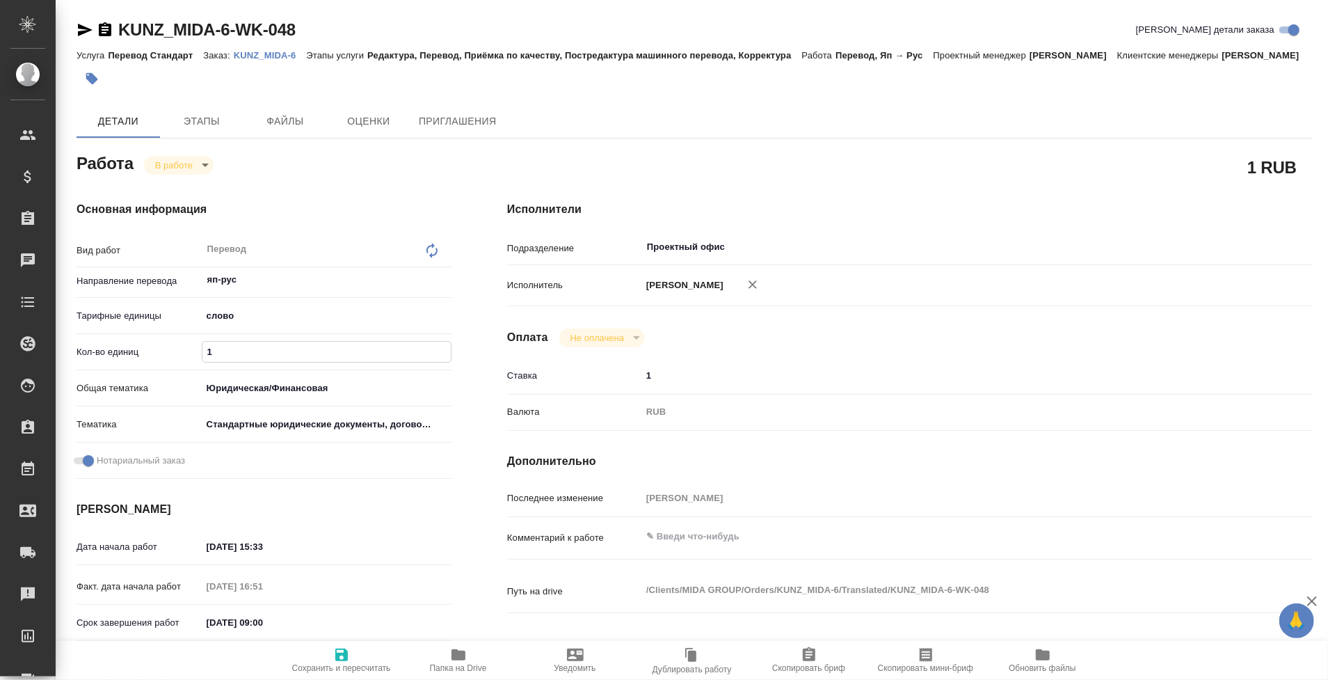
click at [266, 362] on input "1" at bounding box center [327, 352] width 248 height 20
type textarea "x"
type input "15"
type textarea "x"
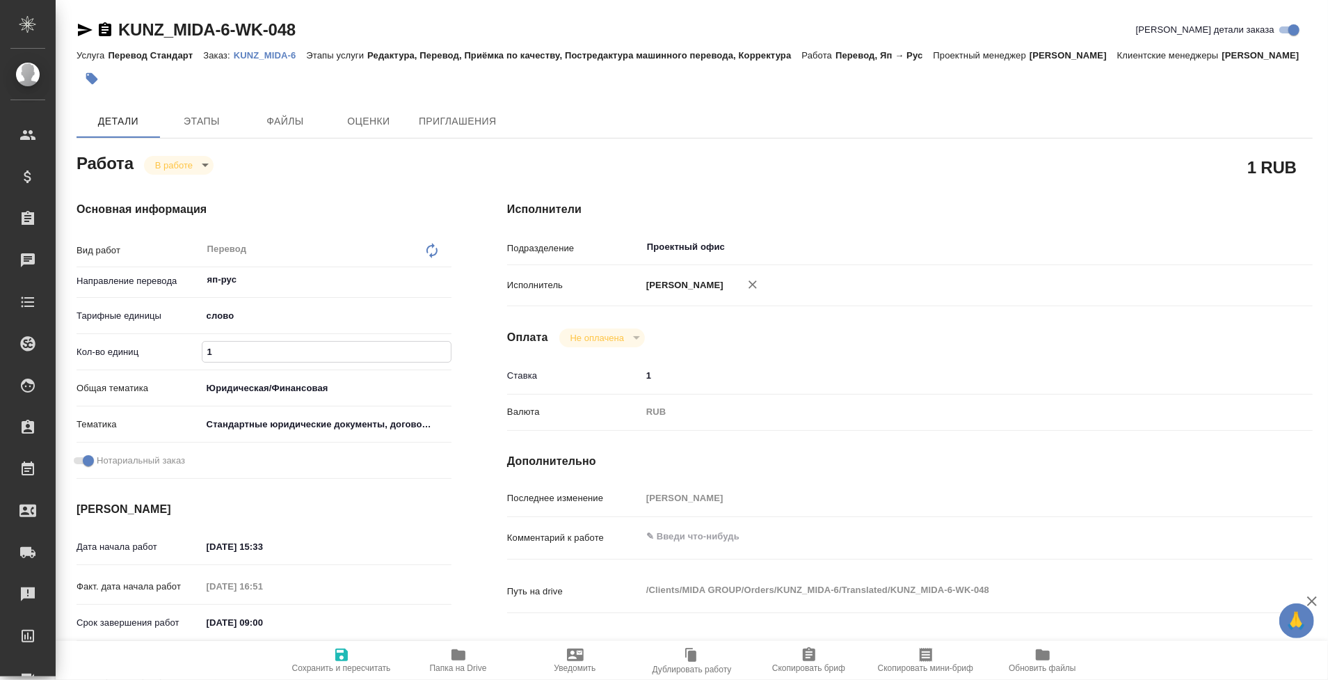
type textarea "x"
type input "155"
type textarea "x"
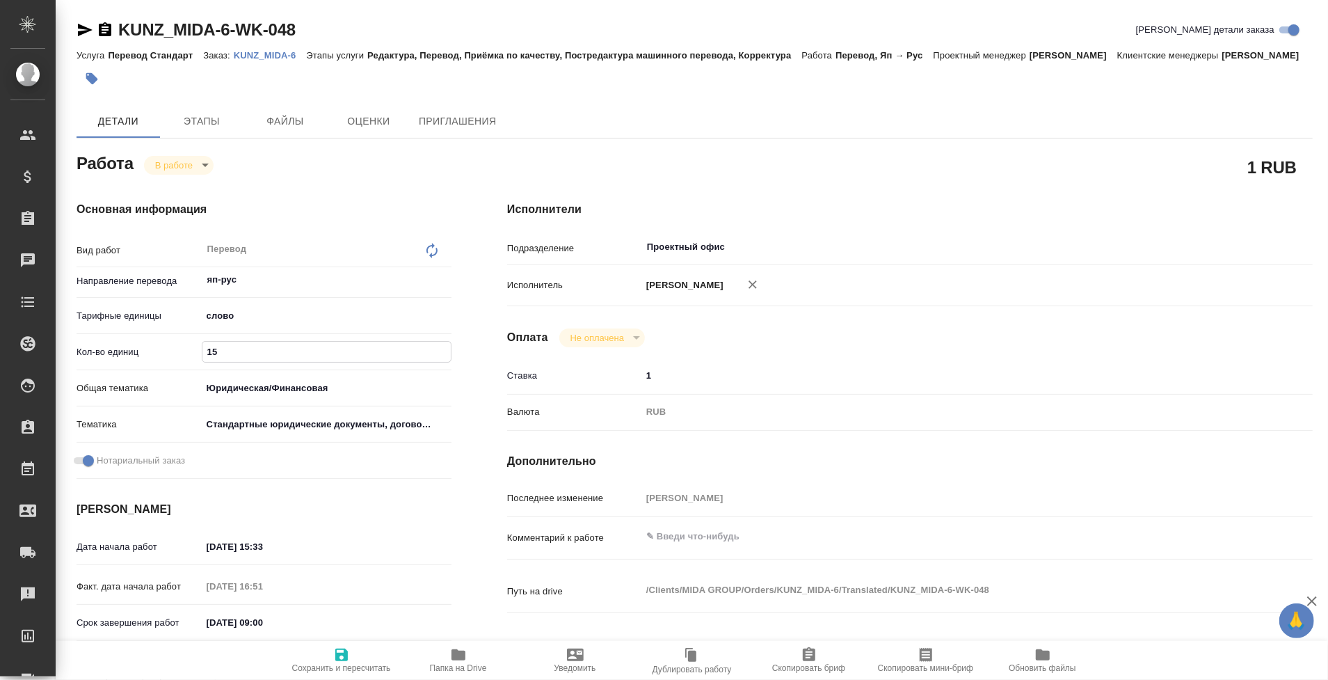
type textarea "x"
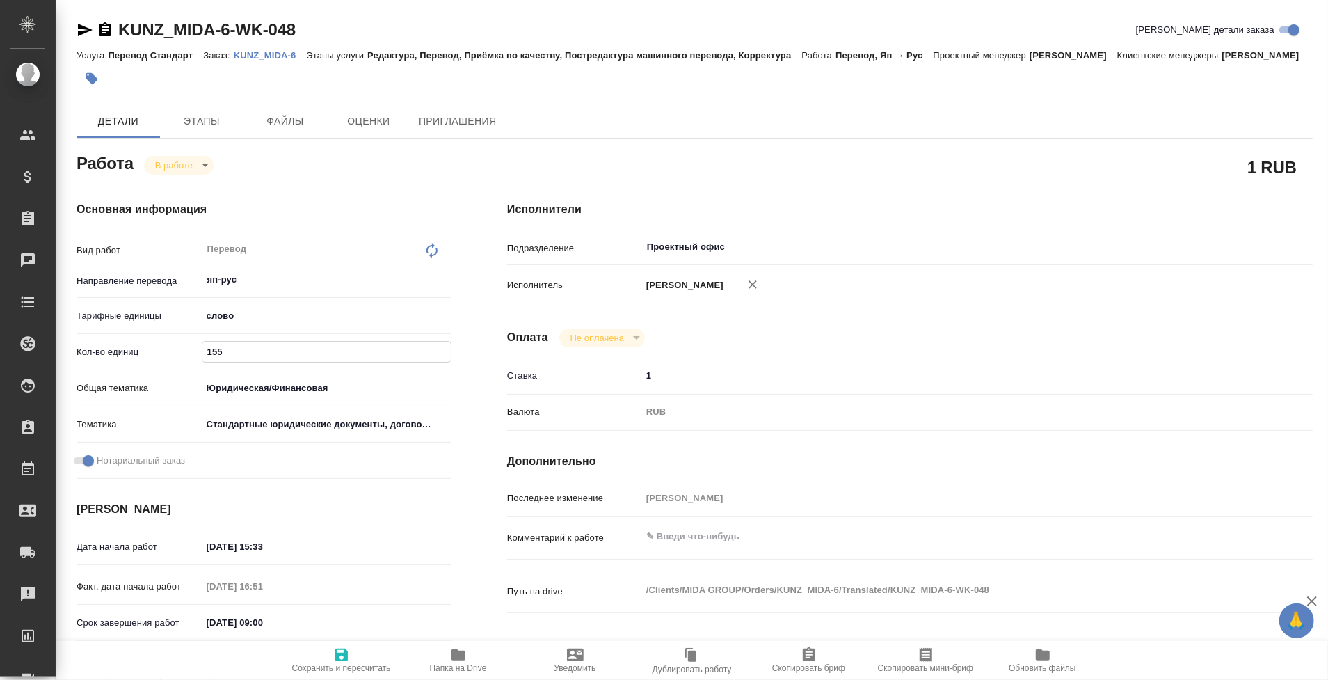
type textarea "x"
type input "155"
click at [336, 658] on icon "button" at bounding box center [341, 654] width 17 height 17
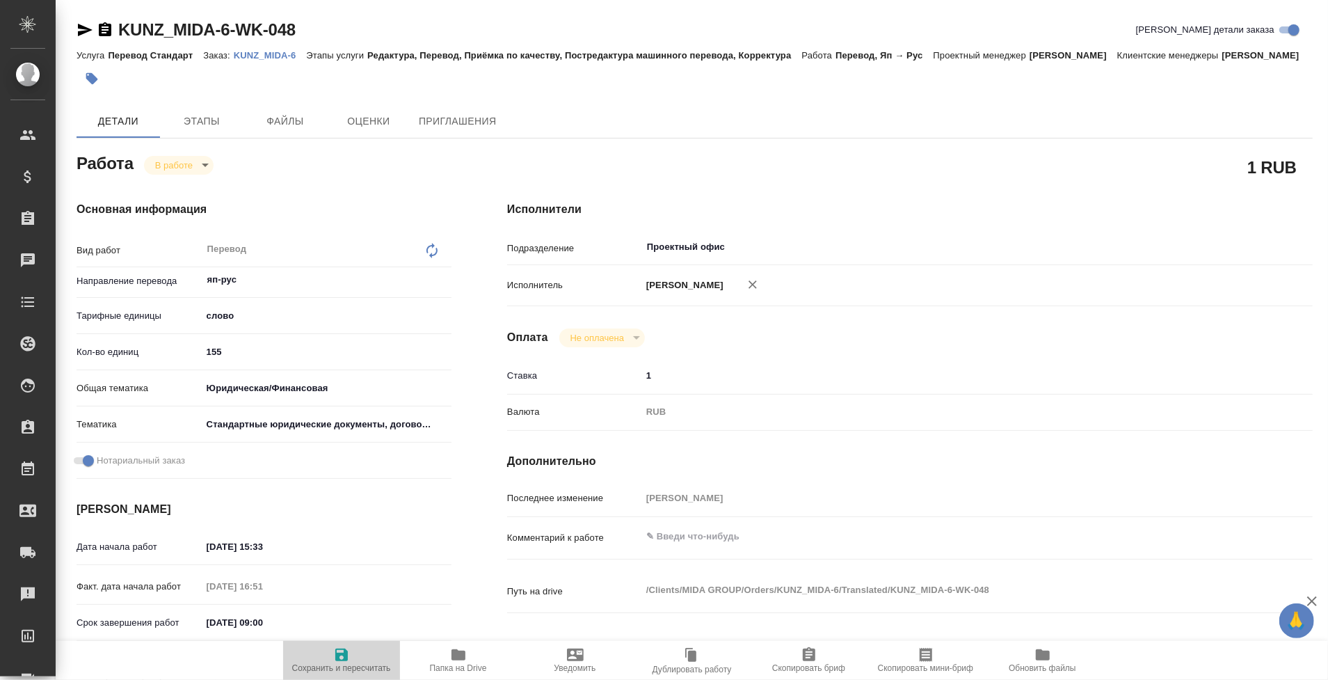
type textarea "x"
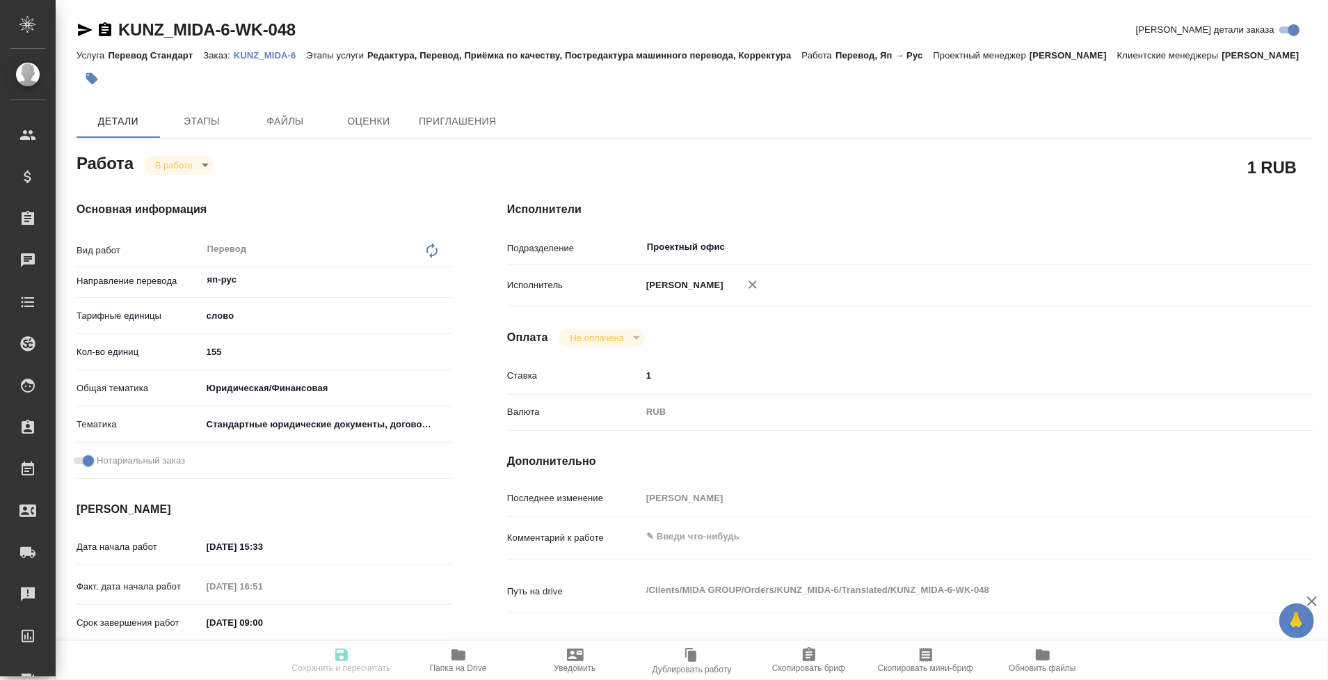
type textarea "x"
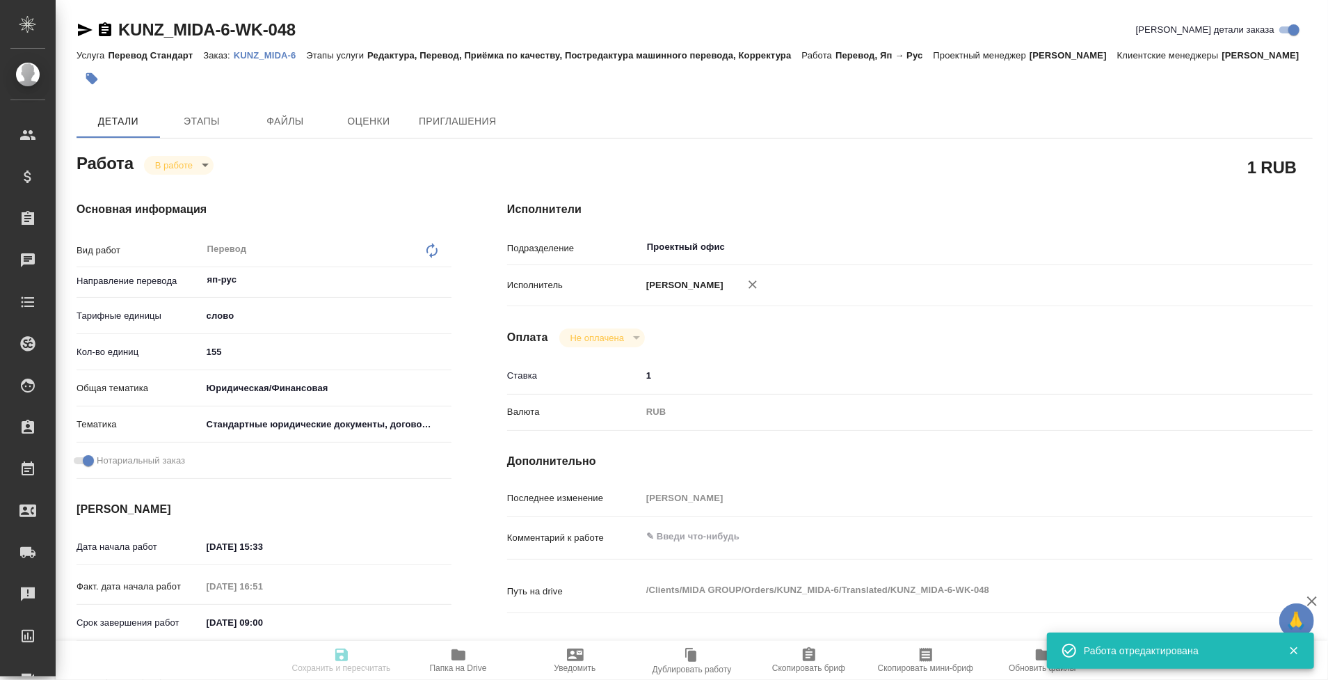
type input "inProgress"
type textarea "Перевод"
type textarea "x"
type input "яп-рус"
type input "5a8b1489cc6b4906c91bfd90"
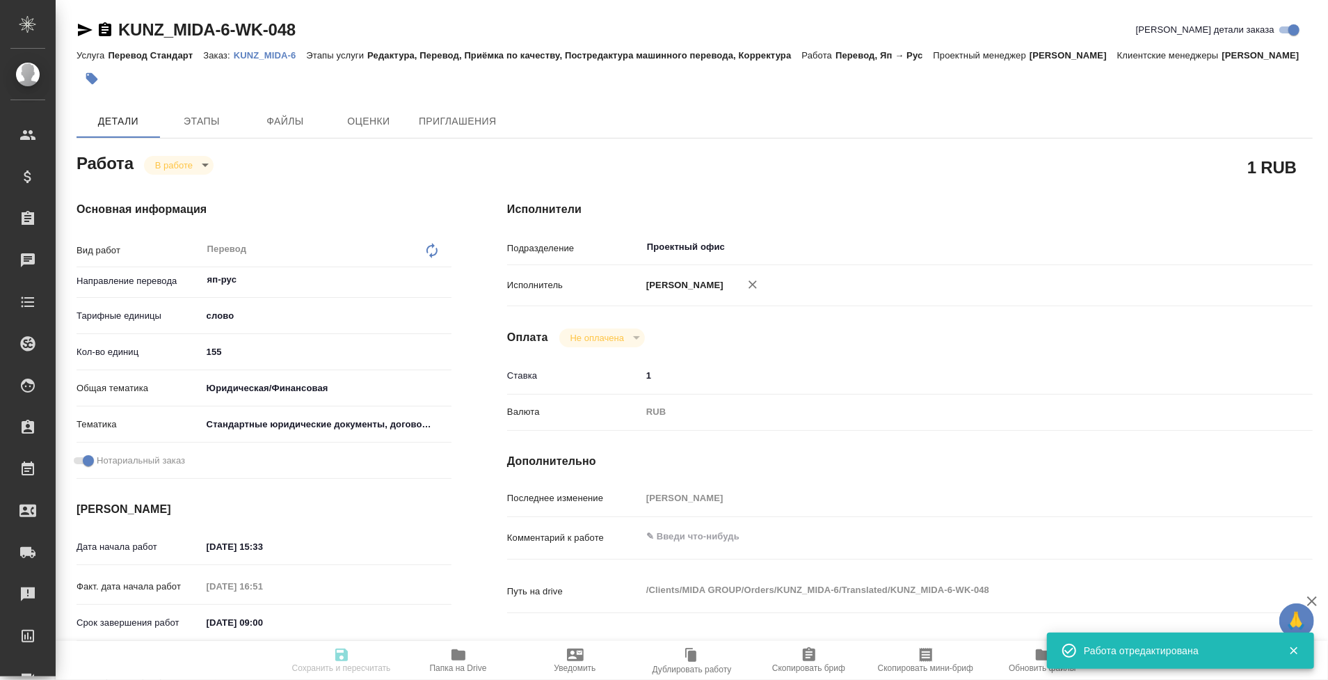
type input "155"
type input "yr-fn"
type input "5f647205b73bc97568ca66bf"
checkbox input "true"
type input "05.09.2025 15:33"
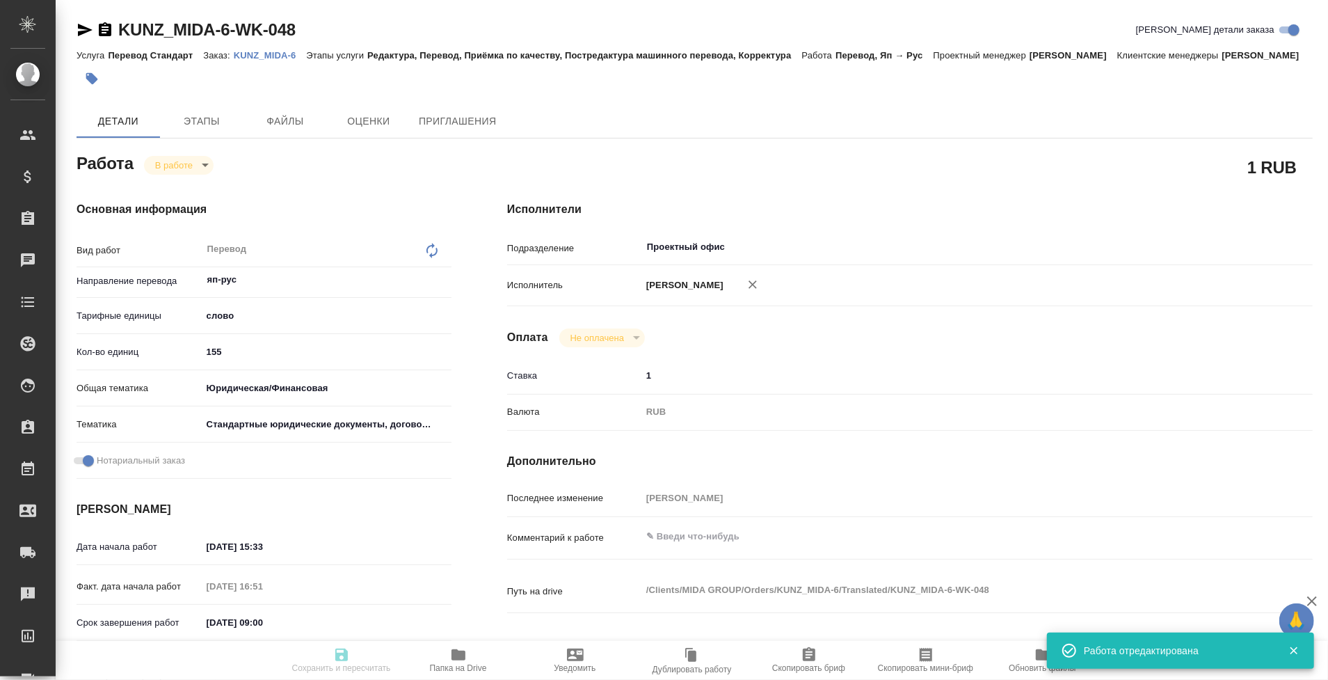
type input "05.09.2025 16:51"
type input "06.09.2025 09:00"
type input "[DATE] 14:00"
type input "Проектный офис"
type input "notPayed"
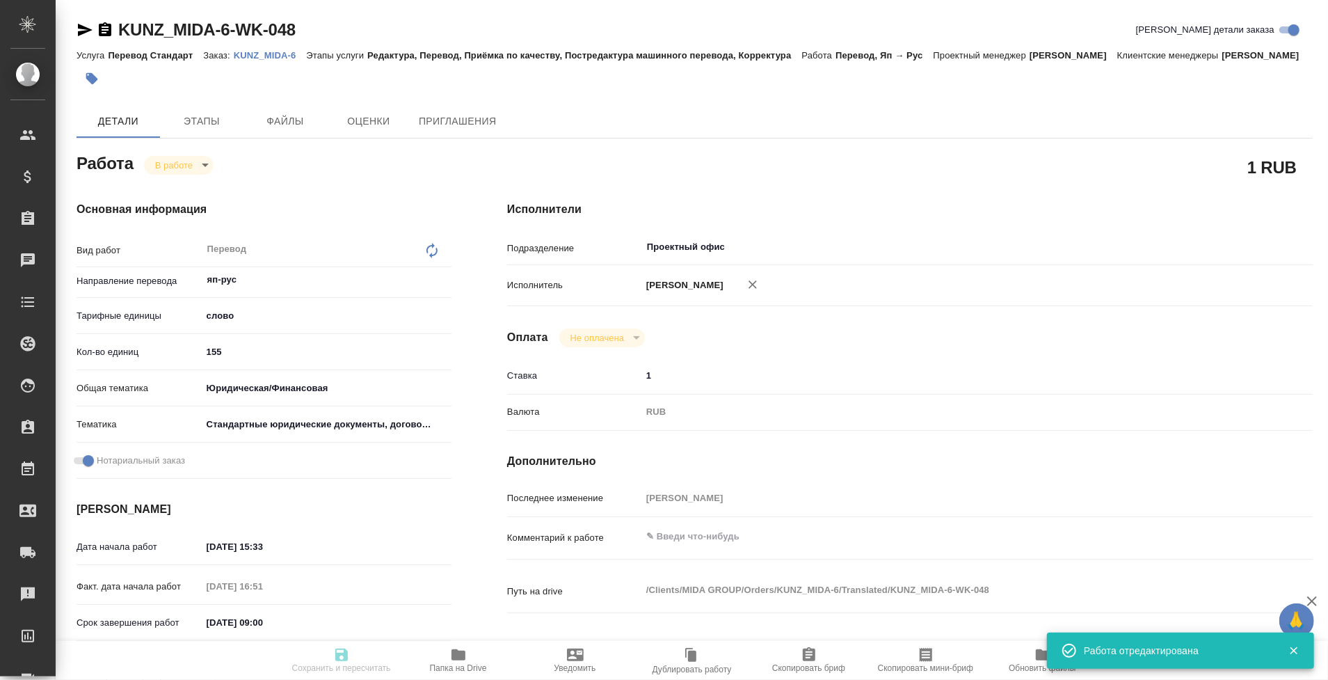
type input "1"
type input "RUB"
type input "[PERSON_NAME]"
type textarea "x"
type textarea "/Clients/MIDA GROUP/Orders/KUNZ_MIDA-6/Translated/KUNZ_MIDA-6-WK-048"
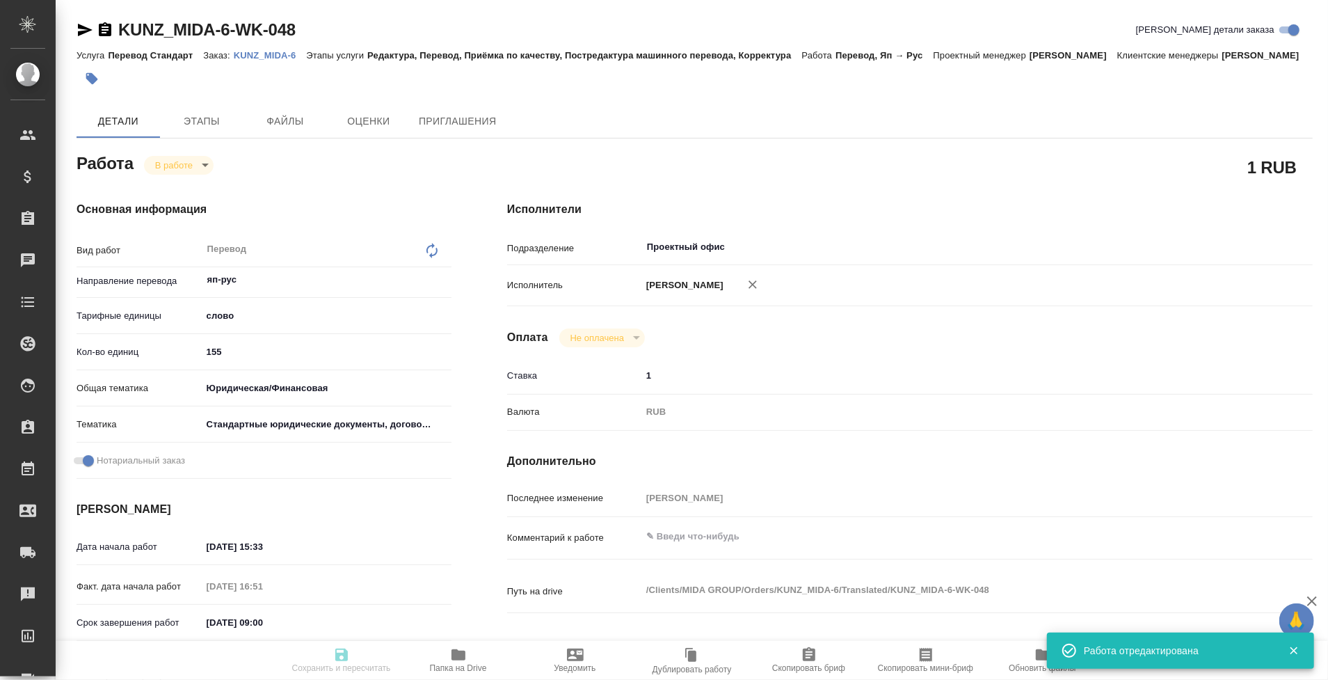
type textarea "x"
type input "KUNZ_MIDA-6"
type input "Перевод Стандарт"
type input "Редактура, Перевод, Приёмка по качеству, Постредактура машинного перевода, Корр…"
type input "[PERSON_NAME]"
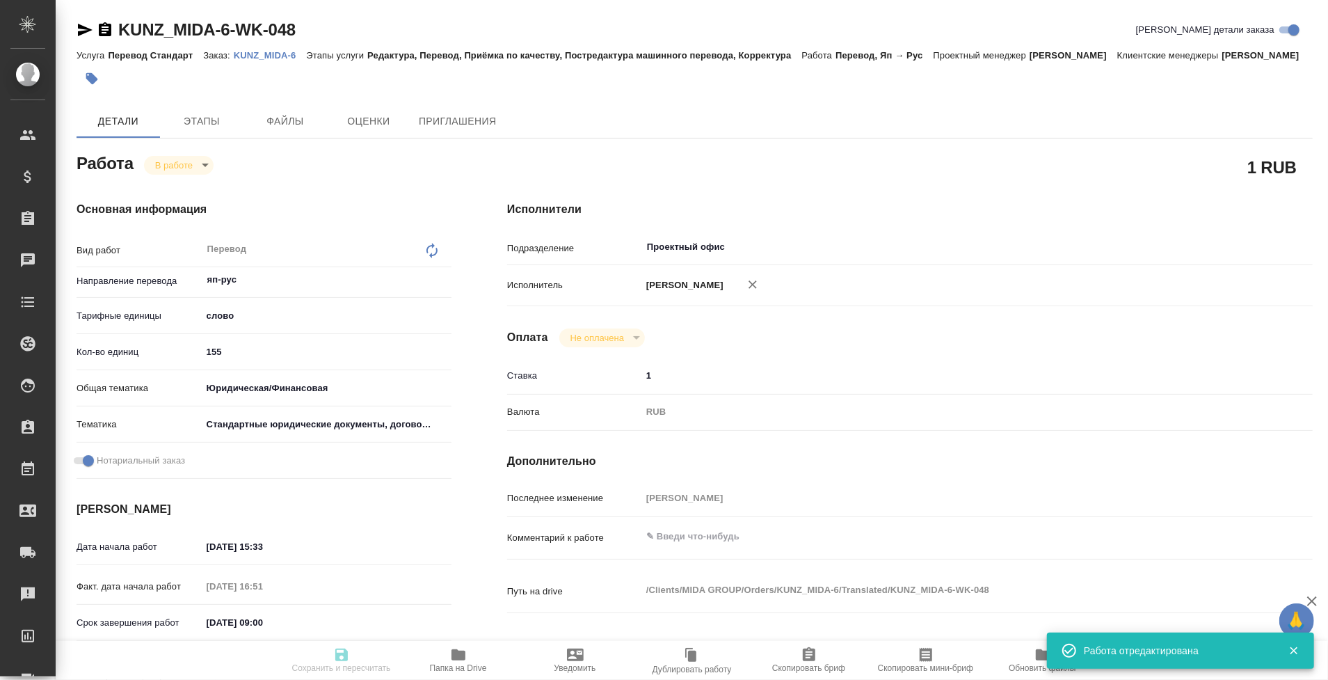
type input "[PERSON_NAME]"
type input "/Clients/MIDA GROUP/Orders/KUNZ_MIDA-6"
type textarea "x"
type textarea "apostille - Power of Attorney 250901.pdf - печати, штампы, стр. 4-5, апостиль -…"
type textarea "x"
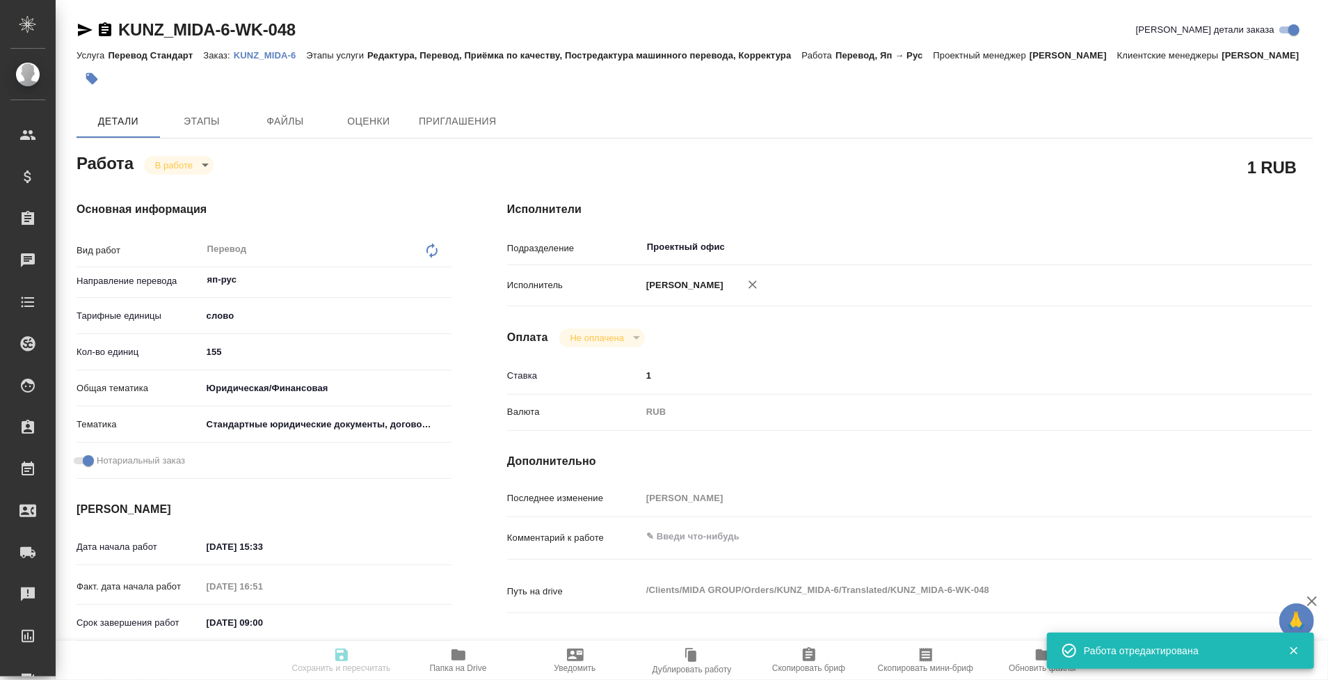
type textarea "x"
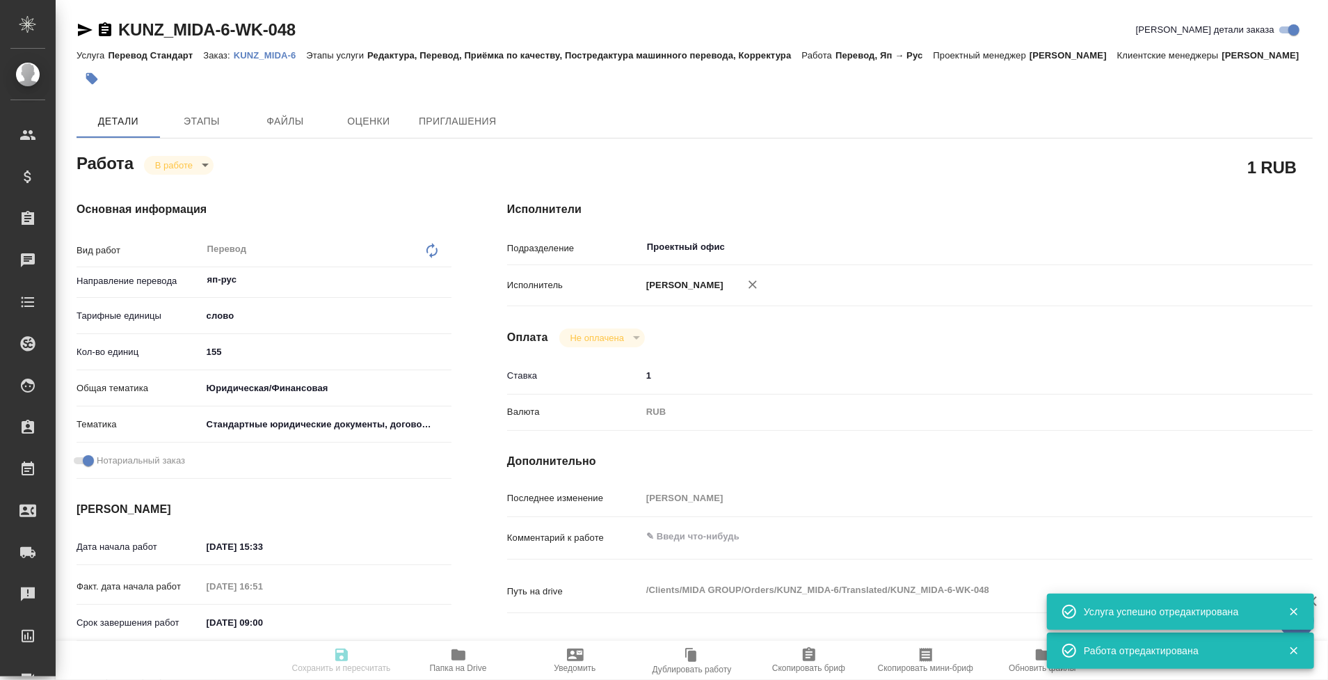
type textarea "x"
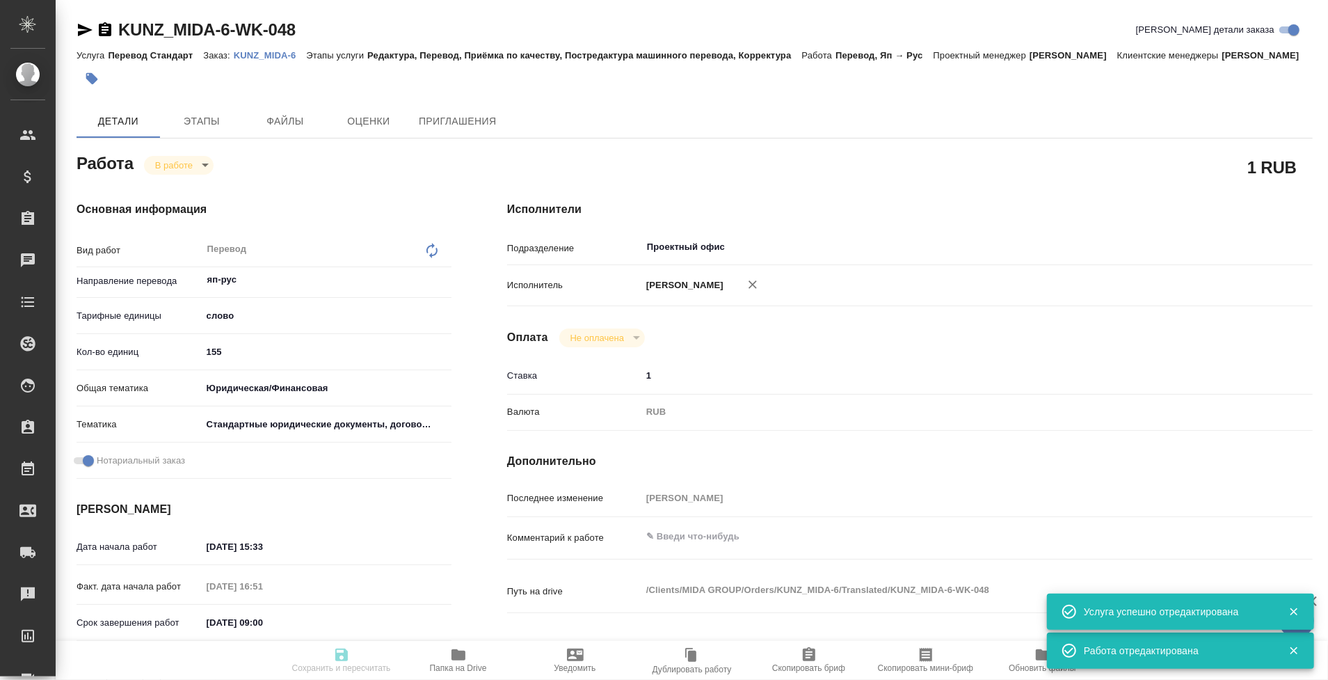
type textarea "x"
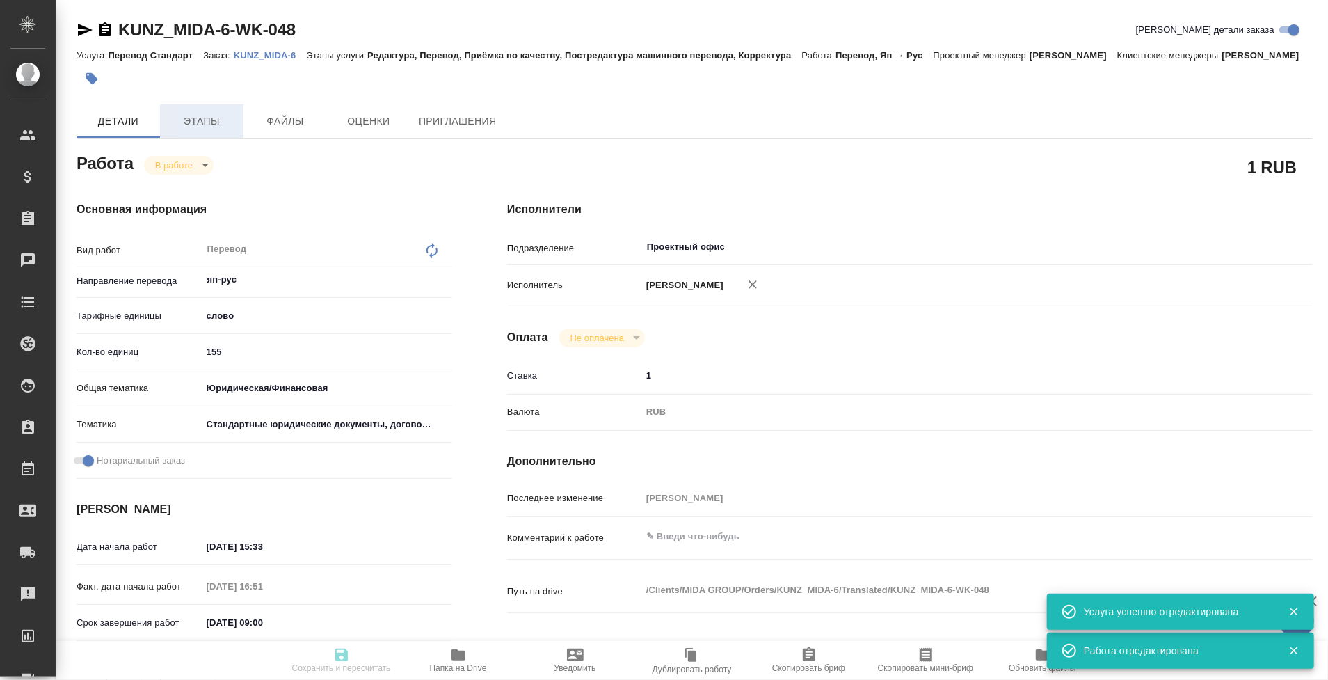
type textarea "x"
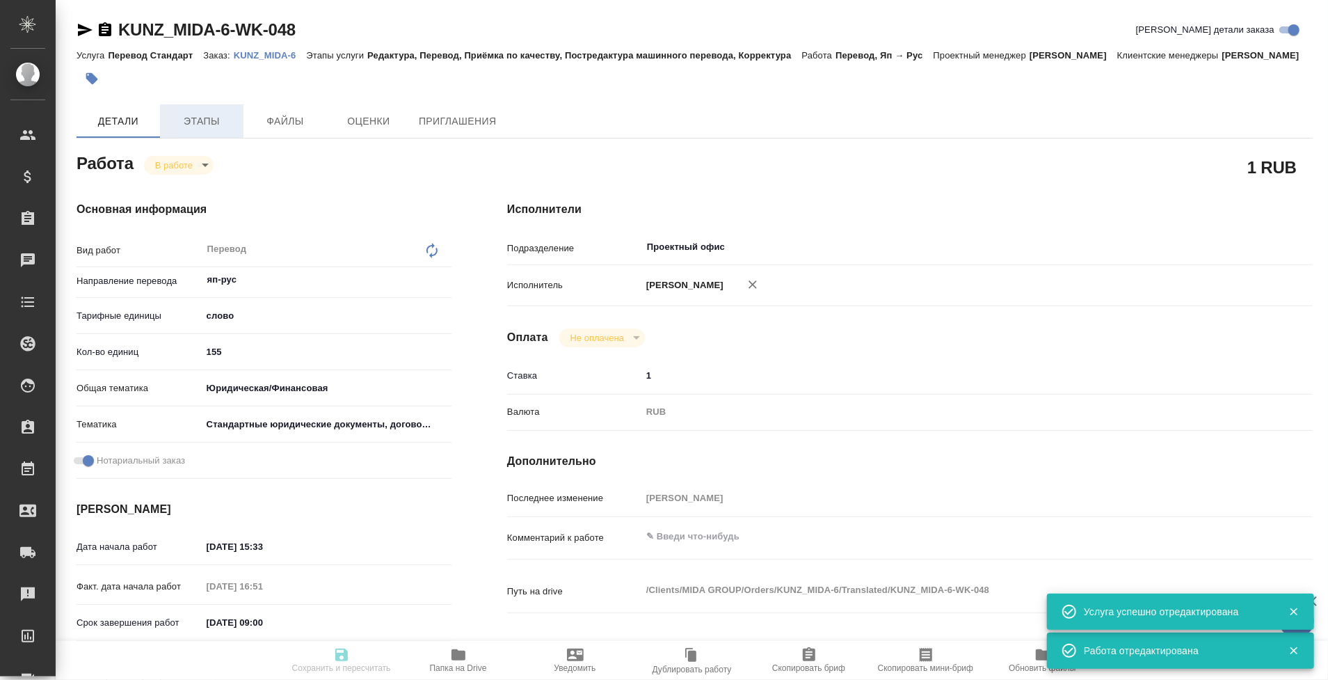
type textarea "x"
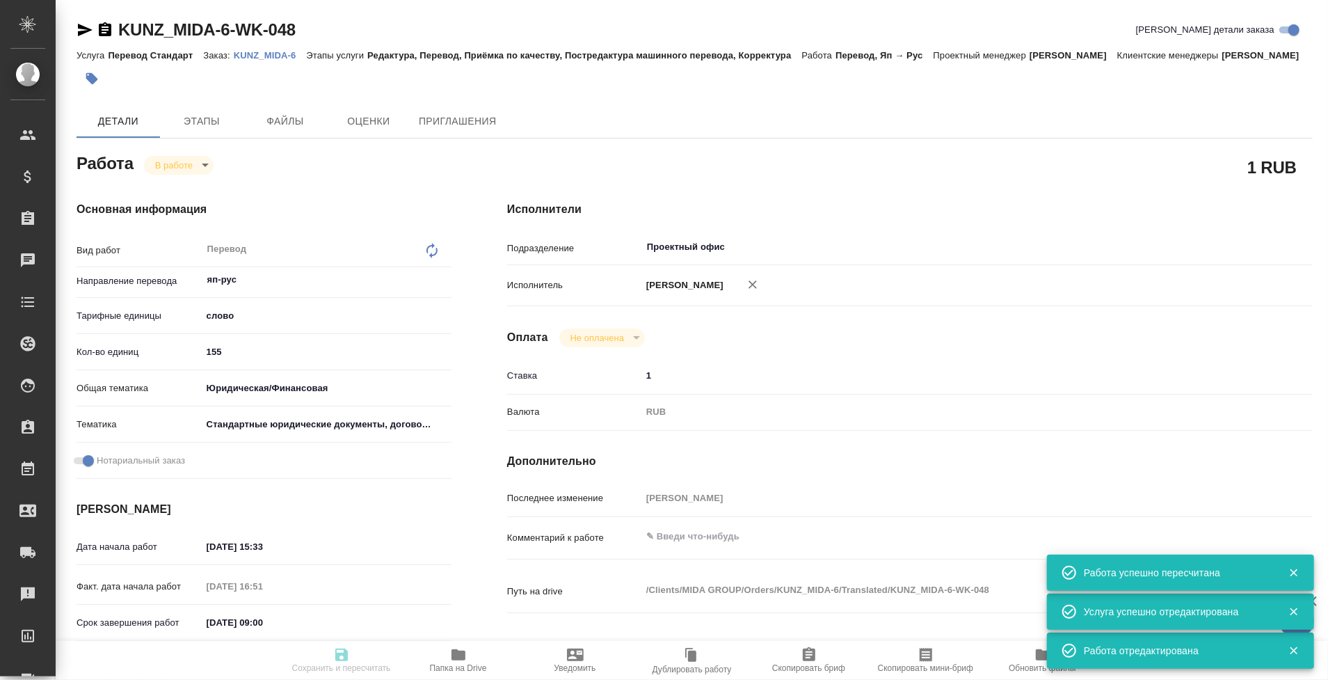
type input "inProgress"
type textarea "Перевод"
type textarea "x"
type input "яп-рус"
type input "5a8b1489cc6b4906c91bfd90"
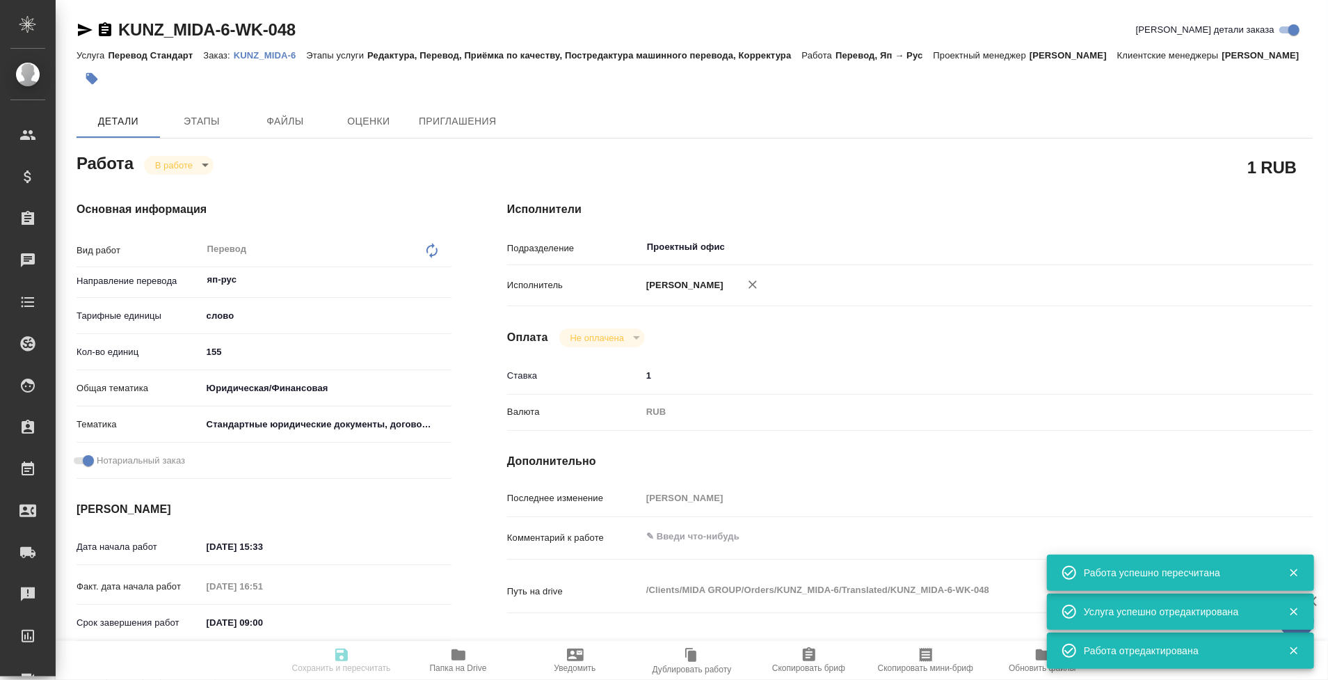
type input "155"
type input "yr-fn"
type input "5f647205b73bc97568ca66bf"
checkbox input "true"
type input "05.09.2025 15:33"
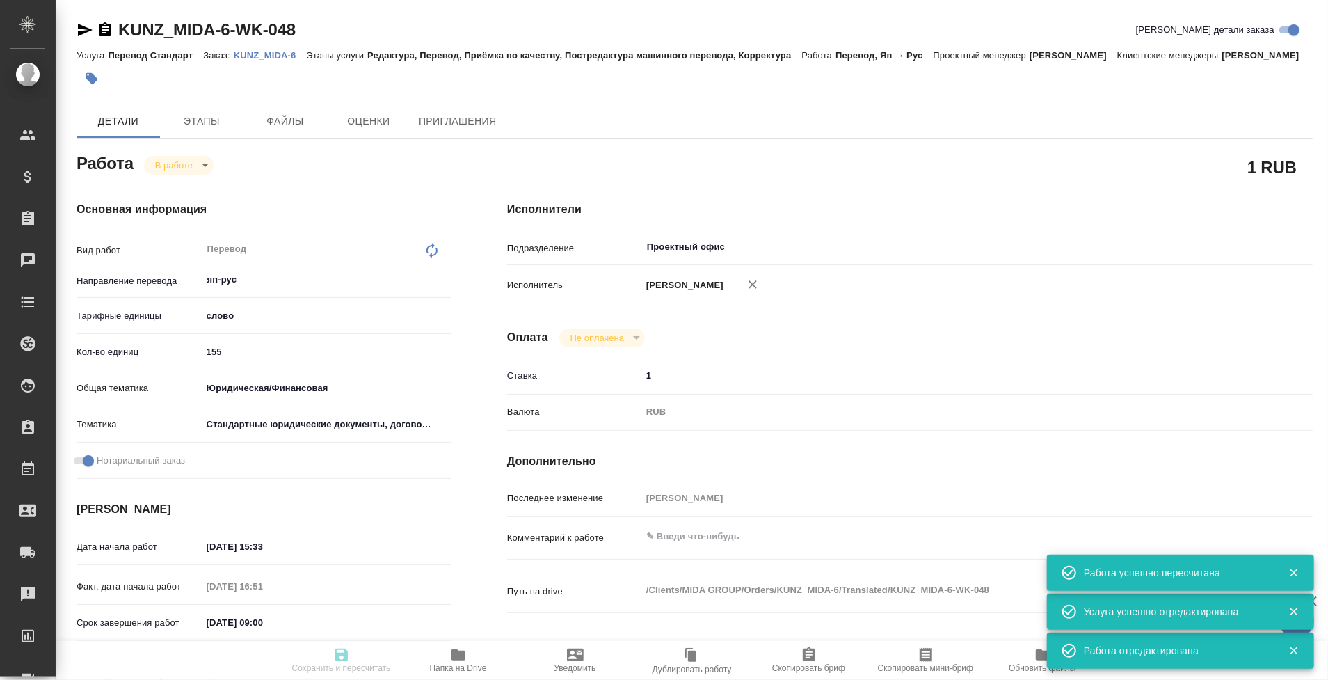
type input "05.09.2025 16:51"
type input "06.09.2025 09:00"
type input "[DATE] 14:00"
type input "Проектный офис"
type input "notPayed"
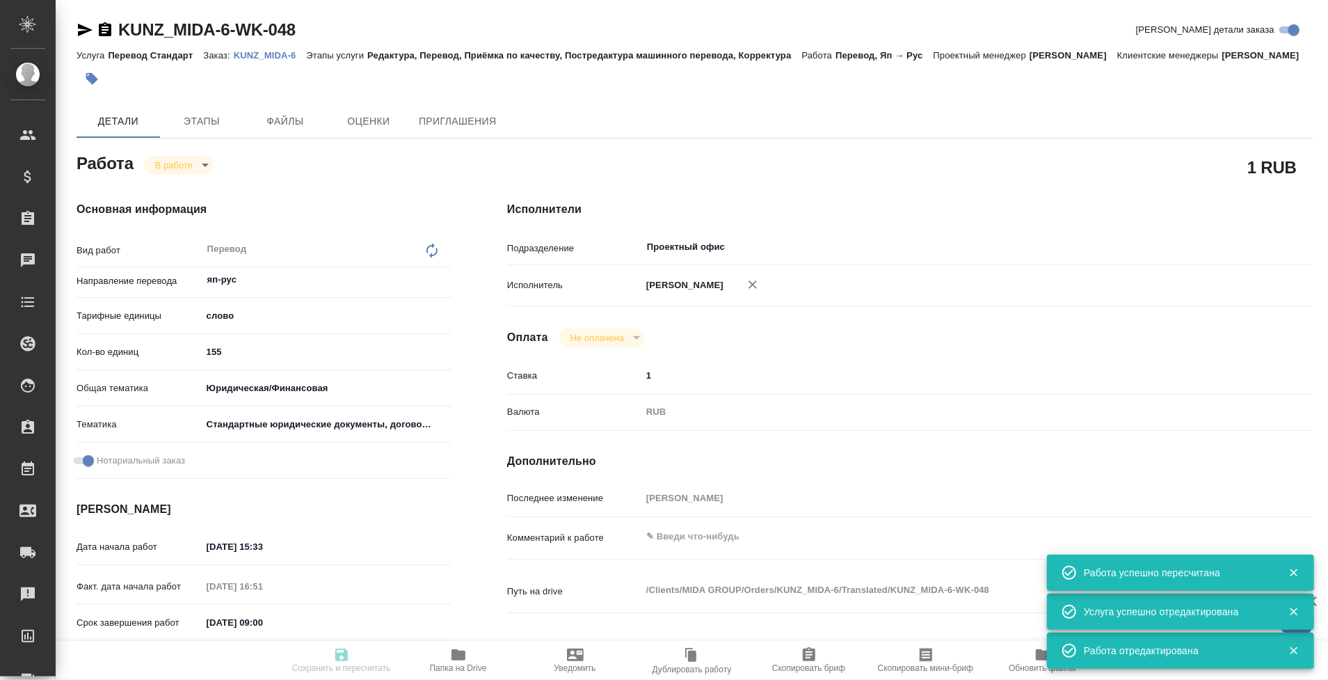
type input "1"
type input "RUB"
type input "[PERSON_NAME]"
type textarea "x"
type textarea "/Clients/MIDA GROUP/Orders/KUNZ_MIDA-6/Translated/KUNZ_MIDA-6-WK-048"
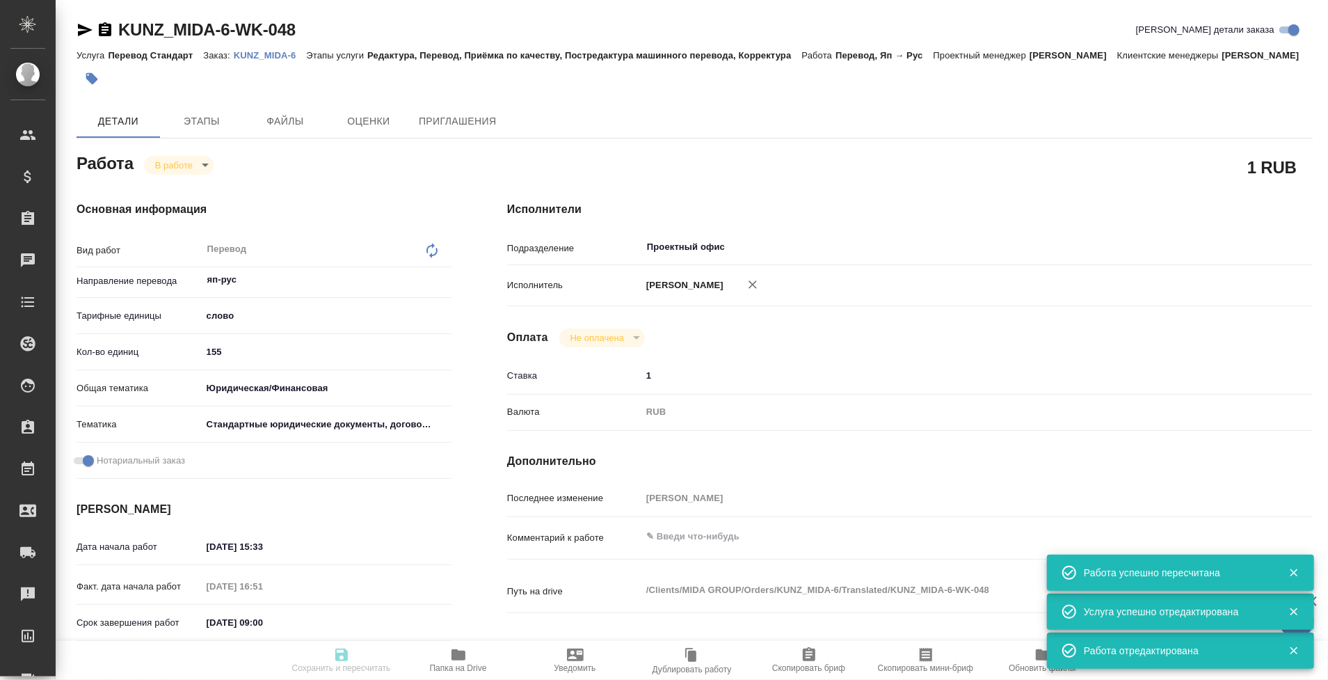
type textarea "x"
type input "KUNZ_MIDA-6"
type input "Перевод Стандарт"
type input "Редактура, Перевод, Приёмка по качеству, Постредактура машинного перевода, Корр…"
type input "[PERSON_NAME]"
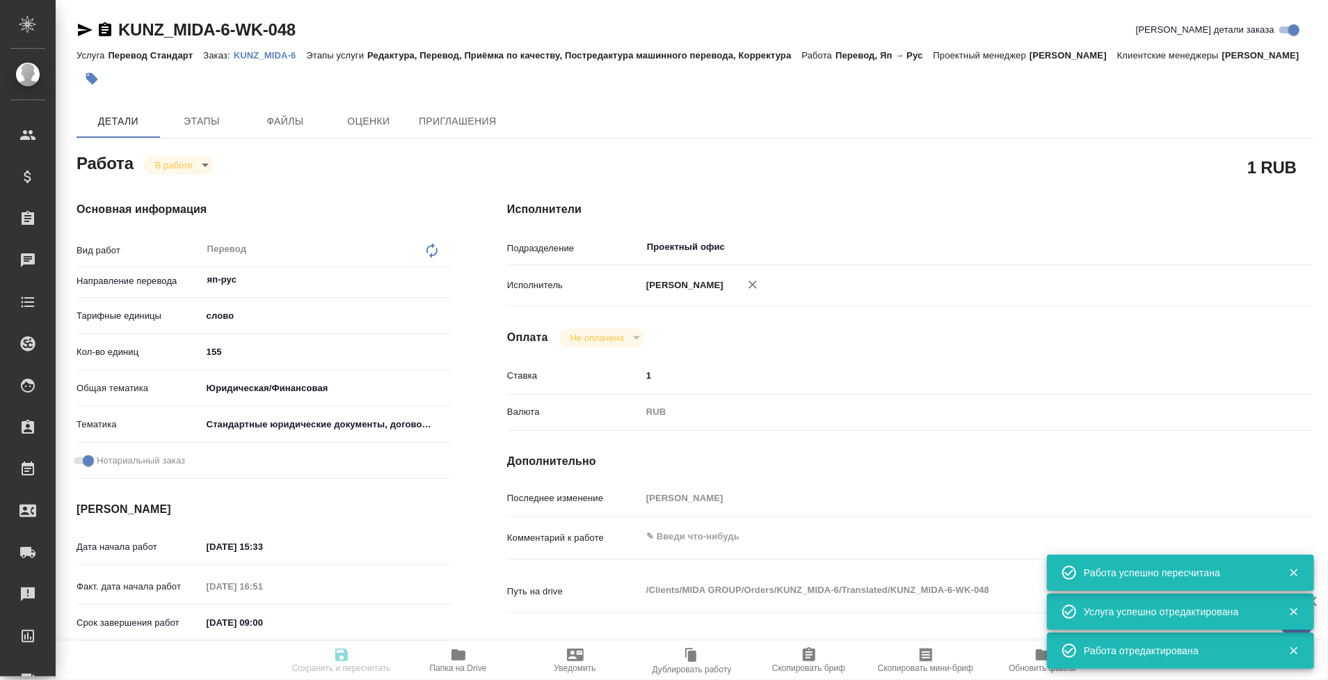
type input "[PERSON_NAME]"
type input "/Clients/MIDA GROUP/Orders/KUNZ_MIDA-6"
type textarea "x"
type textarea "apostille - Power of Attorney 250901.pdf - печати, штампы, стр. 4-5, апостиль -…"
type textarea "x"
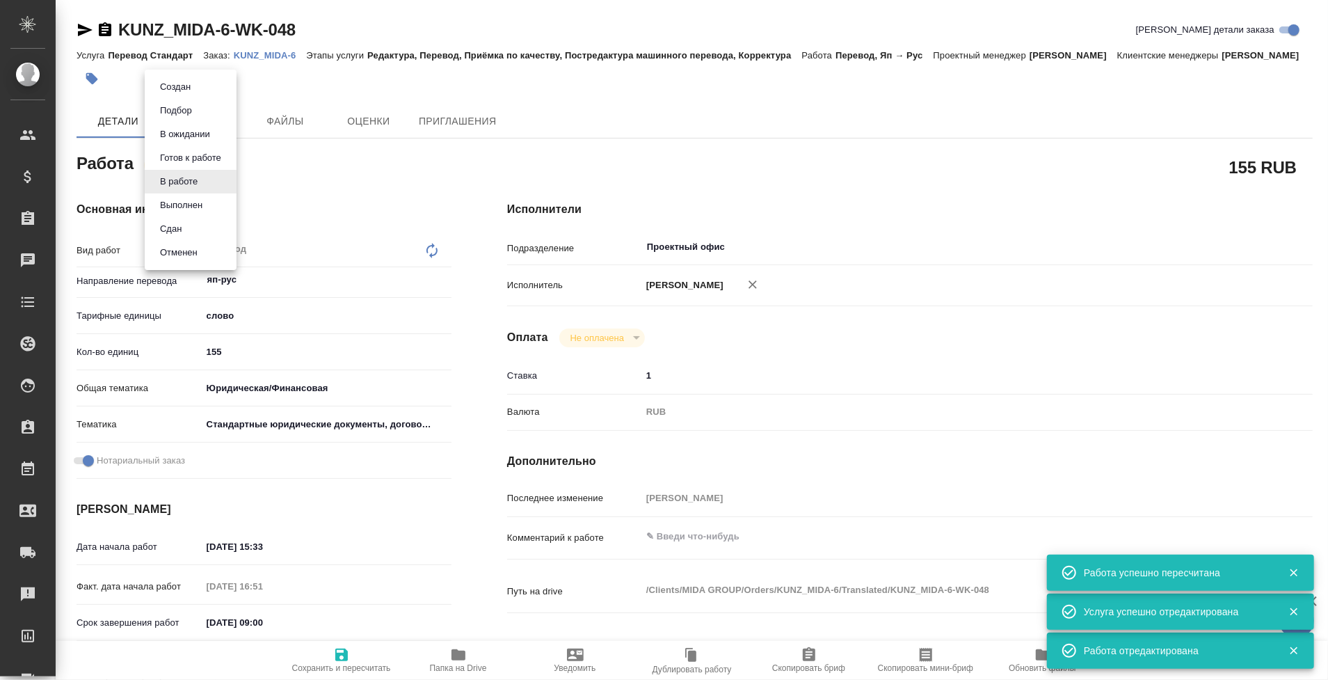
click at [171, 182] on body "🙏 .cls-1 fill:#fff; AWATERA Tarabanovskaya Anastasia Клиенты Спецификации Заказ…" at bounding box center [664, 340] width 1328 height 680
type textarea "x"
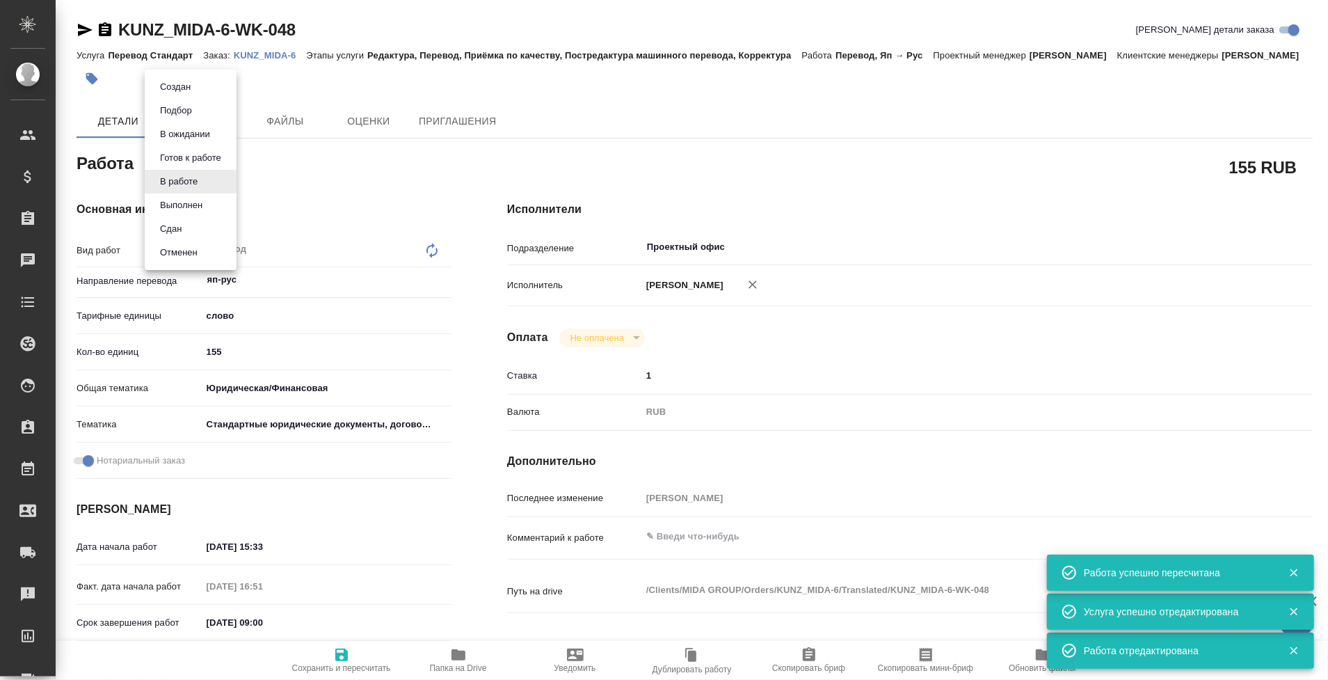
type textarea "x"
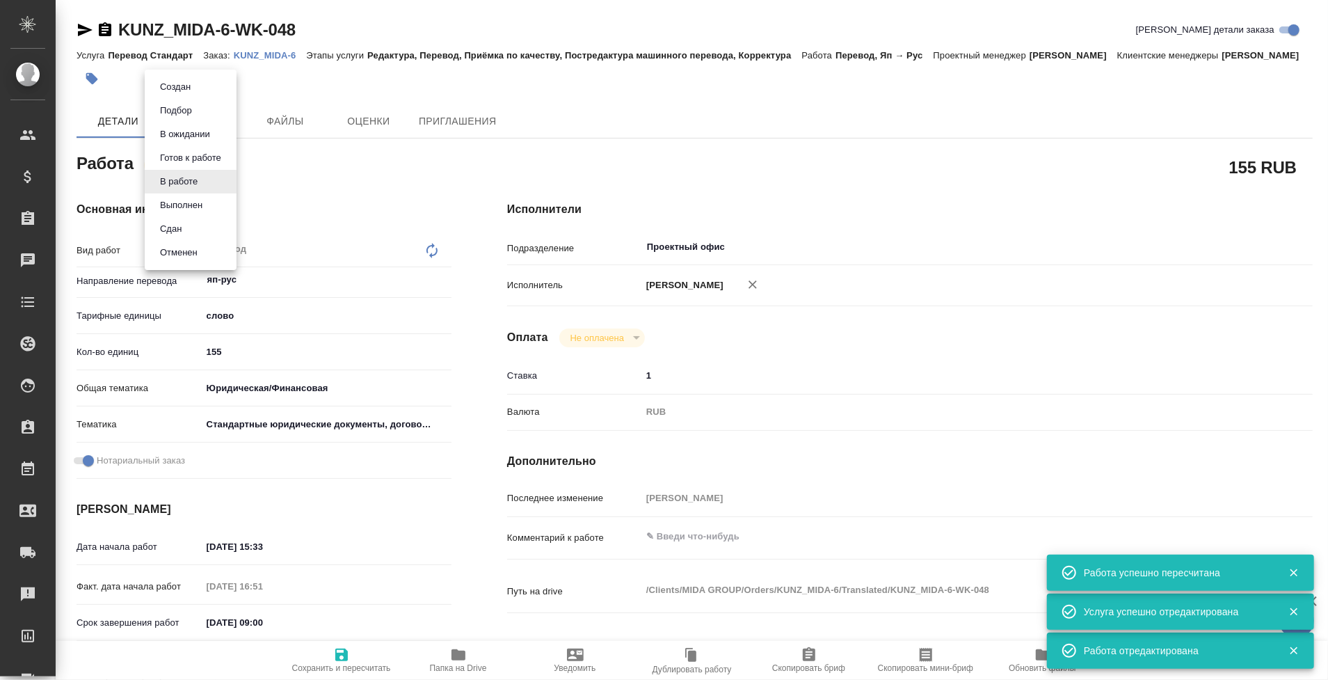
type textarea "x"
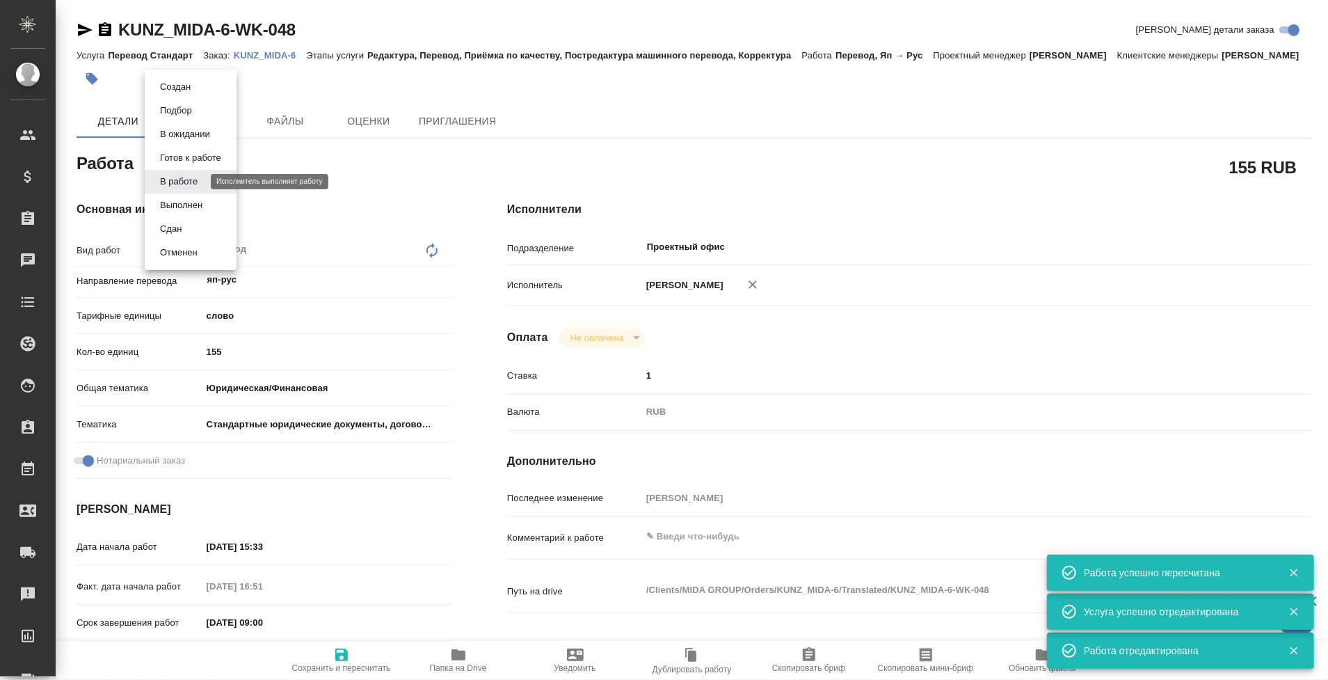
type textarea "x"
click at [182, 228] on button "Сдан" at bounding box center [171, 228] width 30 height 15
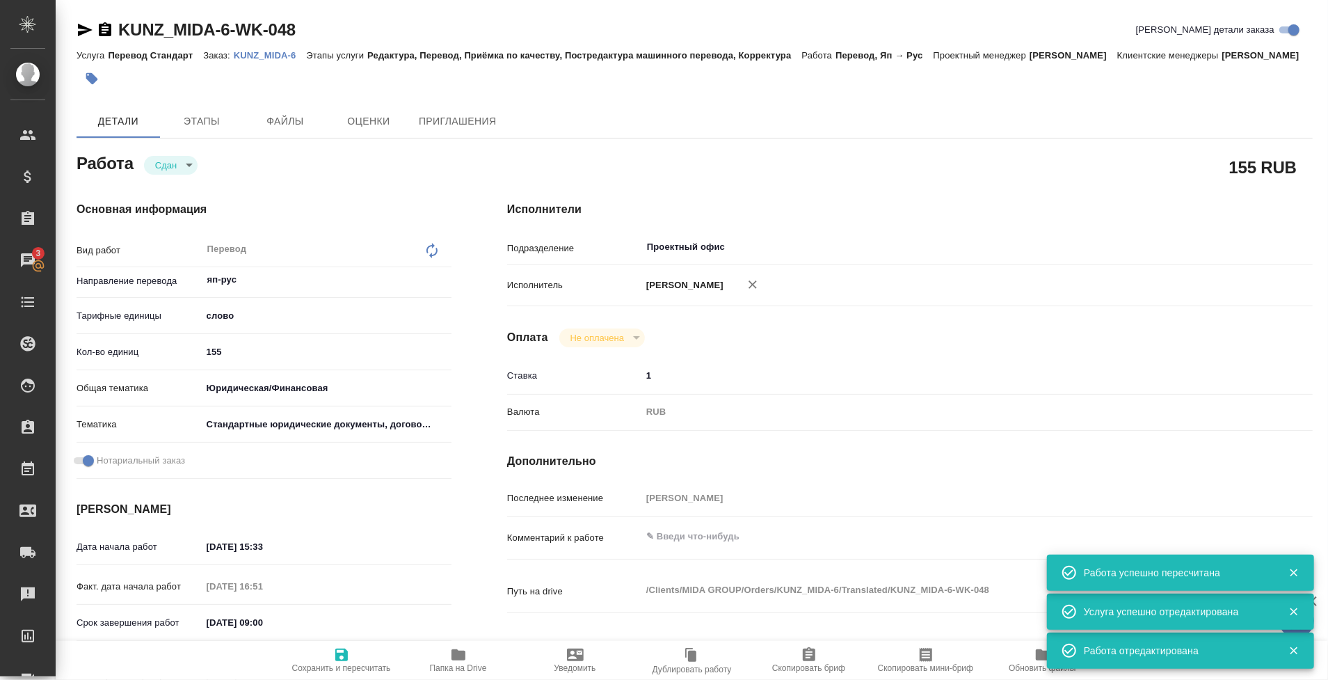
type textarea "x"
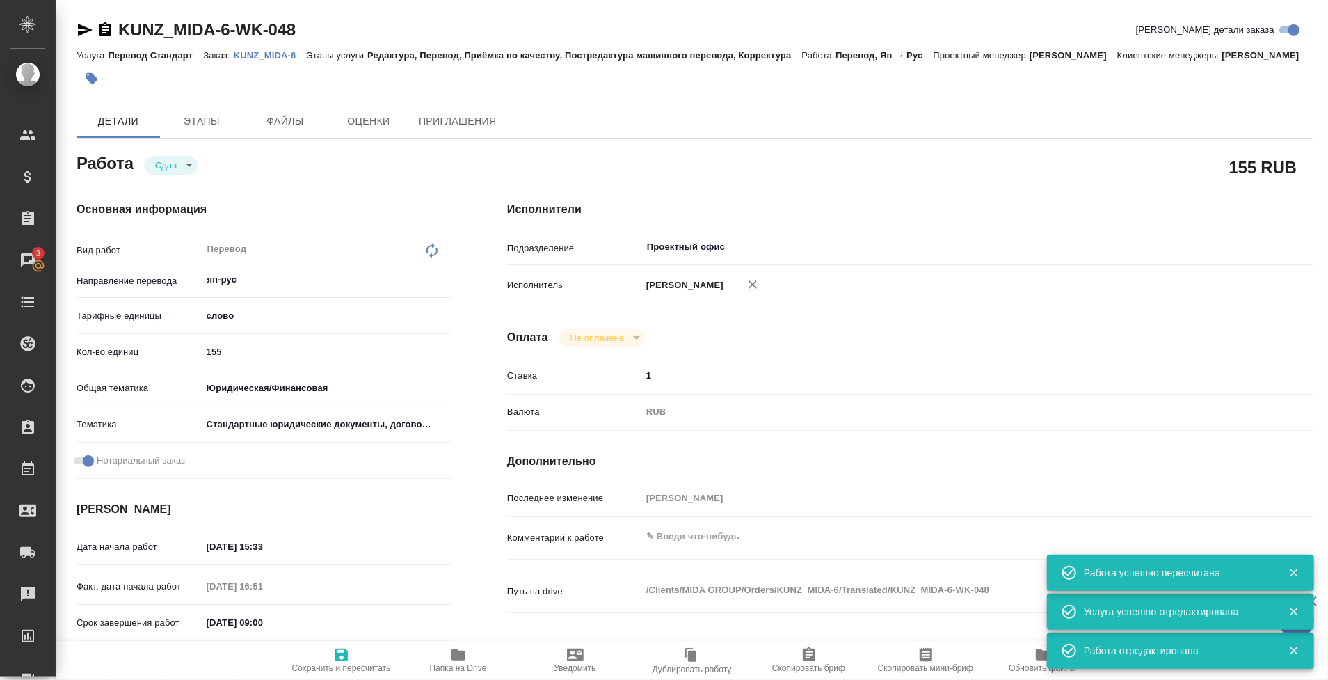
type textarea "x"
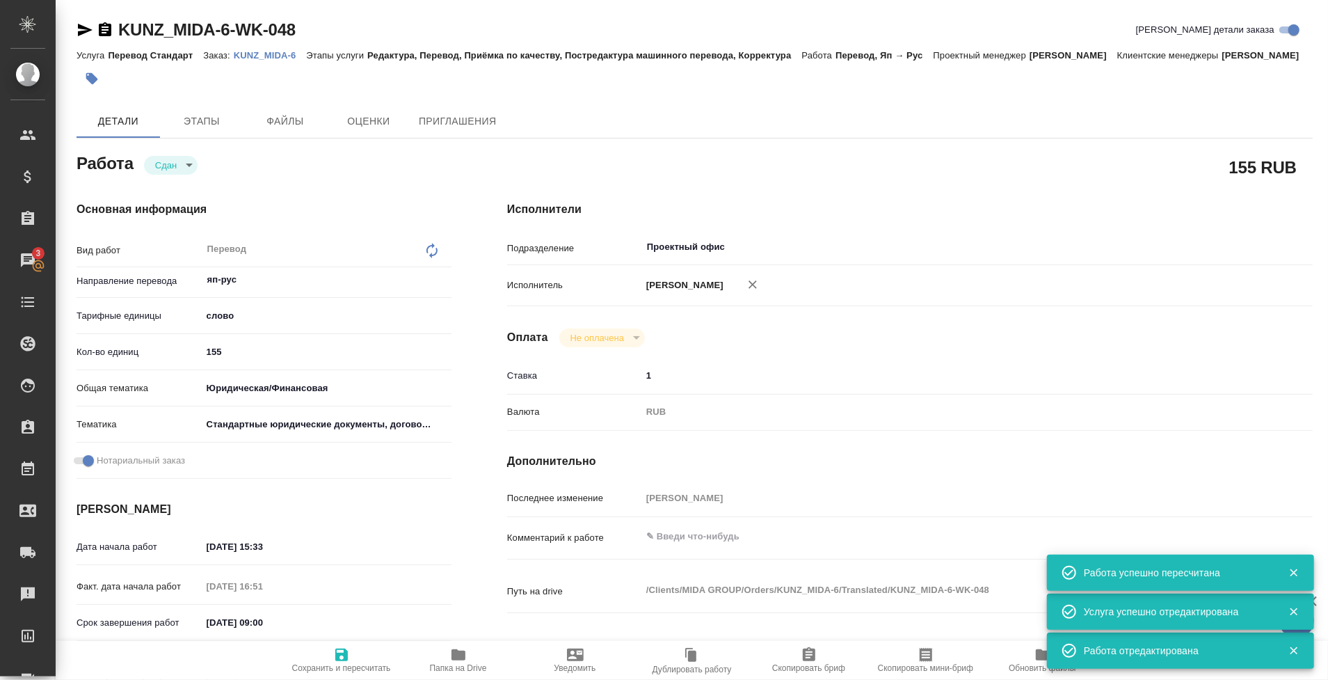
type textarea "x"
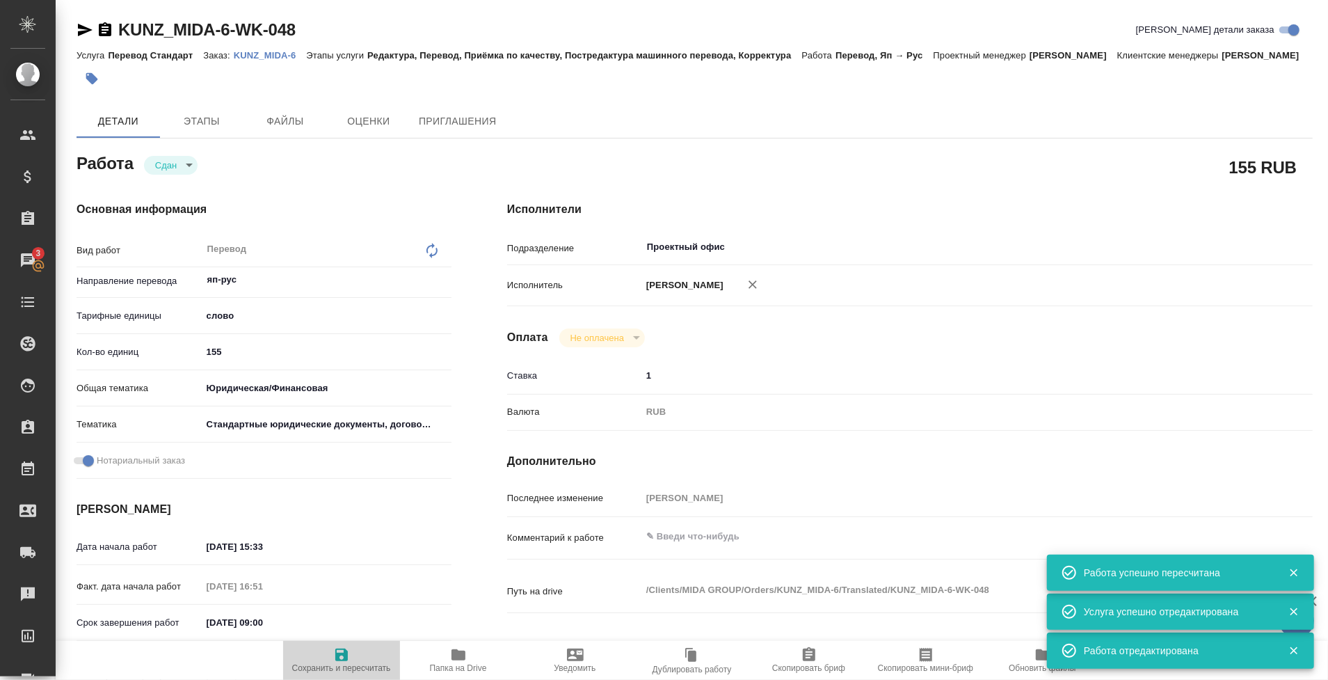
click at [324, 669] on span "Сохранить и пересчитать" at bounding box center [341, 668] width 99 height 10
type textarea "x"
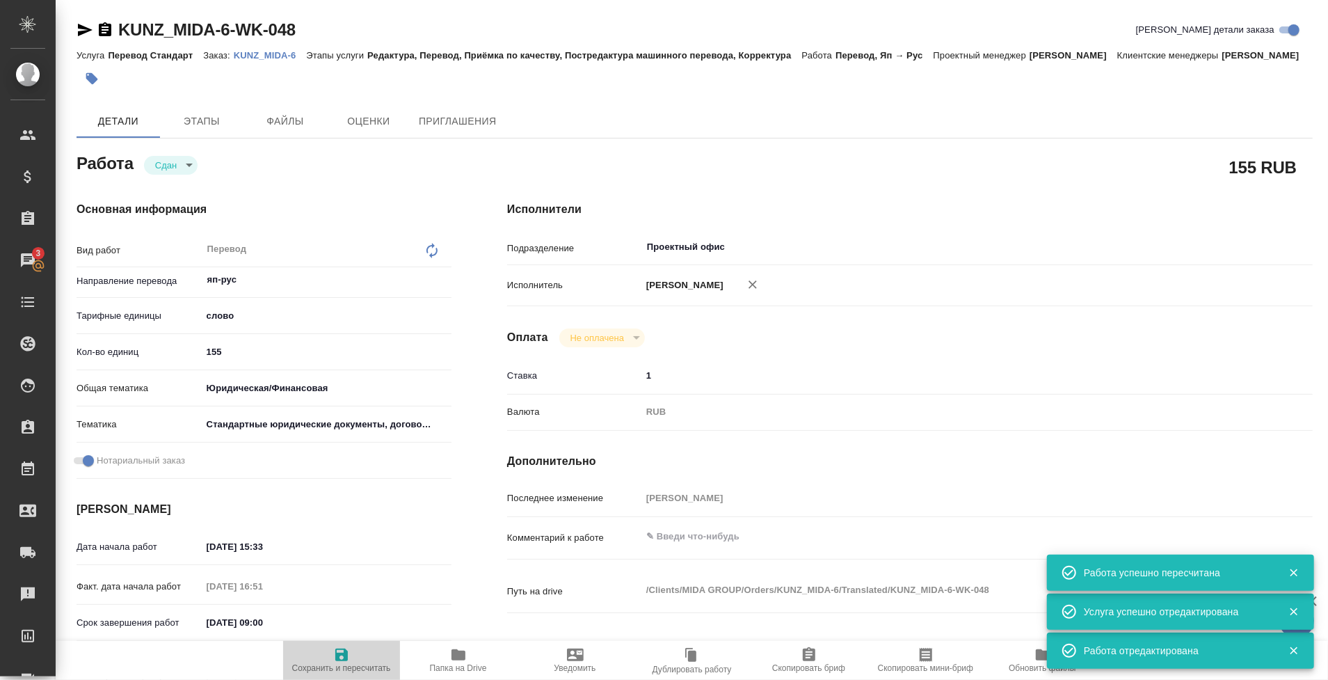
type textarea "x"
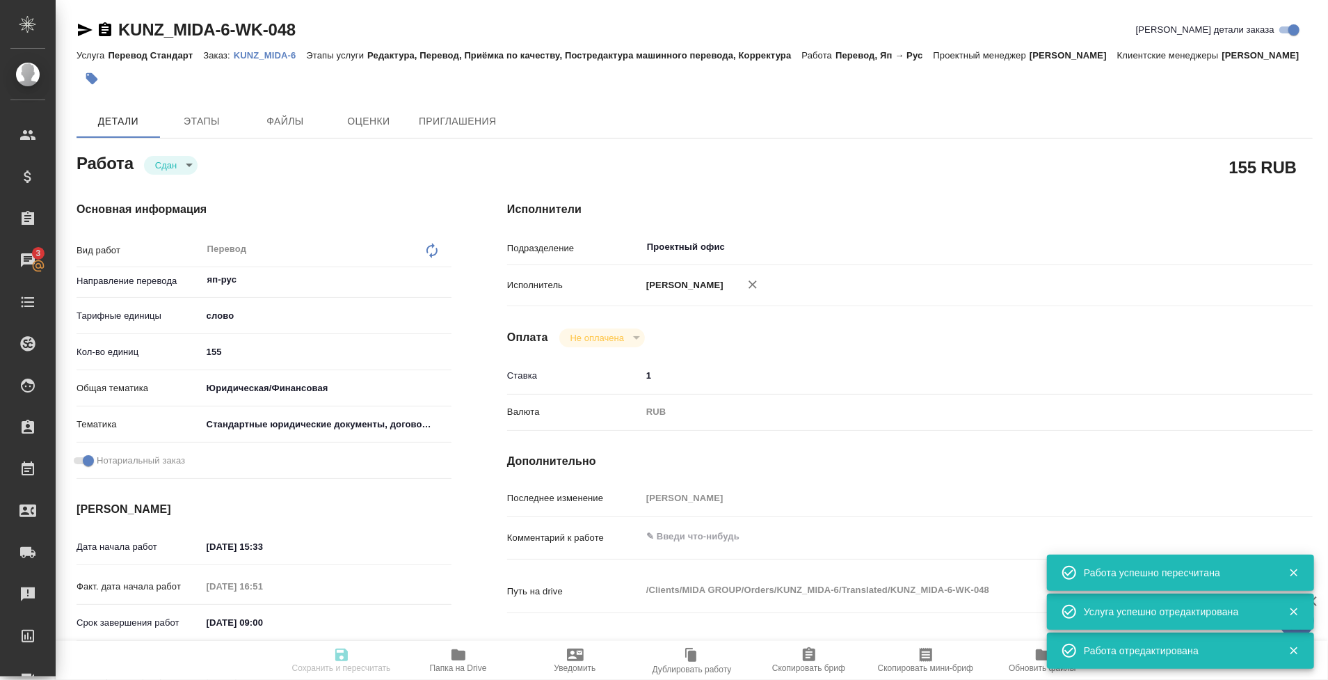
type textarea "x"
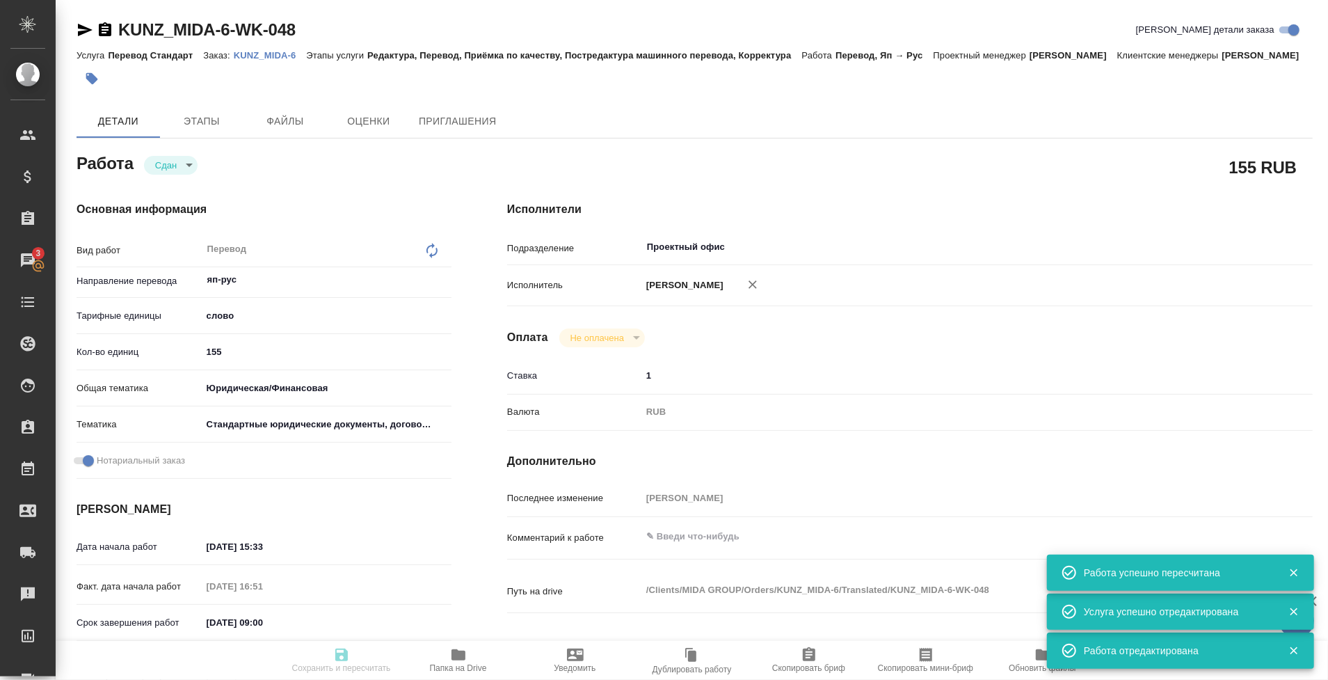
type textarea "x"
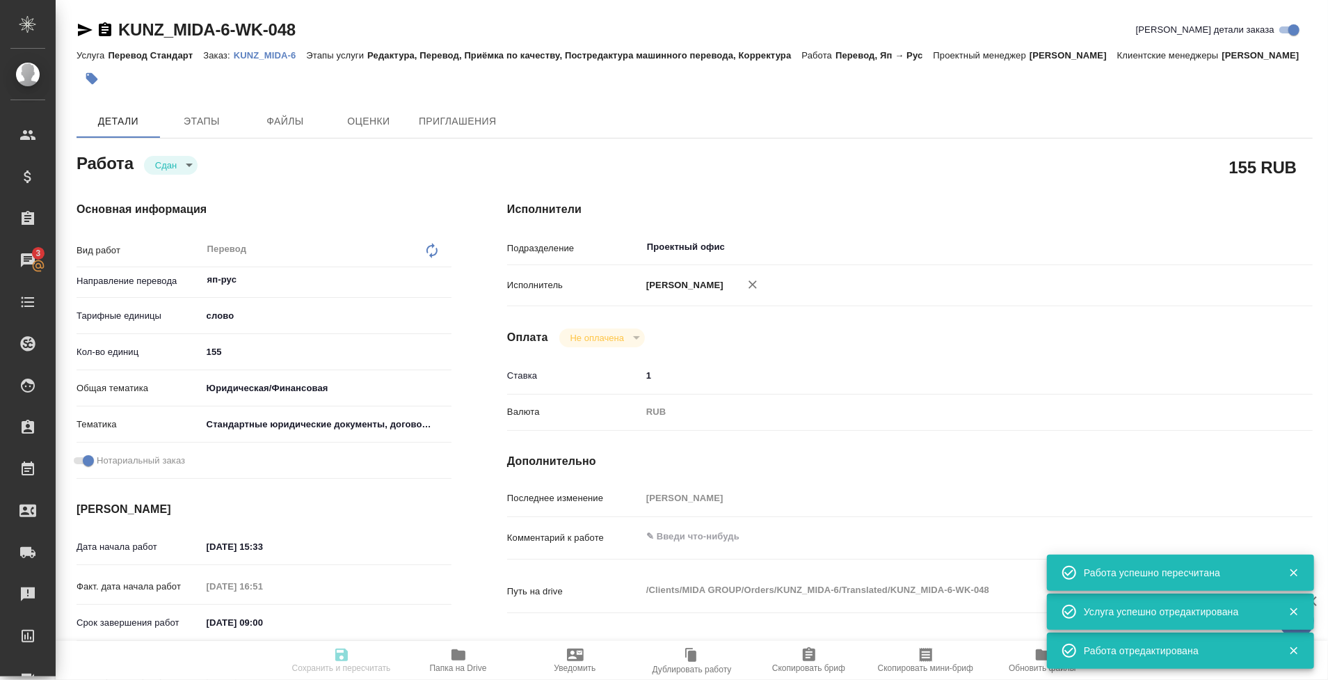
type textarea "x"
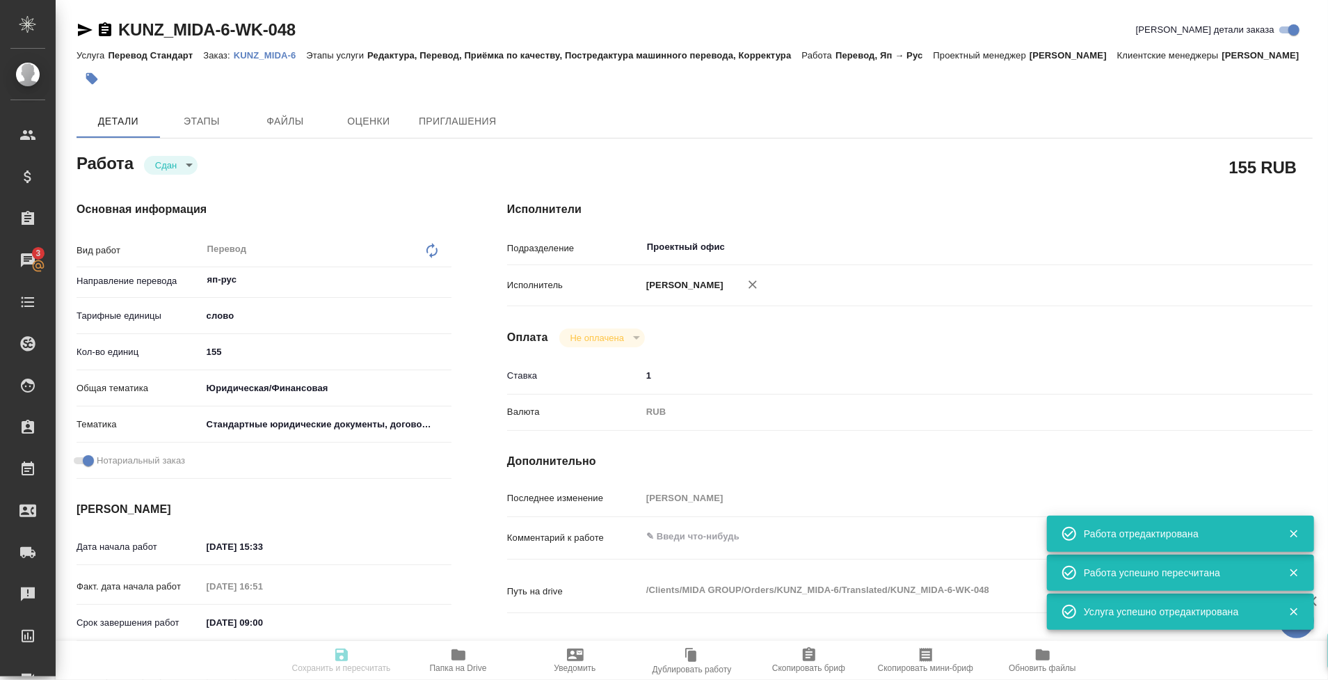
type input "closed"
type textarea "Перевод"
type textarea "x"
type input "яп-рус"
type input "5a8b1489cc6b4906c91bfd90"
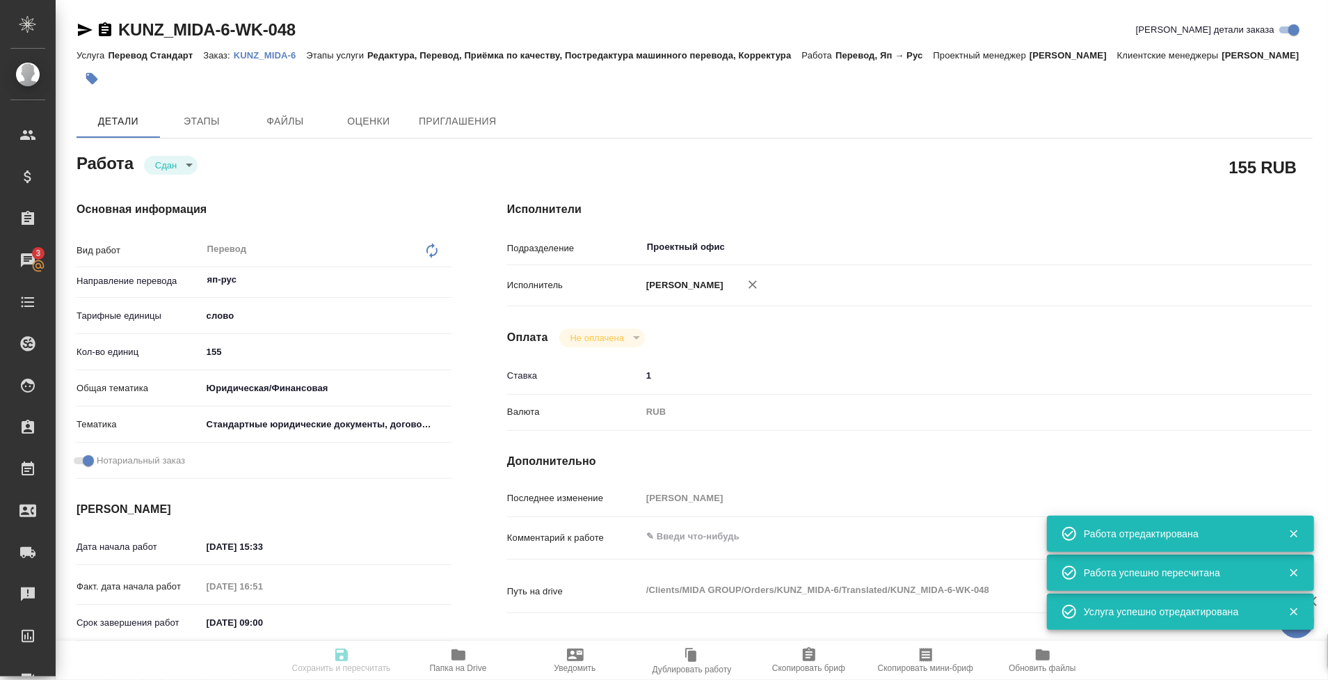
type input "155"
type input "yr-fn"
type input "5f647205b73bc97568ca66bf"
checkbox input "true"
type input "05.09.2025 15:33"
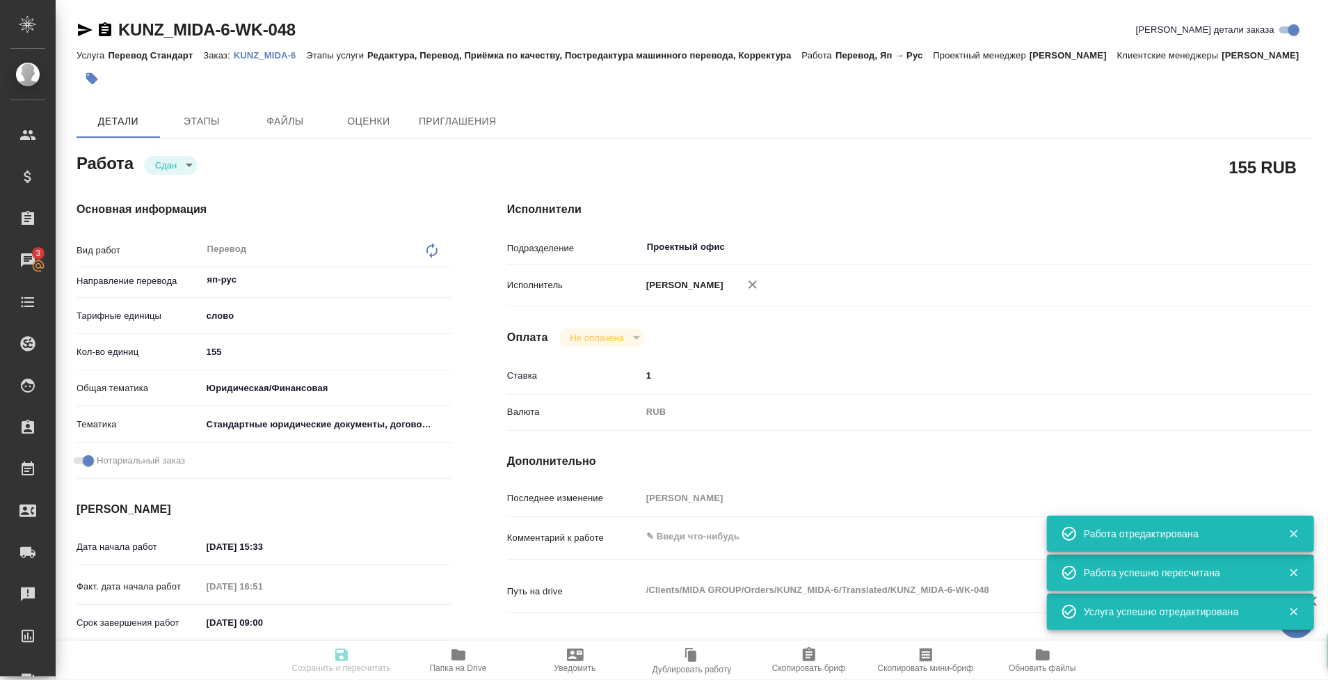
type input "05.09.2025 16:51"
type input "06.09.2025 09:00"
type input "06.09.2025 10:03"
type input "[DATE] 14:00"
type input "Проектный офис"
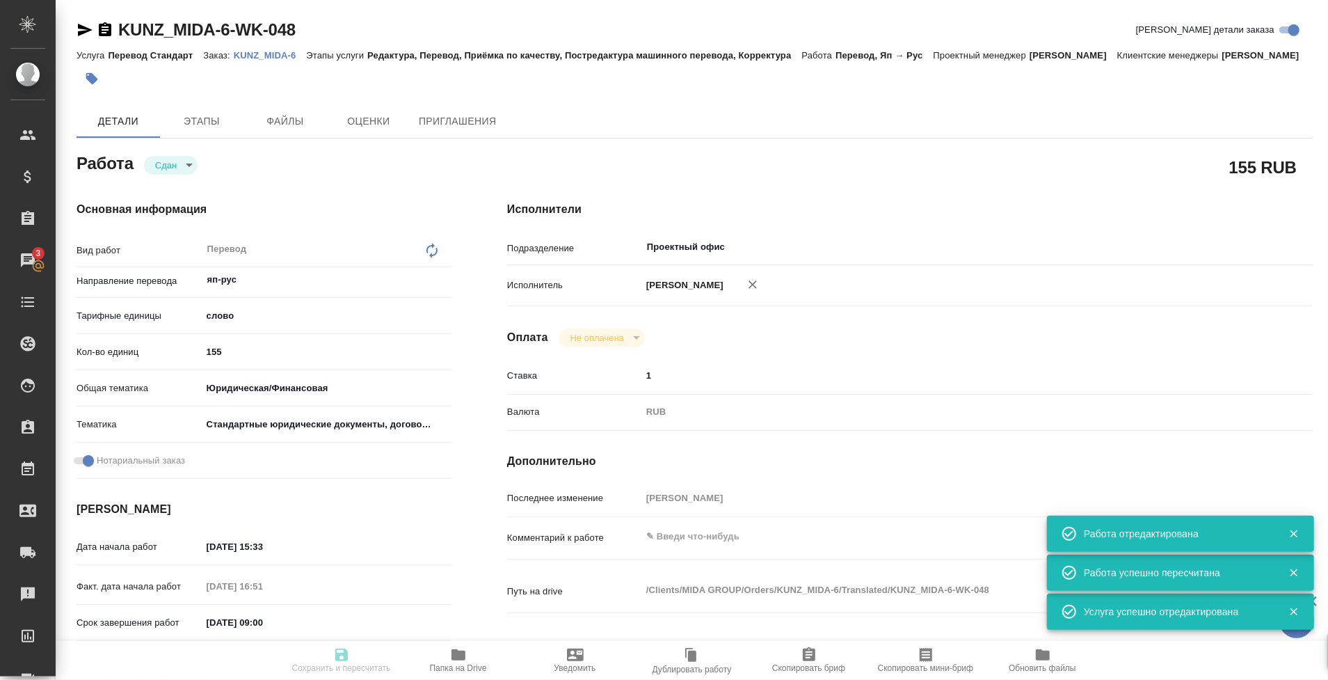
type input "notPayed"
type input "1"
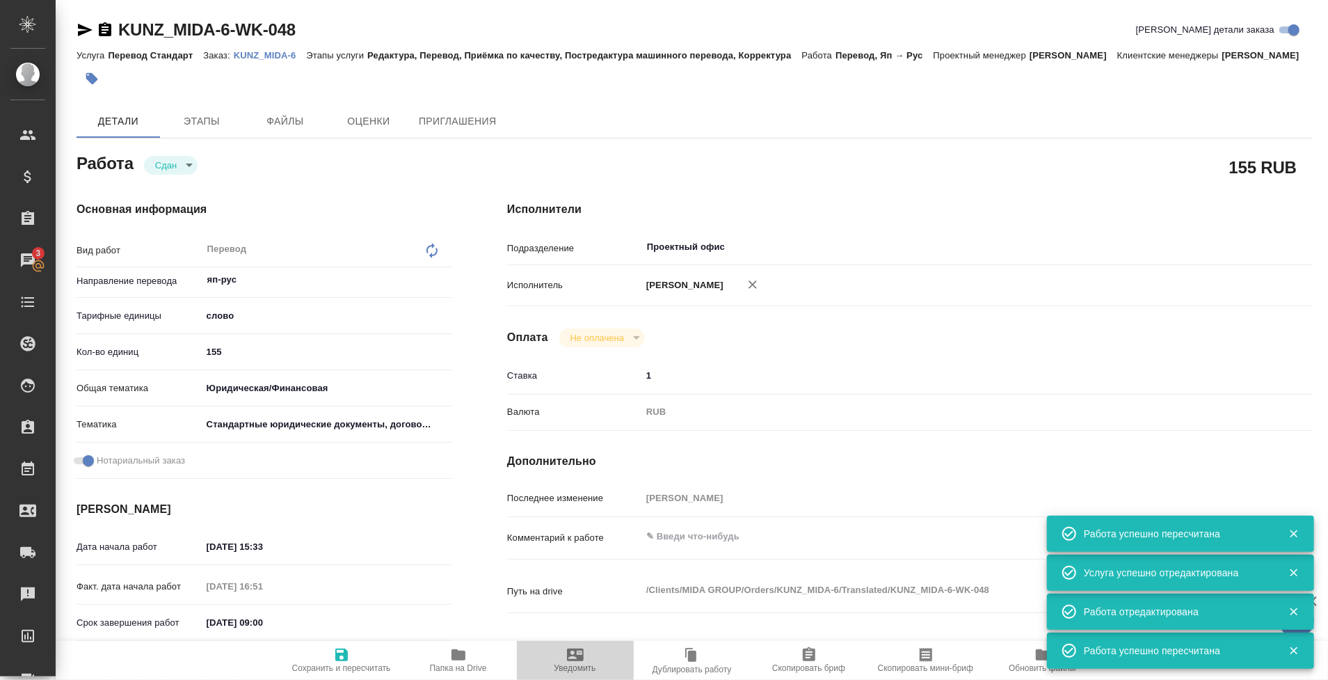
click at [578, 658] on icon "button" at bounding box center [575, 655] width 17 height 13
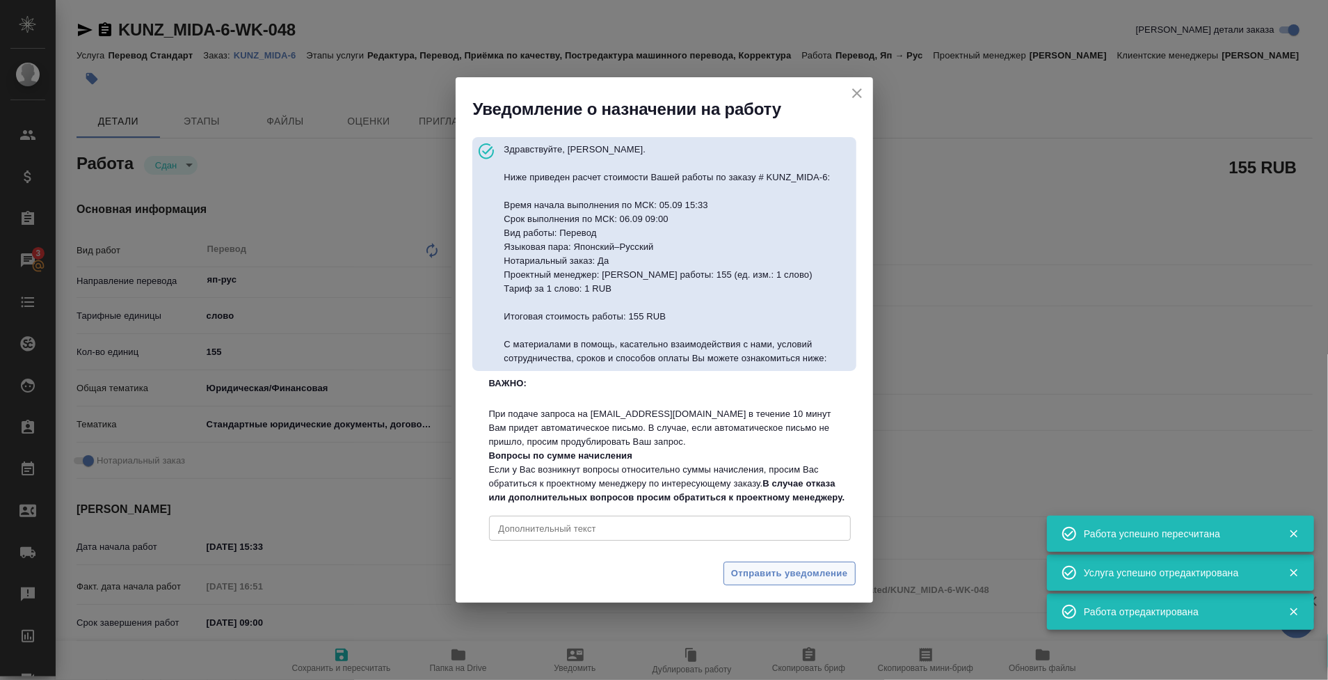
click at [798, 577] on button "Отправить уведомление" at bounding box center [790, 574] width 132 height 24
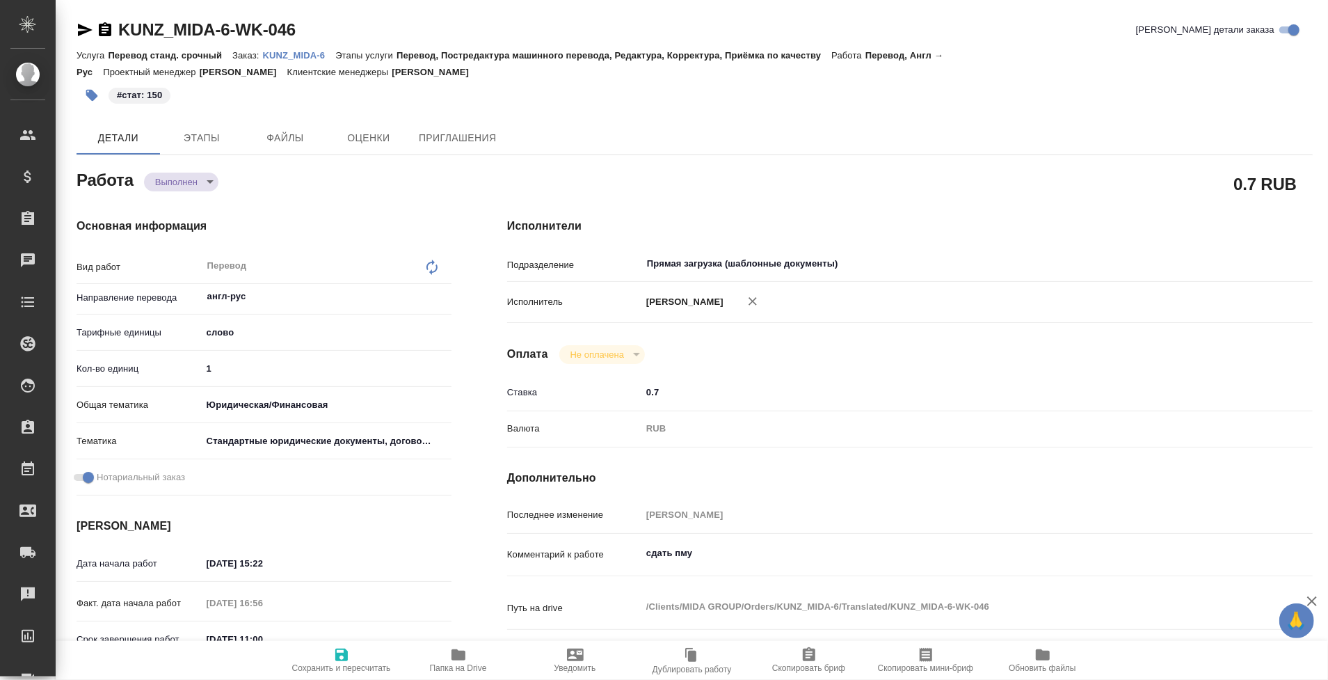
type textarea "x"
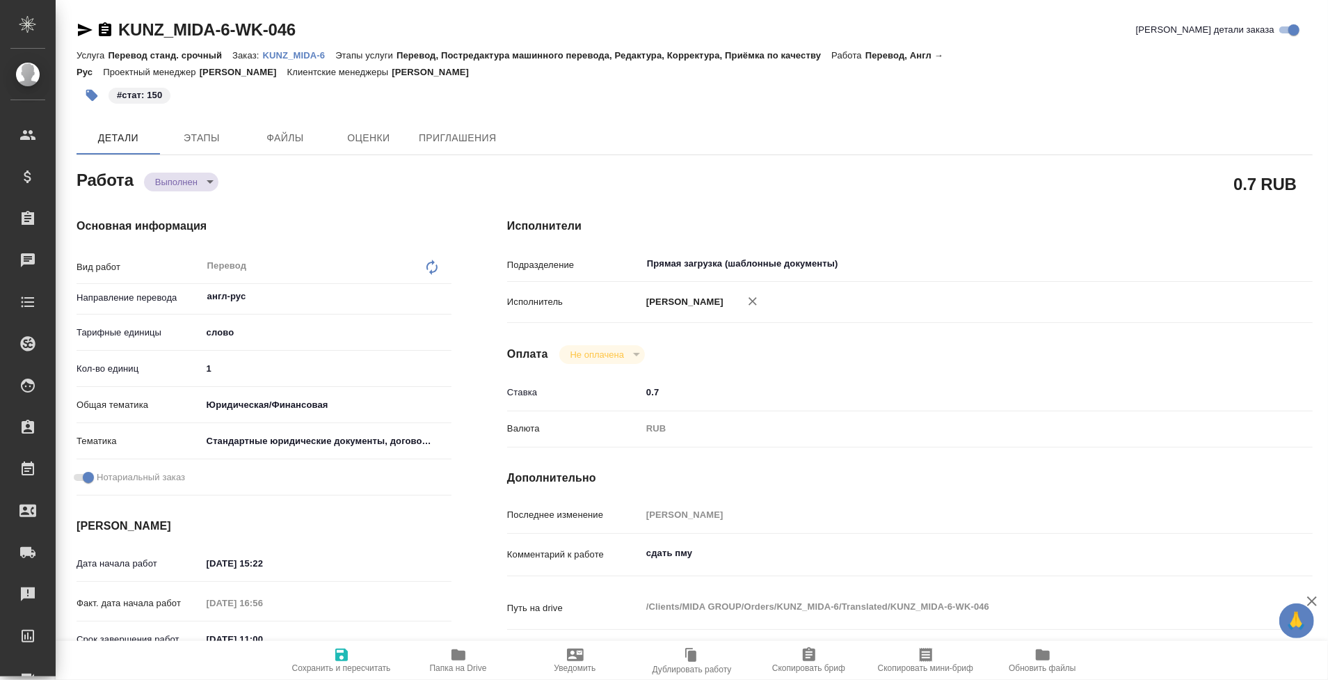
type textarea "x"
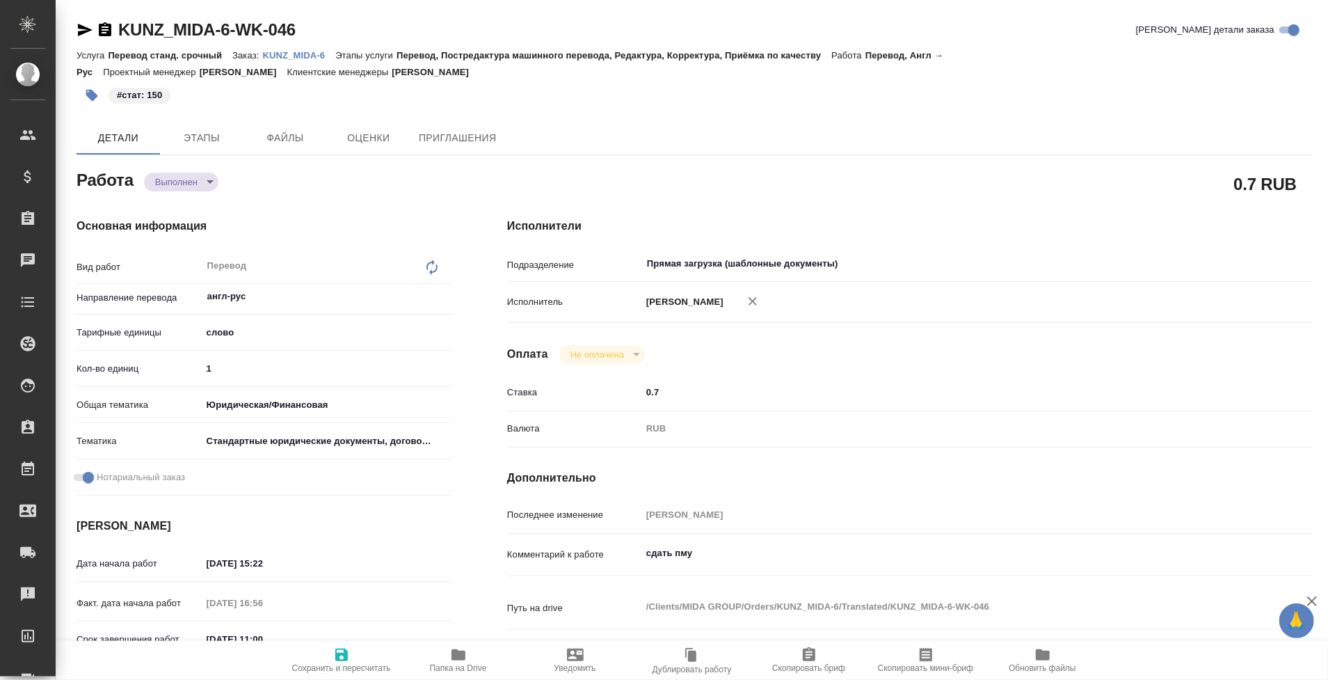
type textarea "x"
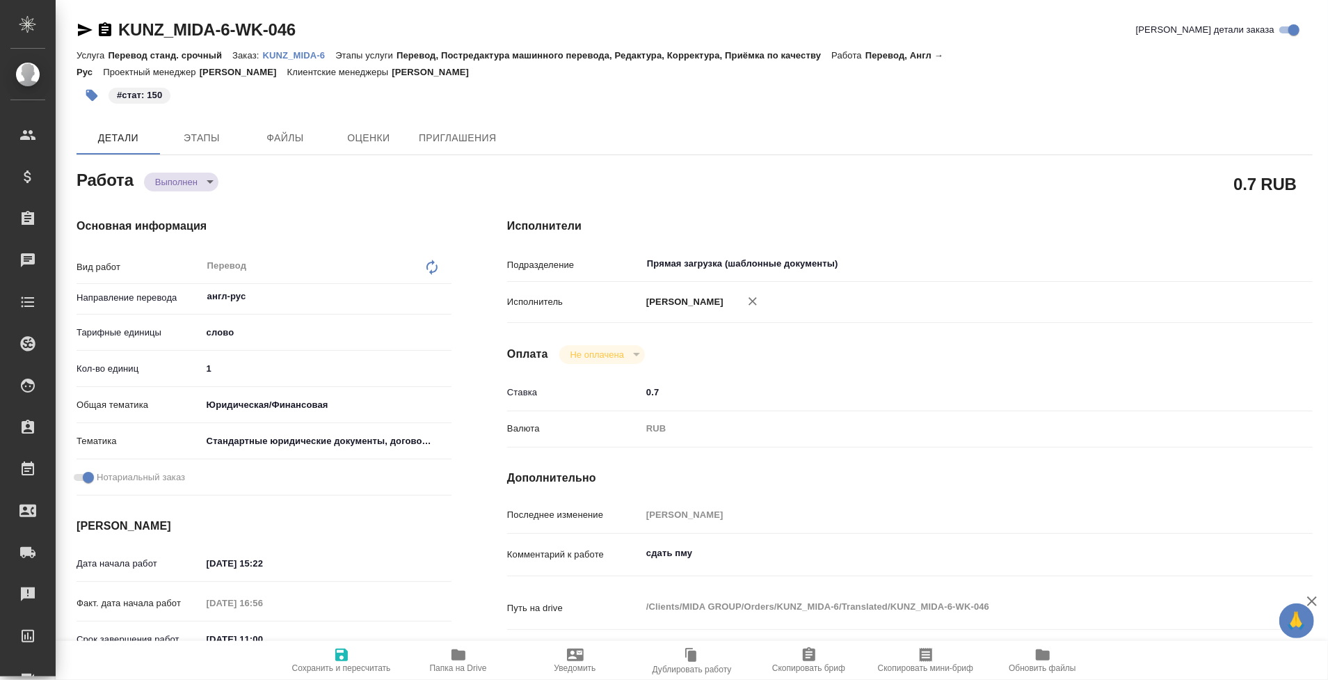
type textarea "x"
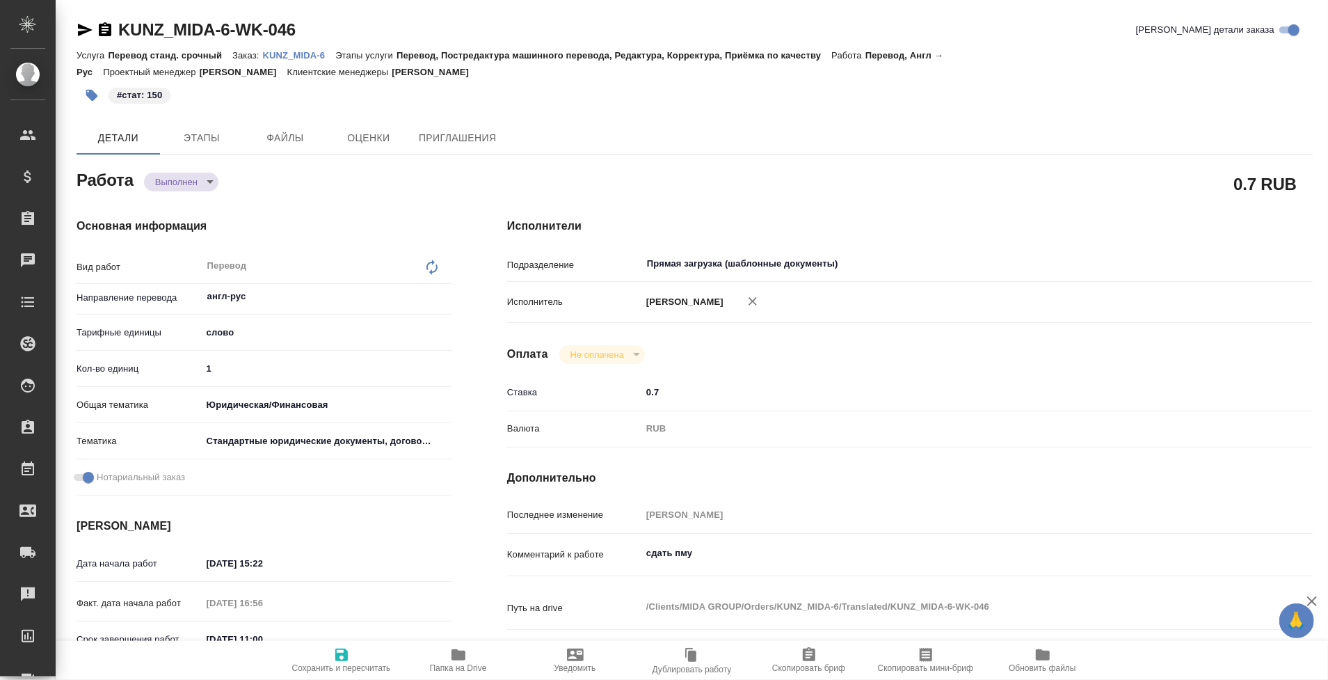
click at [264, 381] on div "Кол-во единиц 1" at bounding box center [264, 374] width 375 height 36
type textarea "x"
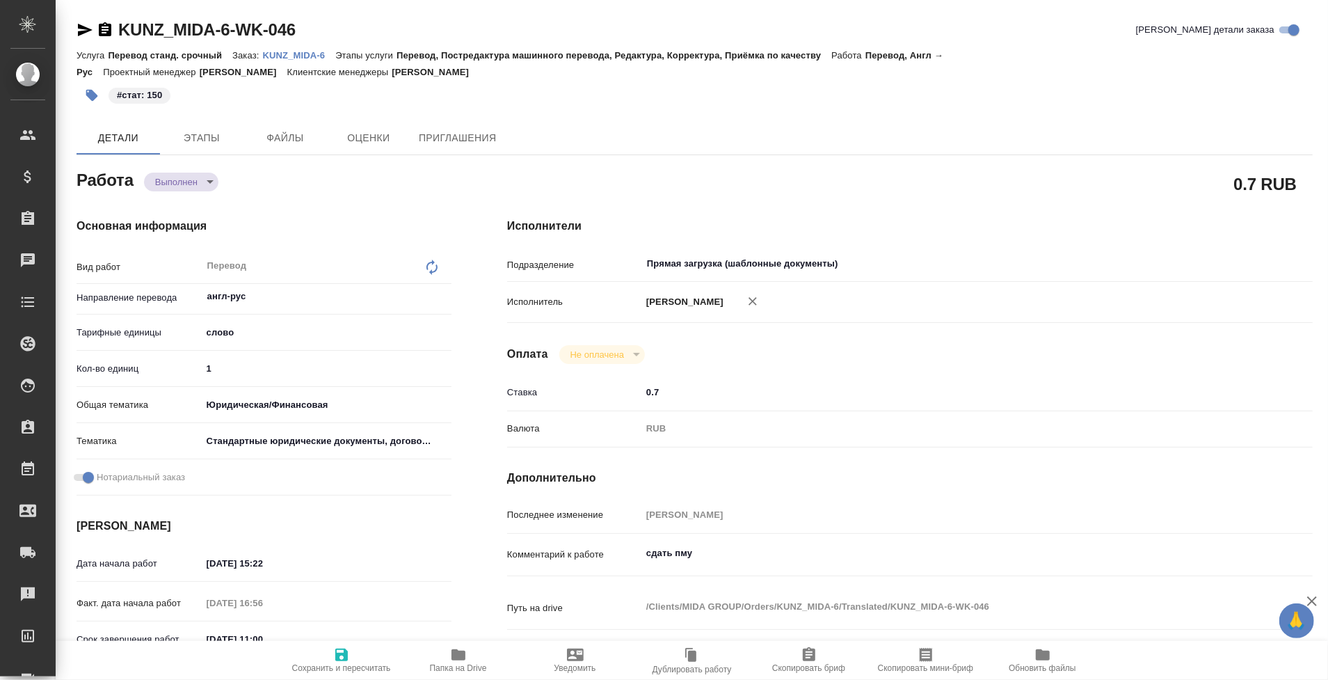
type textarea "x"
click at [260, 373] on input "1" at bounding box center [327, 368] width 248 height 20
type textarea "x"
type input "15"
type textarea "x"
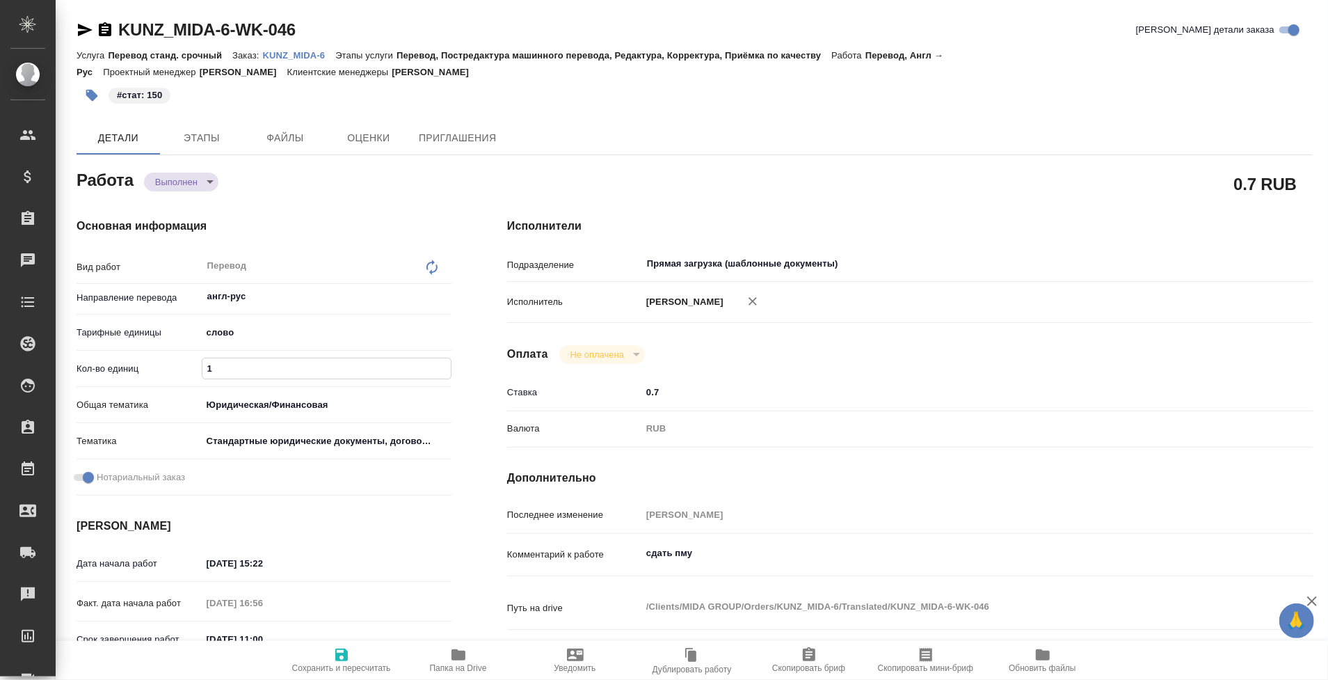
type textarea "x"
type input "150"
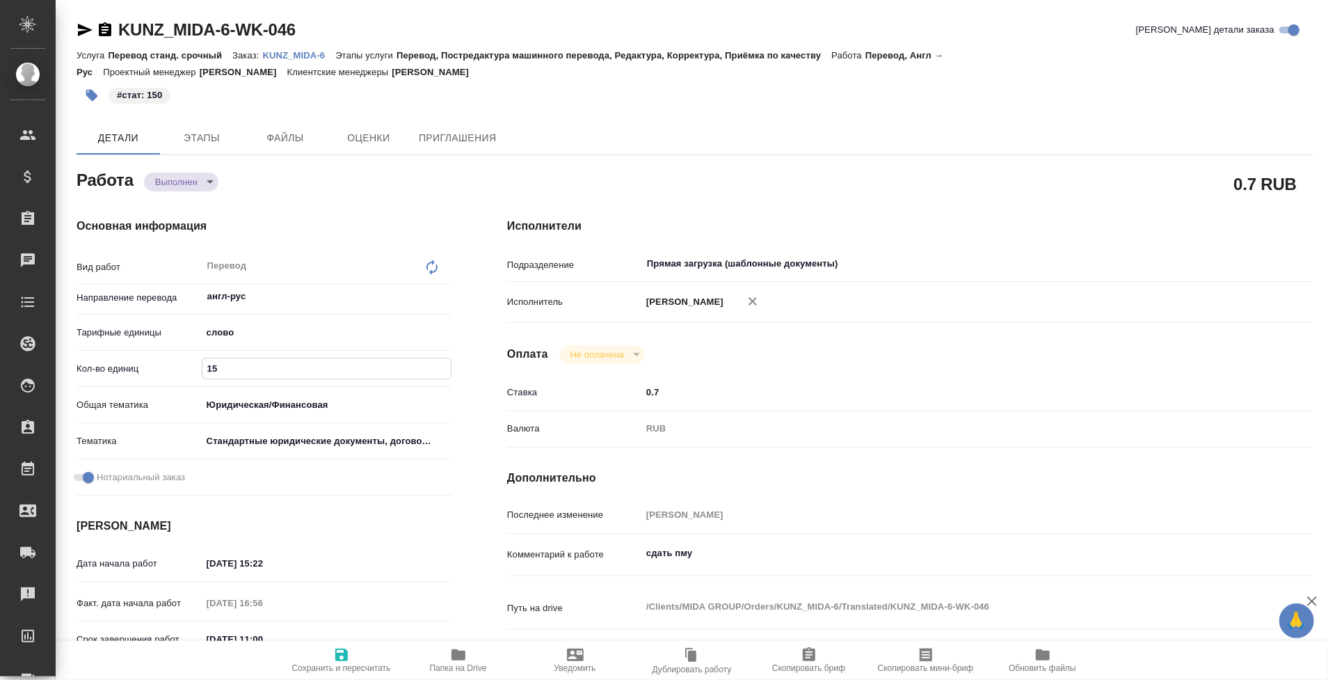
type textarea "x"
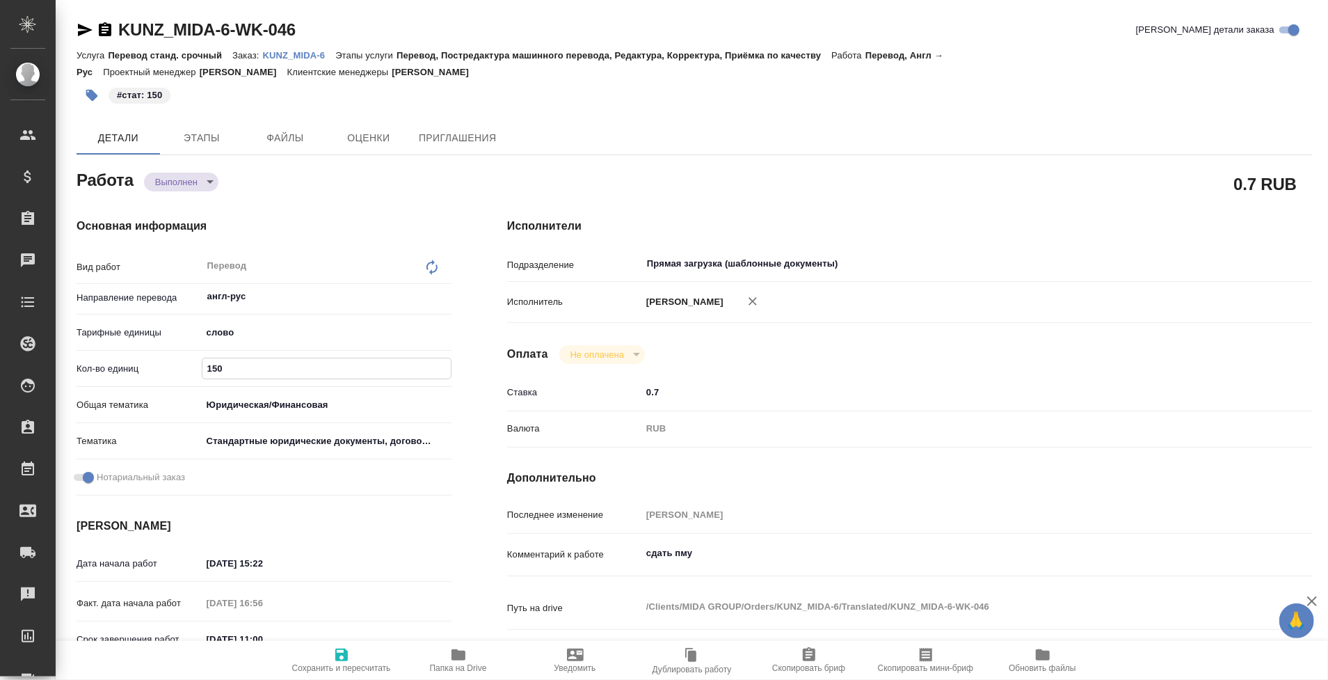
type textarea "x"
type input "150"
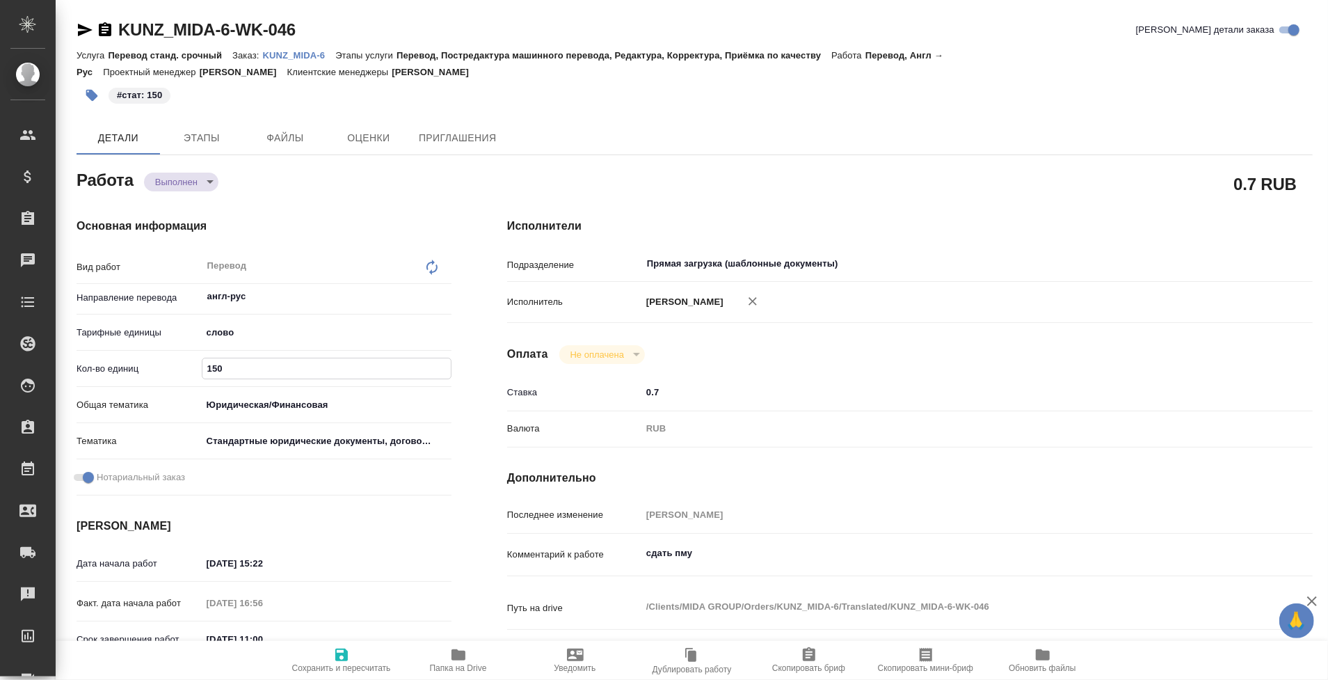
click at [341, 666] on span "Сохранить и пересчитать" at bounding box center [341, 668] width 99 height 10
type textarea "x"
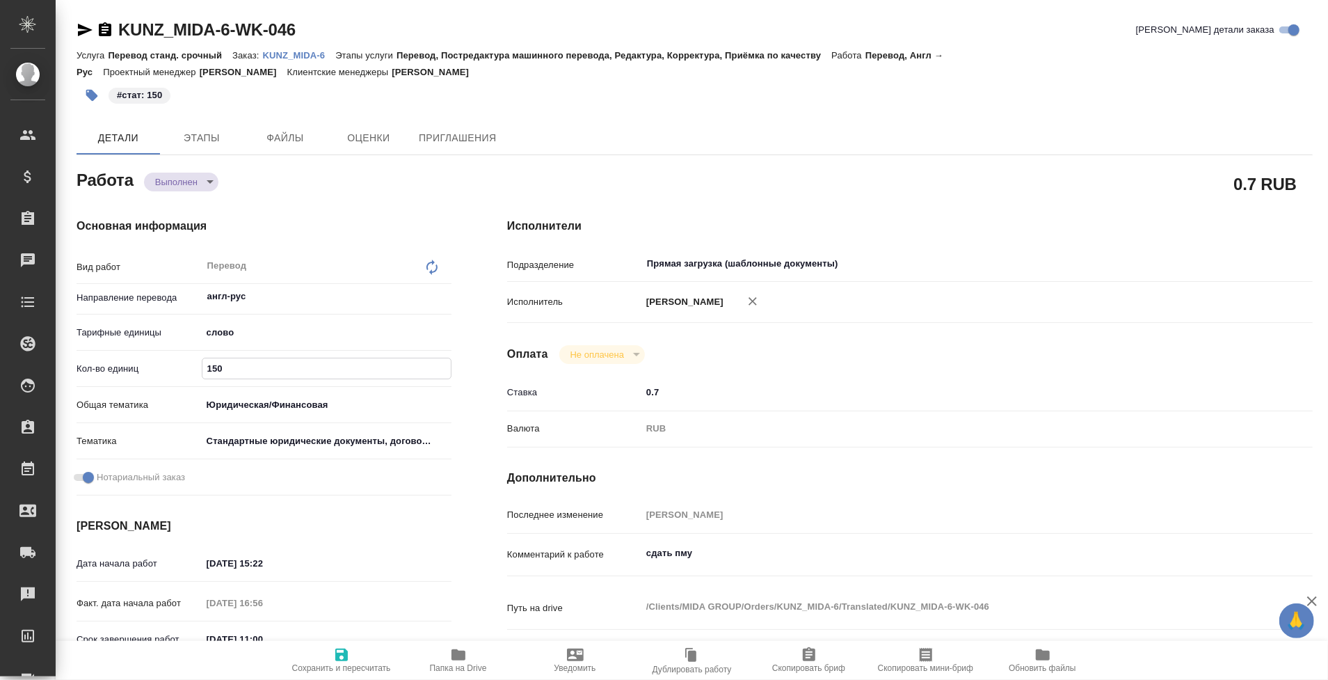
type textarea "x"
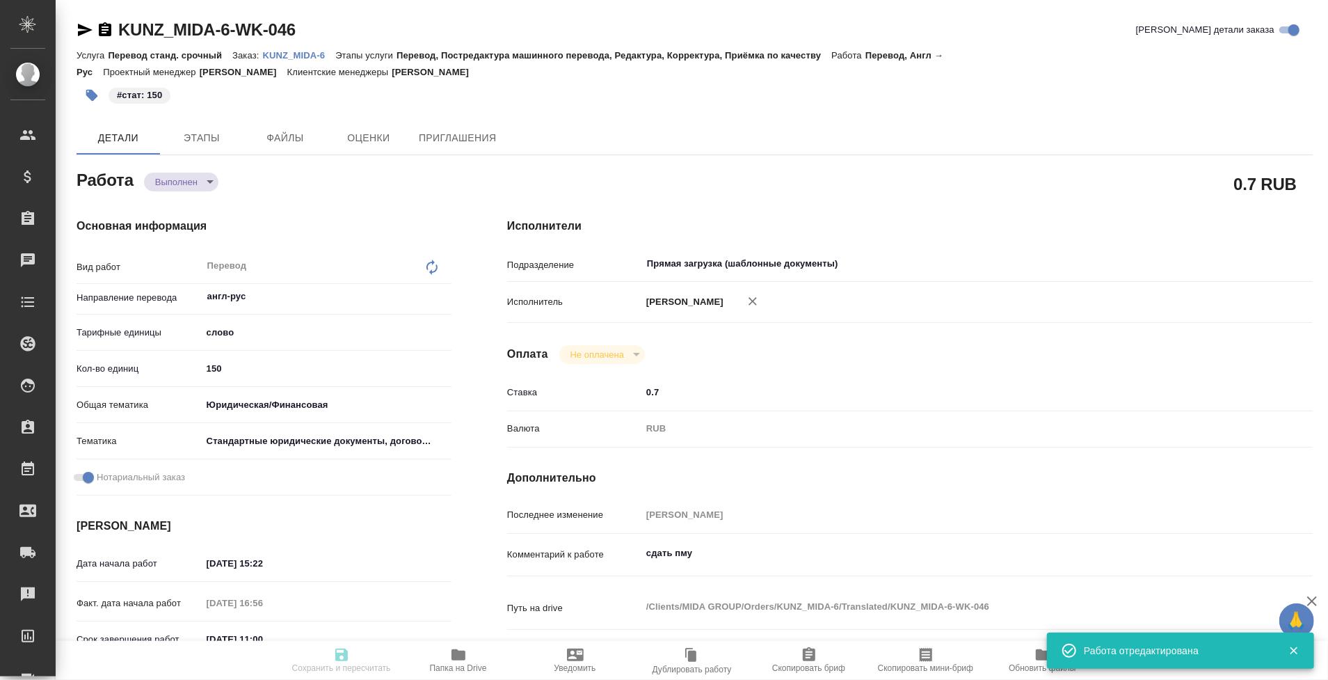
type textarea "x"
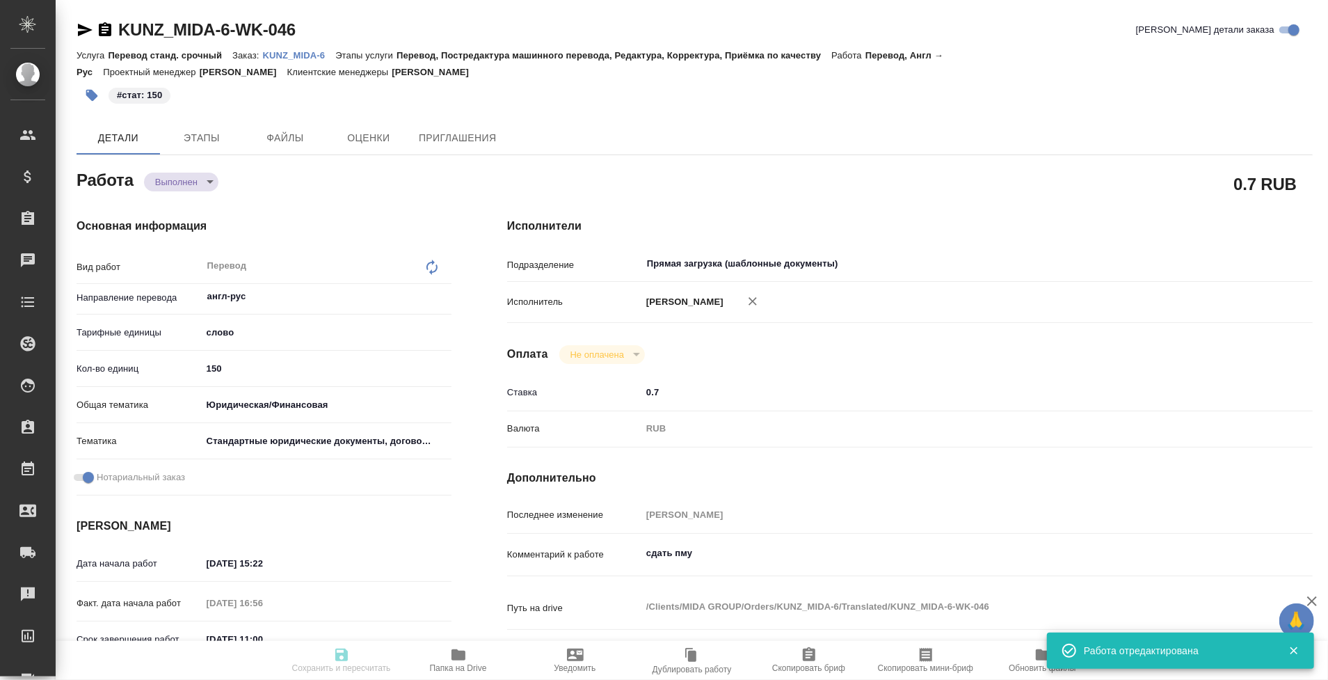
type input "completed"
type textarea "Перевод"
type textarea "x"
type input "англ-рус"
type input "5a8b1489cc6b4906c91bfd90"
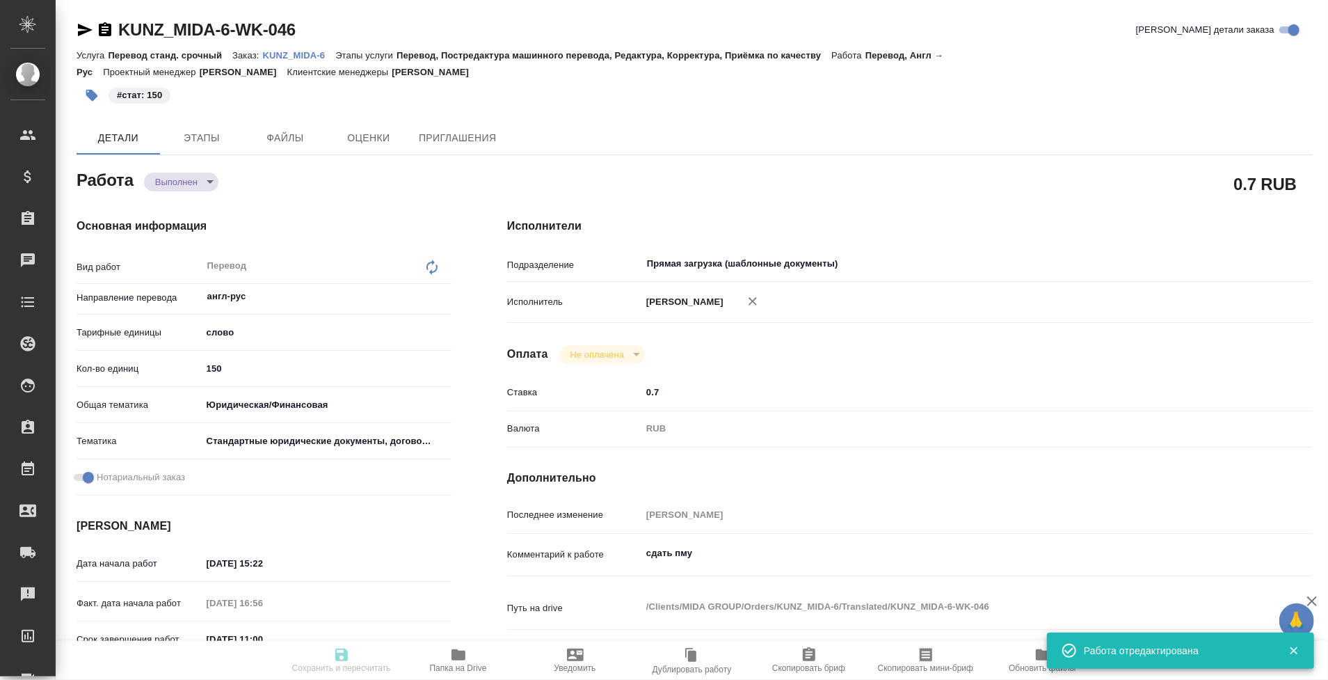
type input "150"
type input "yr-fn"
type input "5f647205b73bc97568ca66bf"
checkbox input "true"
type input "[DATE] 15:22"
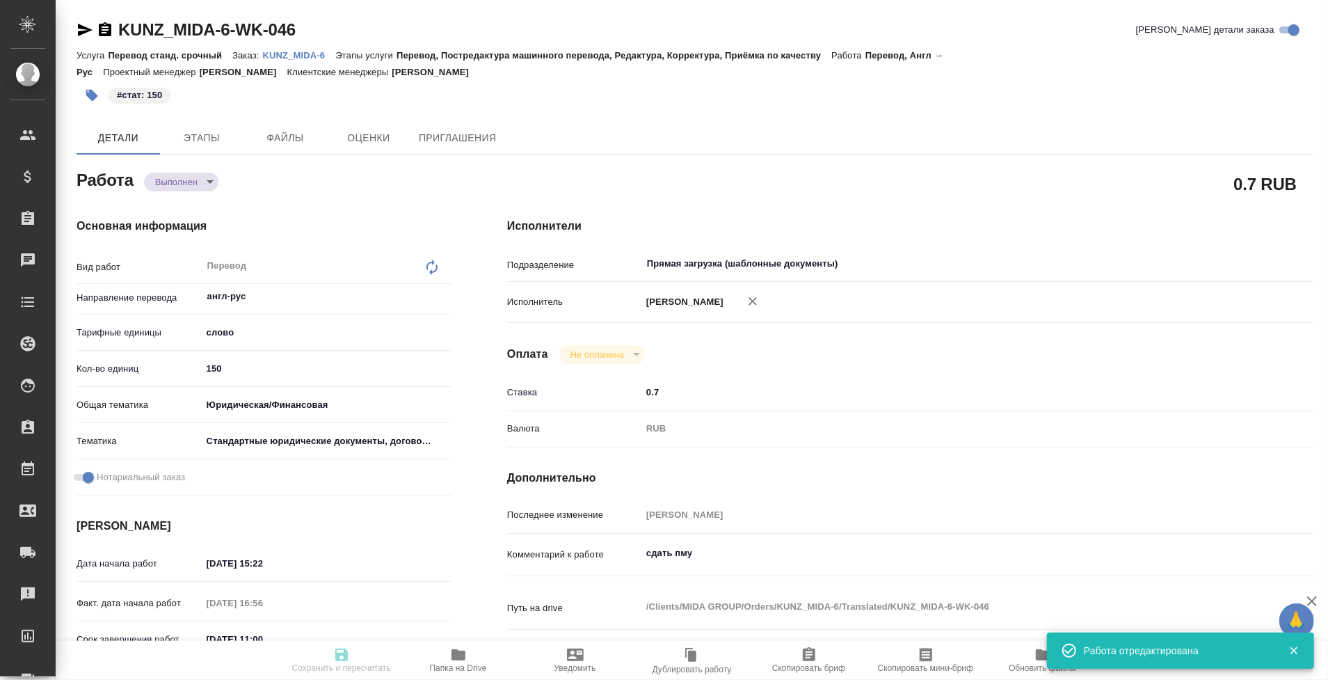
type input "[DATE] 16:56"
type input "[DATE] 11:00"
type input "[DATE] 22:49"
type input "[DATE] 14:00"
type input "Прямая загрузка (шаблонные документы)"
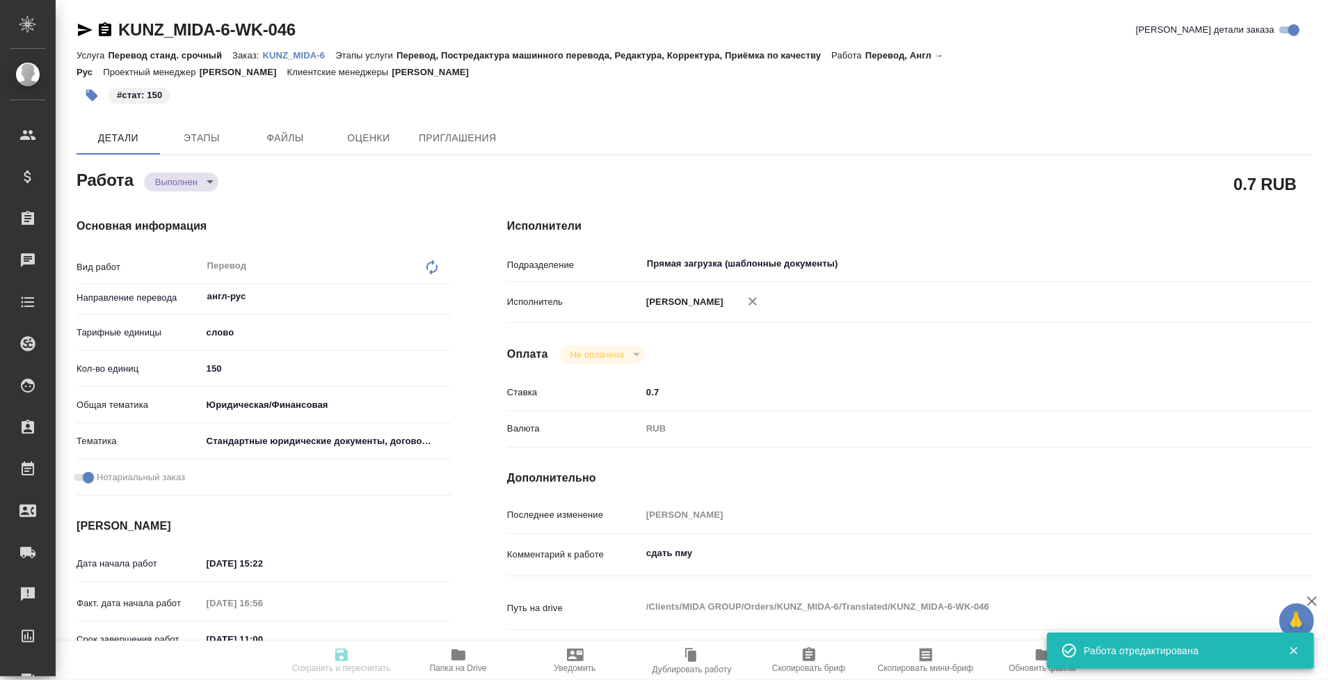
type input "notPayed"
type input "0.7"
type input "RUB"
type input "[PERSON_NAME]"
type textarea "сдать пму"
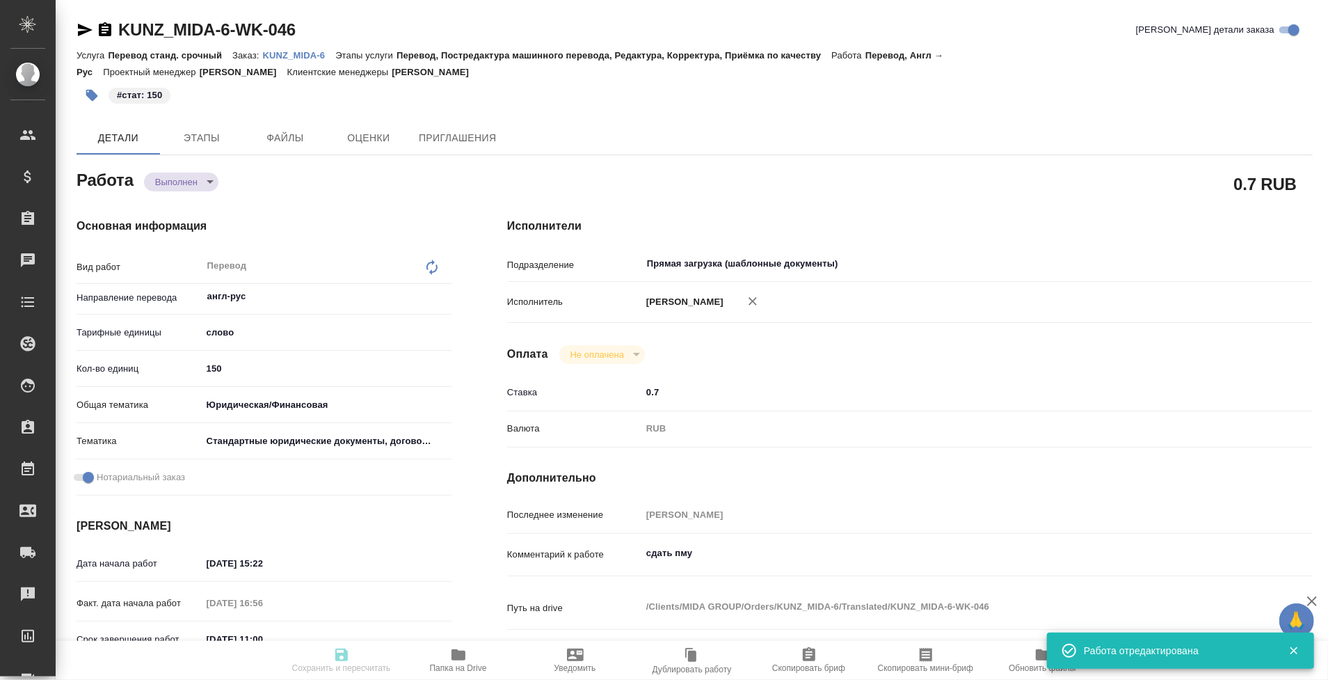
type textarea "x"
type textarea "/Clients/MIDA GROUP/Orders/KUNZ_MIDA-6/Translated/KUNZ_MIDA-6-WK-046"
type textarea "x"
type input "KUNZ_MIDA-6"
type input "Перевод станд. срочный"
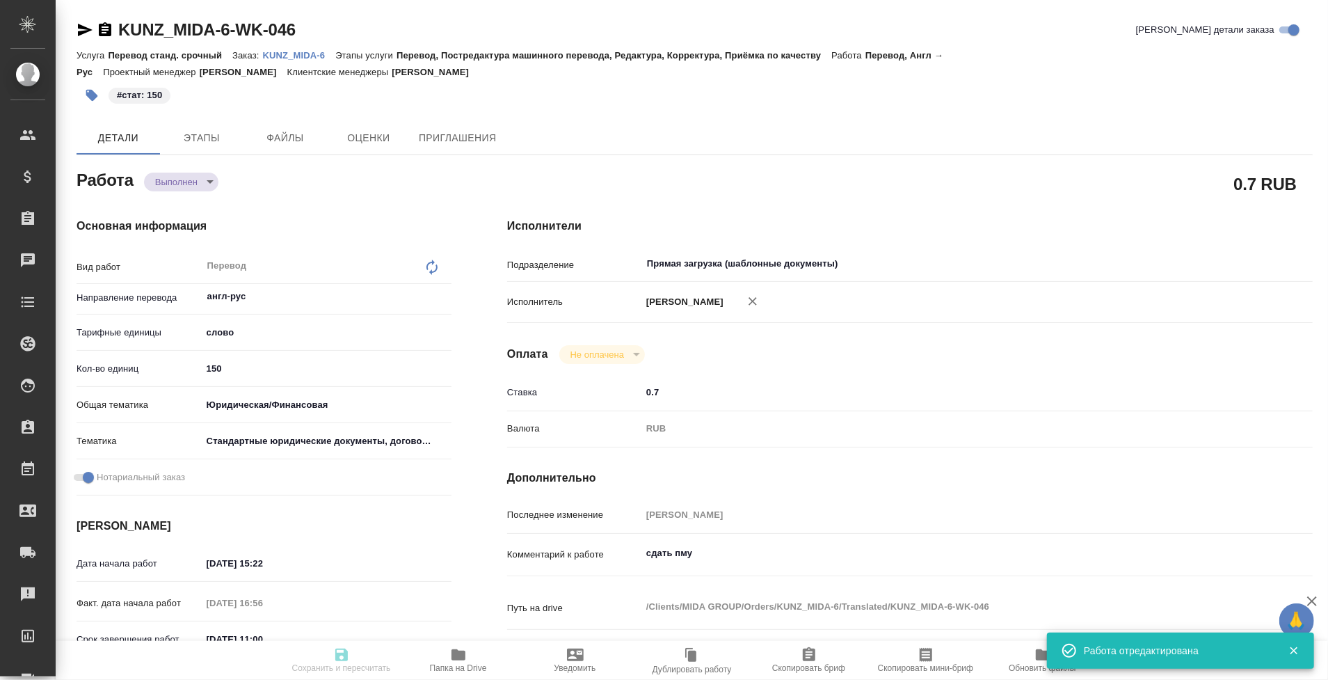
type input "Перевод, Постредактура машинного перевода, Редактура, Корректура, Приёмка по ка…"
type input "[PERSON_NAME]"
type input "/Clients/MIDA GROUP/Orders/KUNZ_MIDA-6"
type textarea "x"
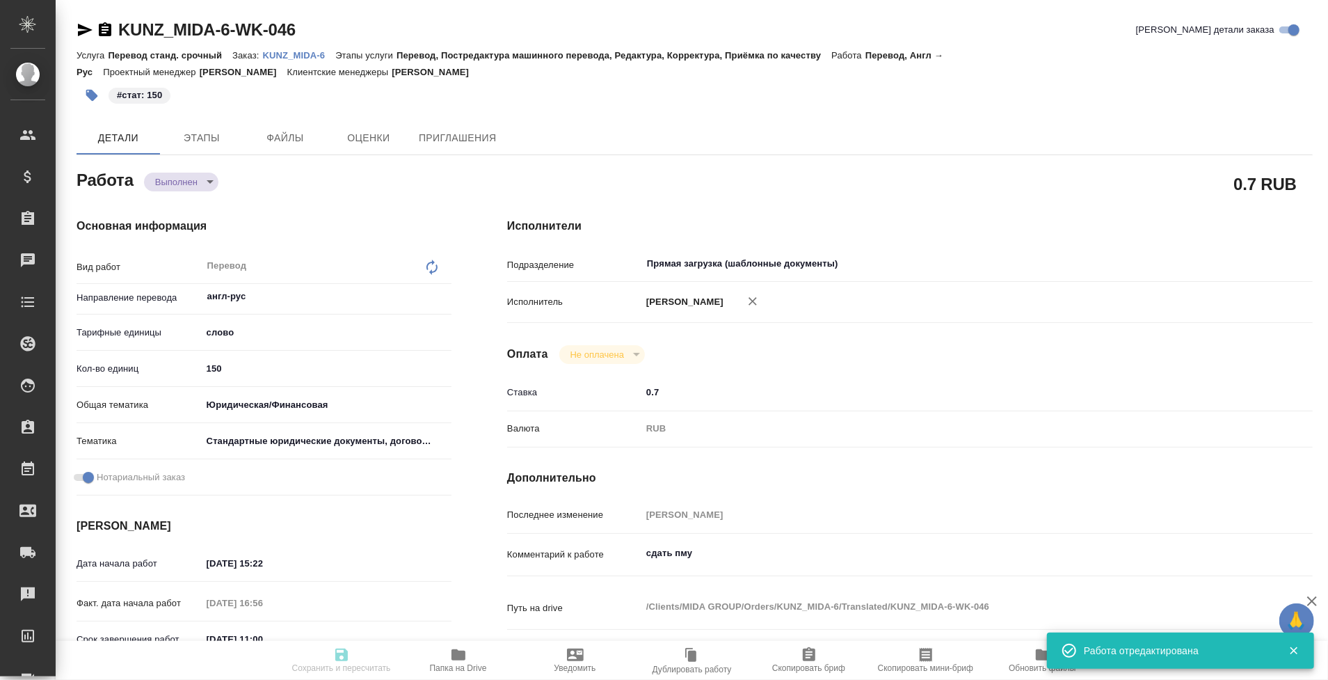
type textarea "apostille - Power of Attorney 250901.pdf - печати, штампы, стр. 4-5, апостиль -…"
type textarea "x"
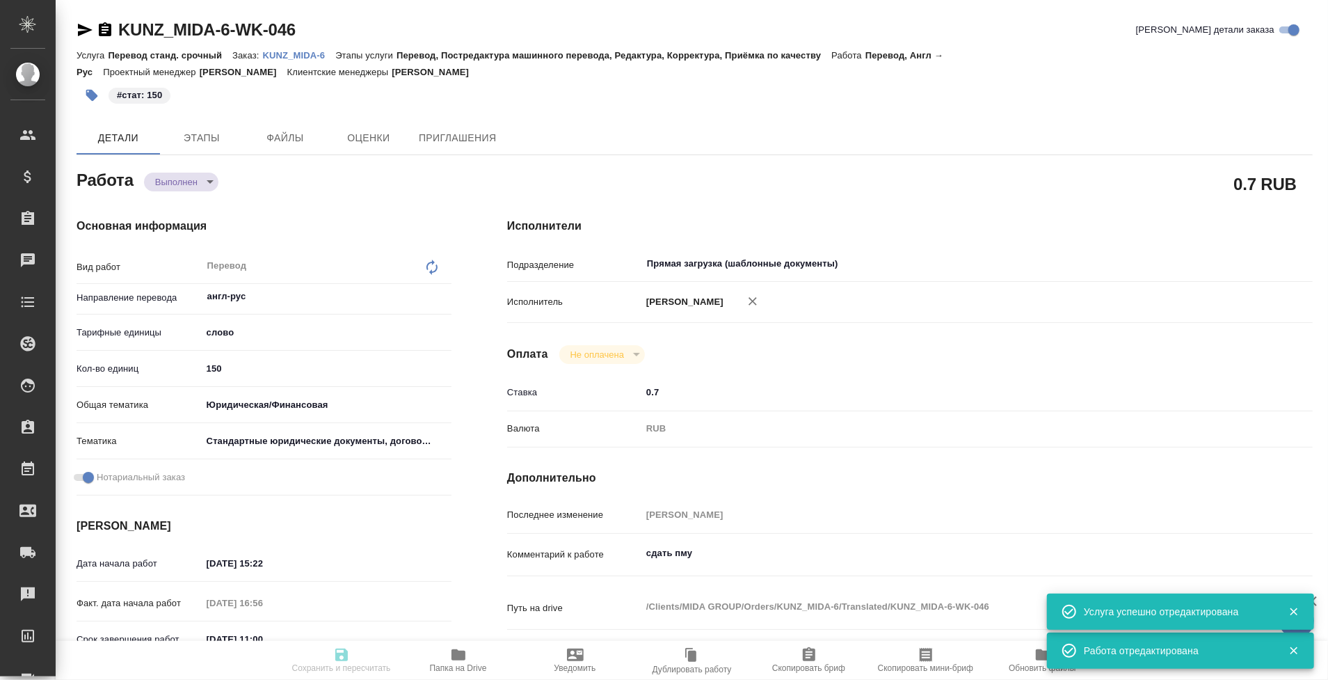
type textarea "x"
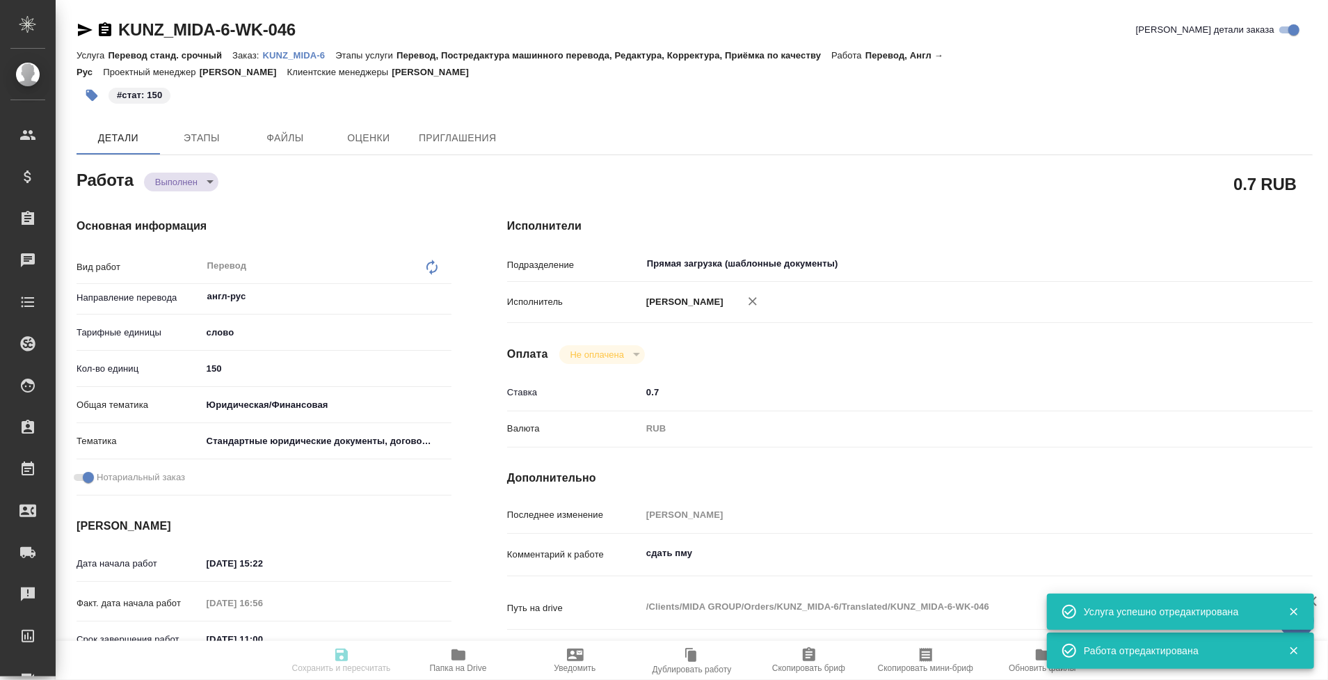
type textarea "x"
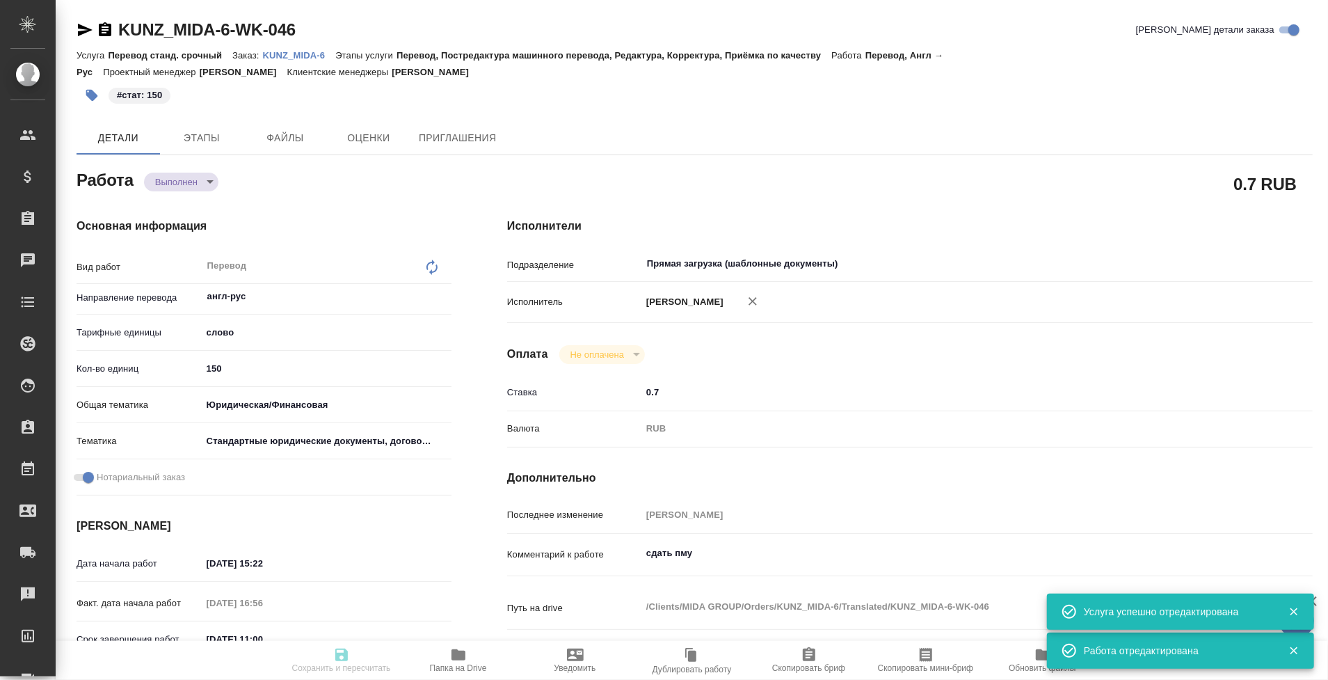
type textarea "x"
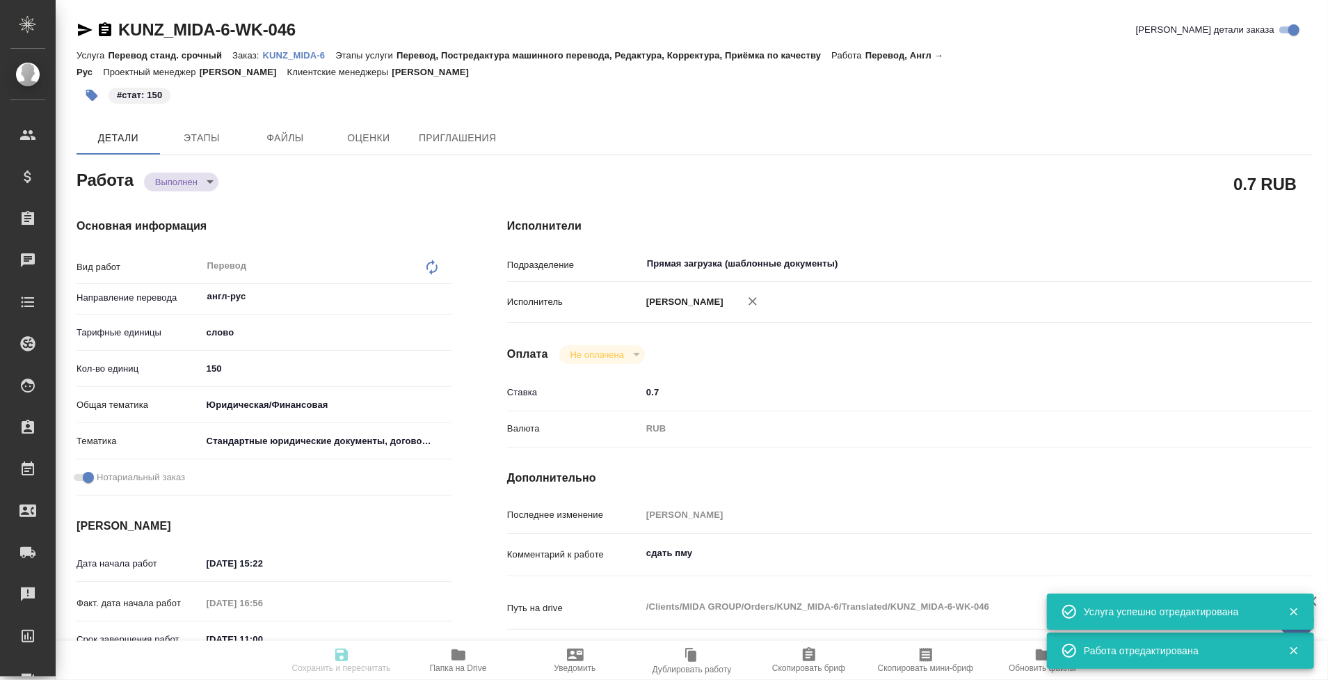
type textarea "x"
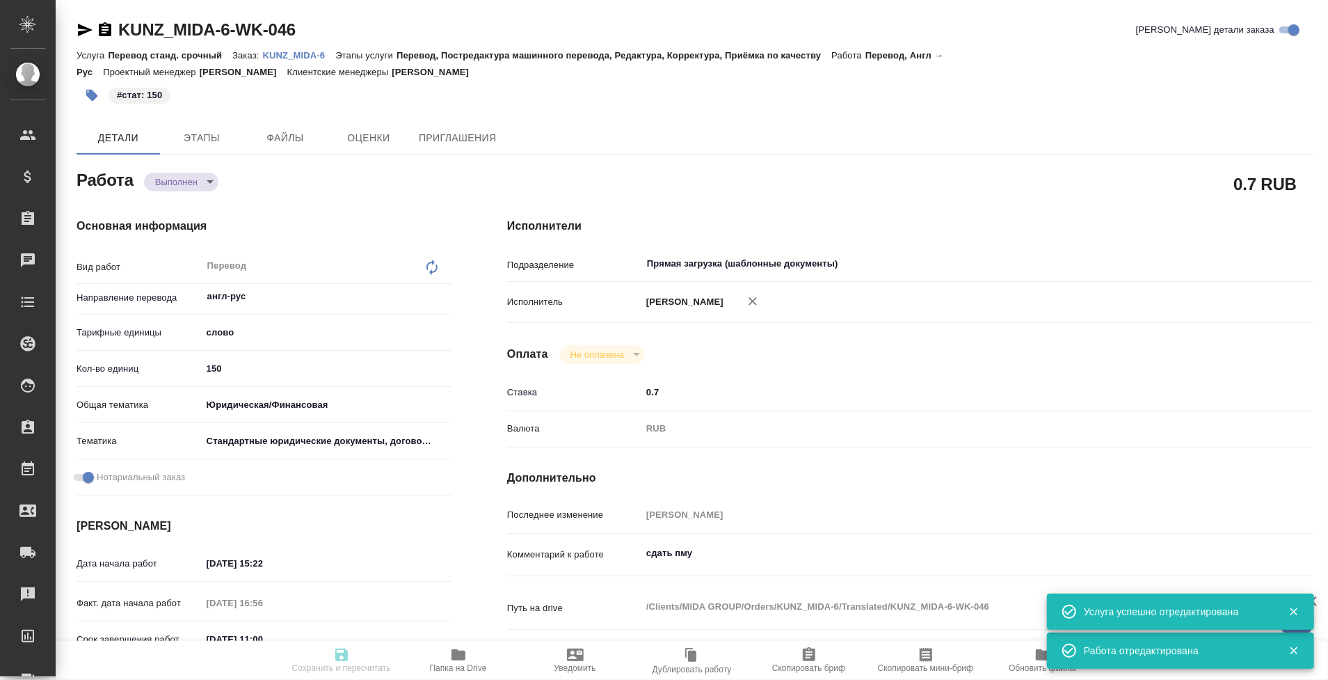
click at [175, 182] on body "🙏 .cls-1 fill:#fff; AWATERA Tarabanovskaya [PERSON_NAME] Спецификации Заказы Ча…" at bounding box center [664, 340] width 1328 height 680
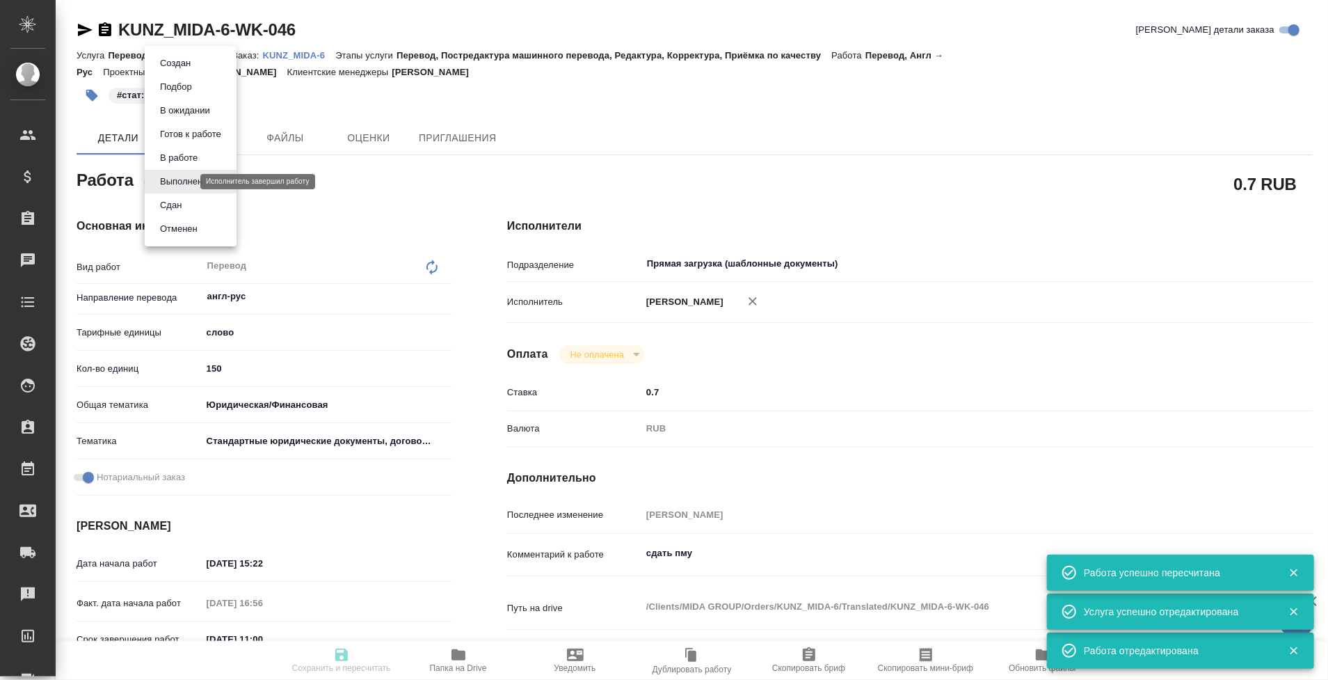
type input "completed"
type textarea "Перевод"
type textarea "x"
type input "англ-рус"
type input "5a8b1489cc6b4906c91bfd90"
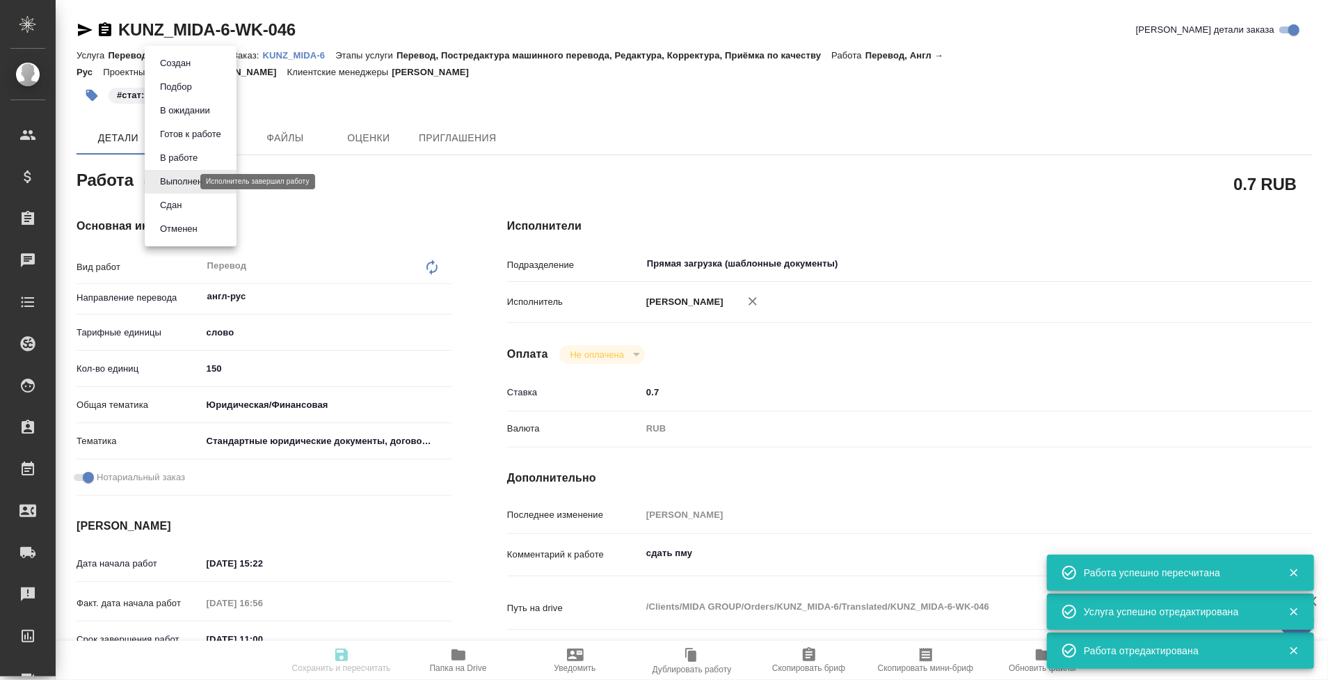
type input "150"
type input "yr-fn"
type input "5f647205b73bc97568ca66bf"
checkbox input "true"
type input "[DATE] 15:22"
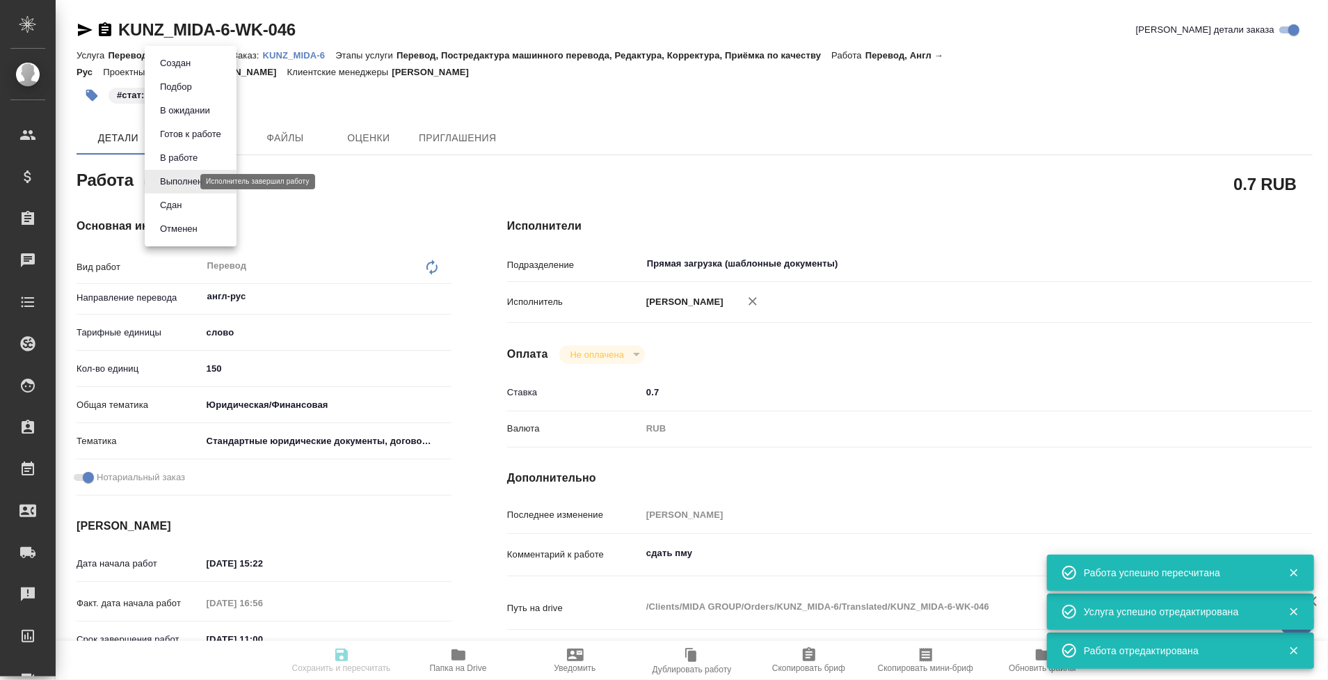
type input "[DATE] 16:56"
type input "[DATE] 11:00"
type input "[DATE] 22:49"
type input "[DATE] 14:00"
type input "Прямая загрузка (шаблонные документы)"
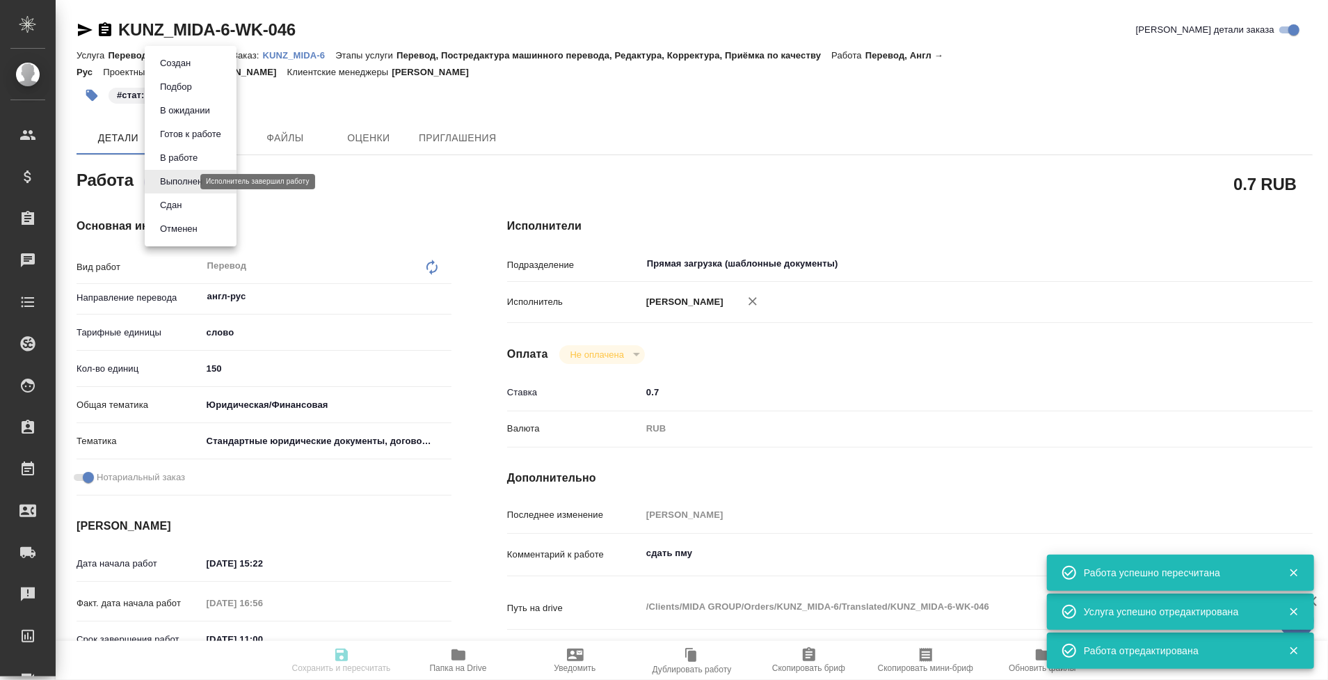
type input "notPayed"
type input "0.7"
type input "RUB"
type input "[PERSON_NAME]"
type textarea "сдать пму"
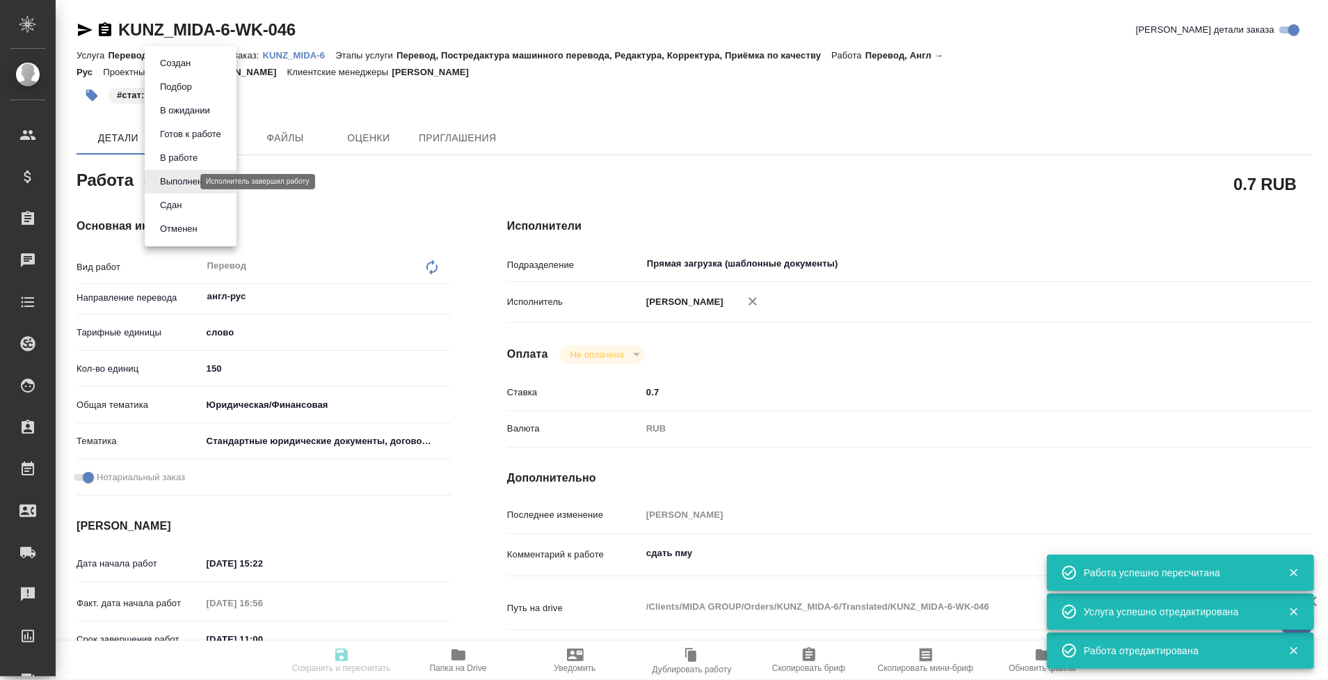
type textarea "x"
type textarea "/Clients/MIDA GROUP/Orders/KUNZ_MIDA-6/Translated/KUNZ_MIDA-6-WK-046"
type textarea "x"
type input "KUNZ_MIDA-6"
type input "Перевод станд. срочный"
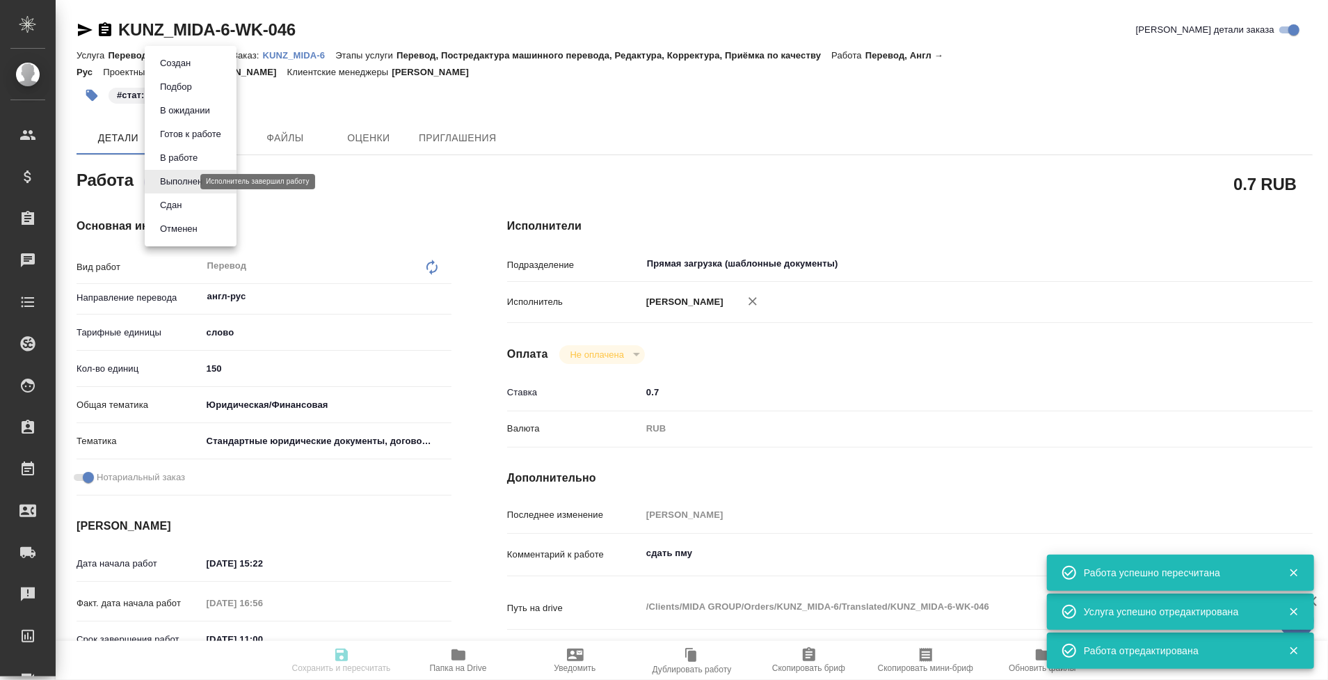
type input "Перевод, Постредактура машинного перевода, Редактура, Корректура, Приёмка по ка…"
type input "[PERSON_NAME]"
type input "/Clients/MIDA GROUP/Orders/KUNZ_MIDA-6"
type textarea "x"
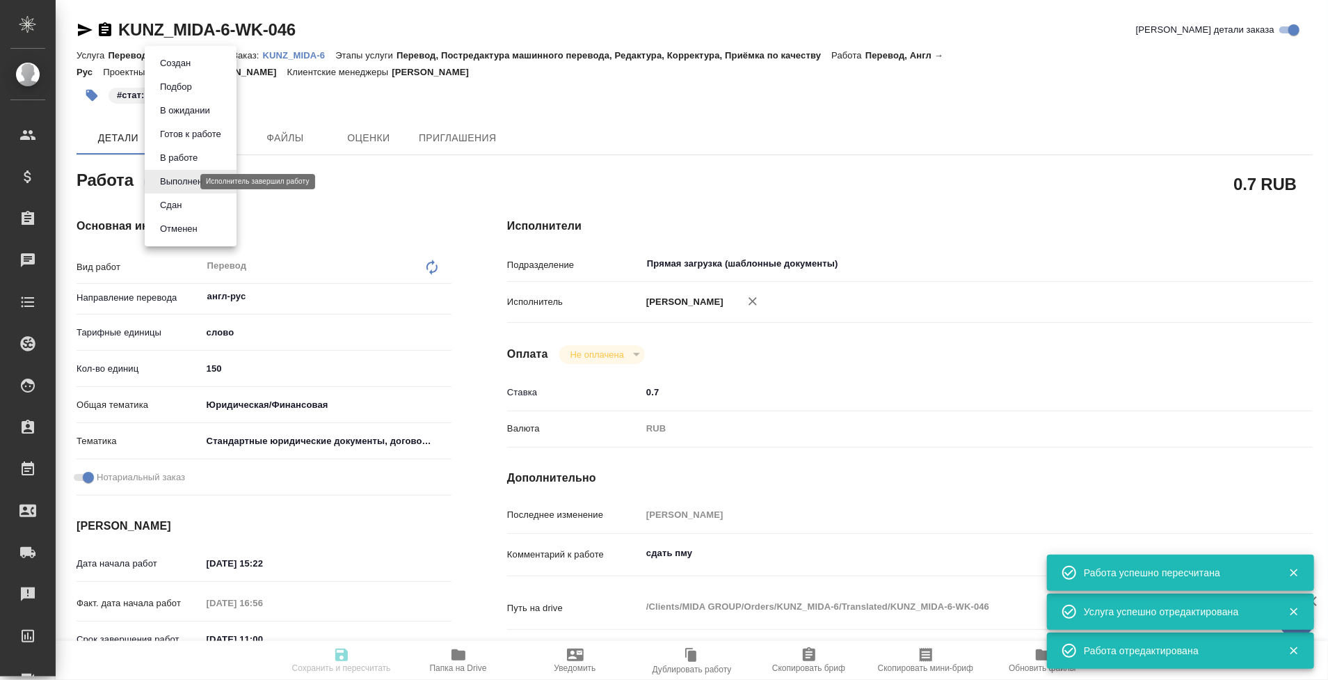
type textarea "apostille - Power of Attorney 250901.pdf - печати, штампы, стр. 4-5, апостиль -…"
type textarea "x"
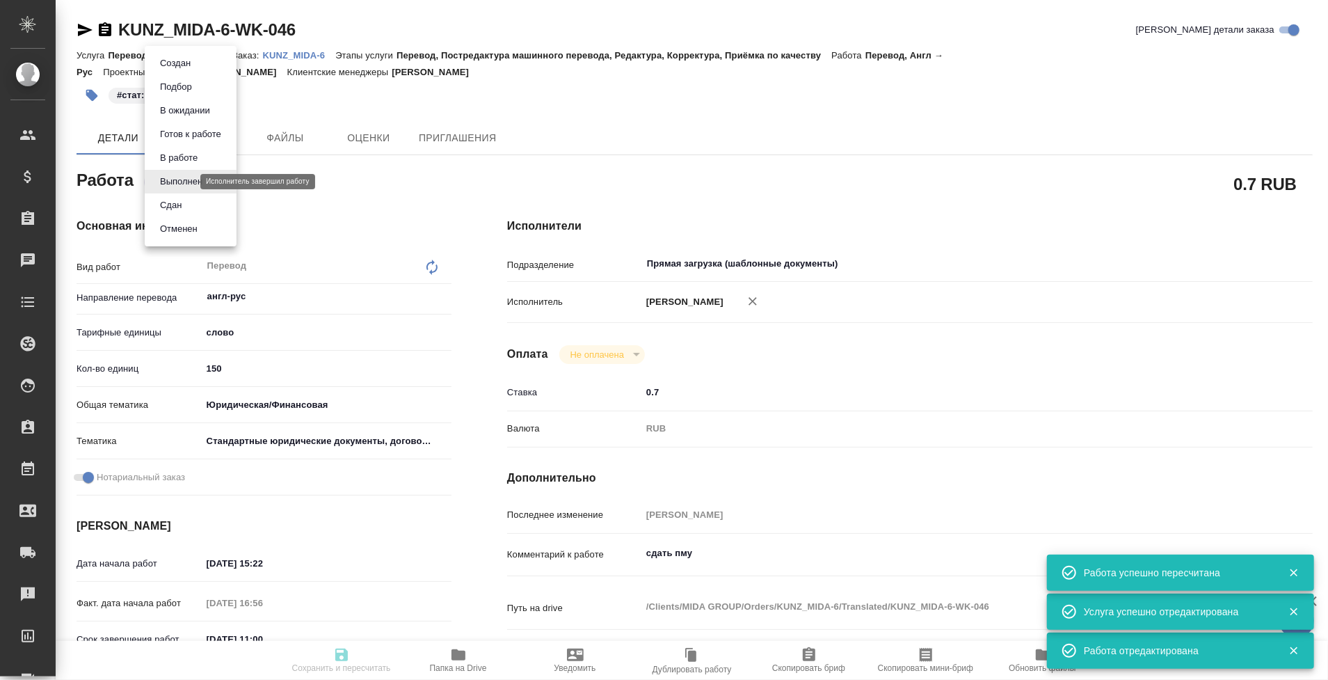
type textarea "x"
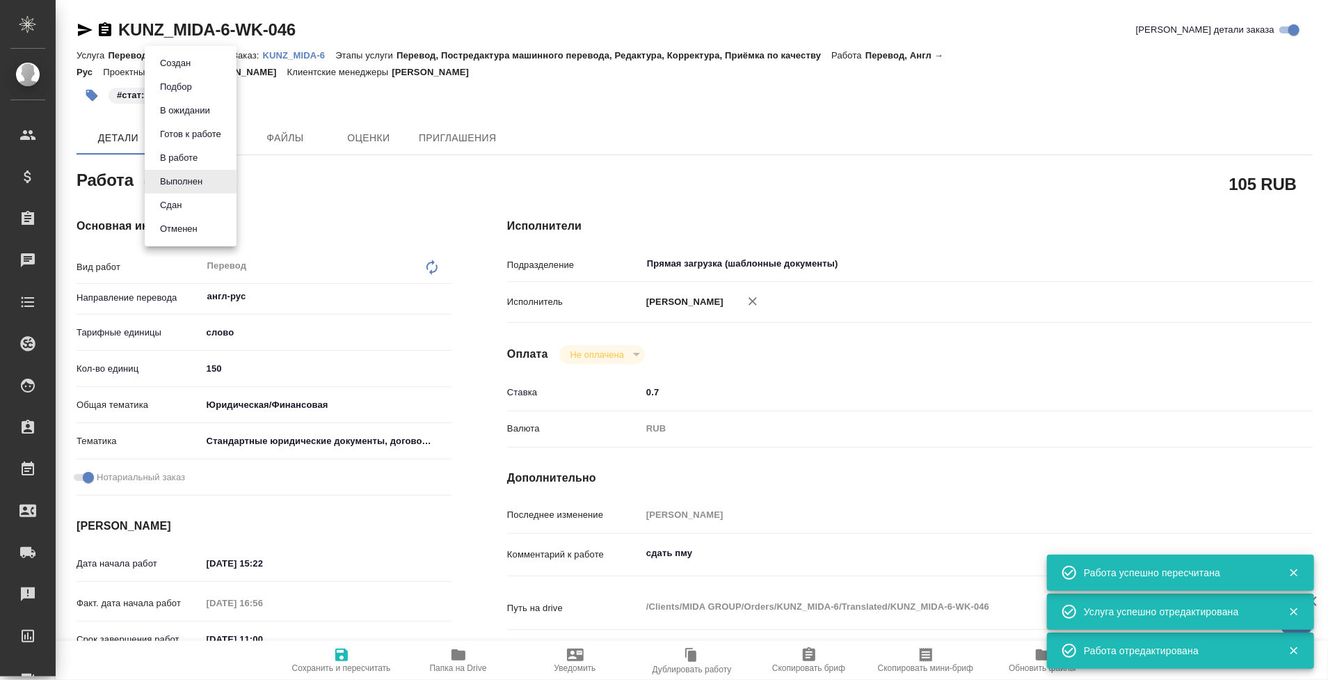
type textarea "x"
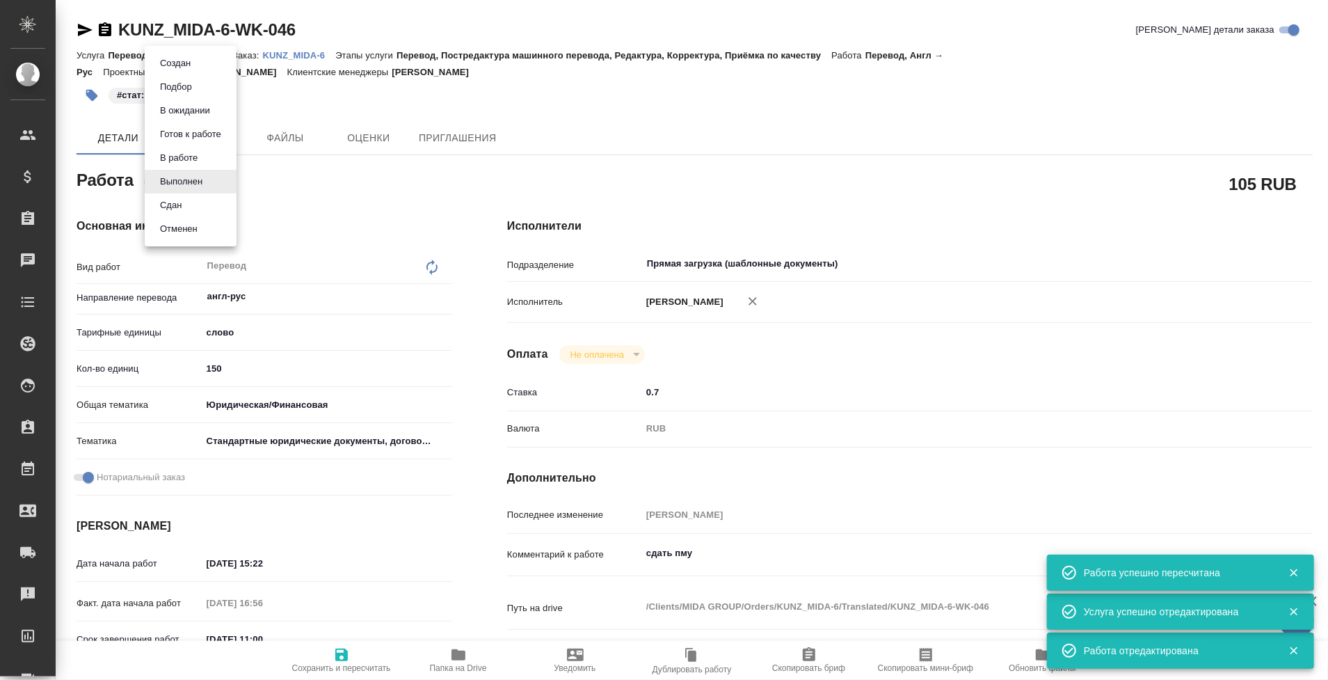
type textarea "x"
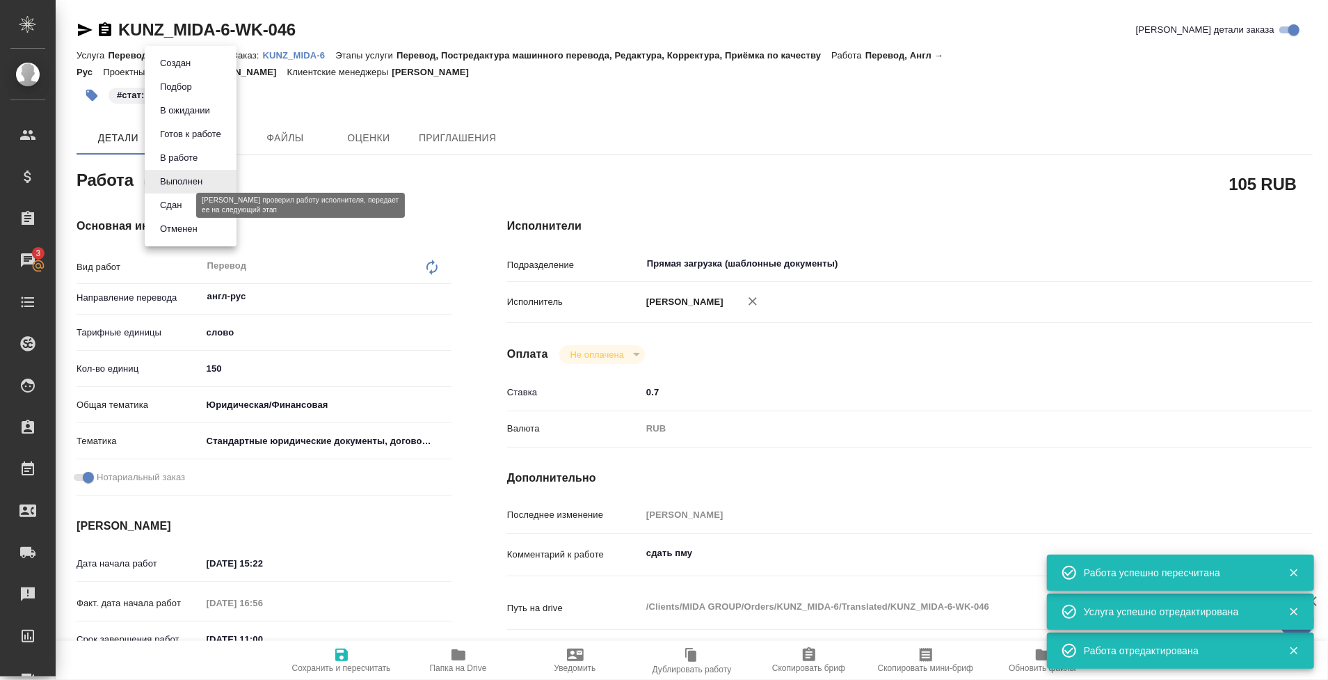
type textarea "x"
click at [180, 210] on button "Сдан" at bounding box center [171, 205] width 30 height 15
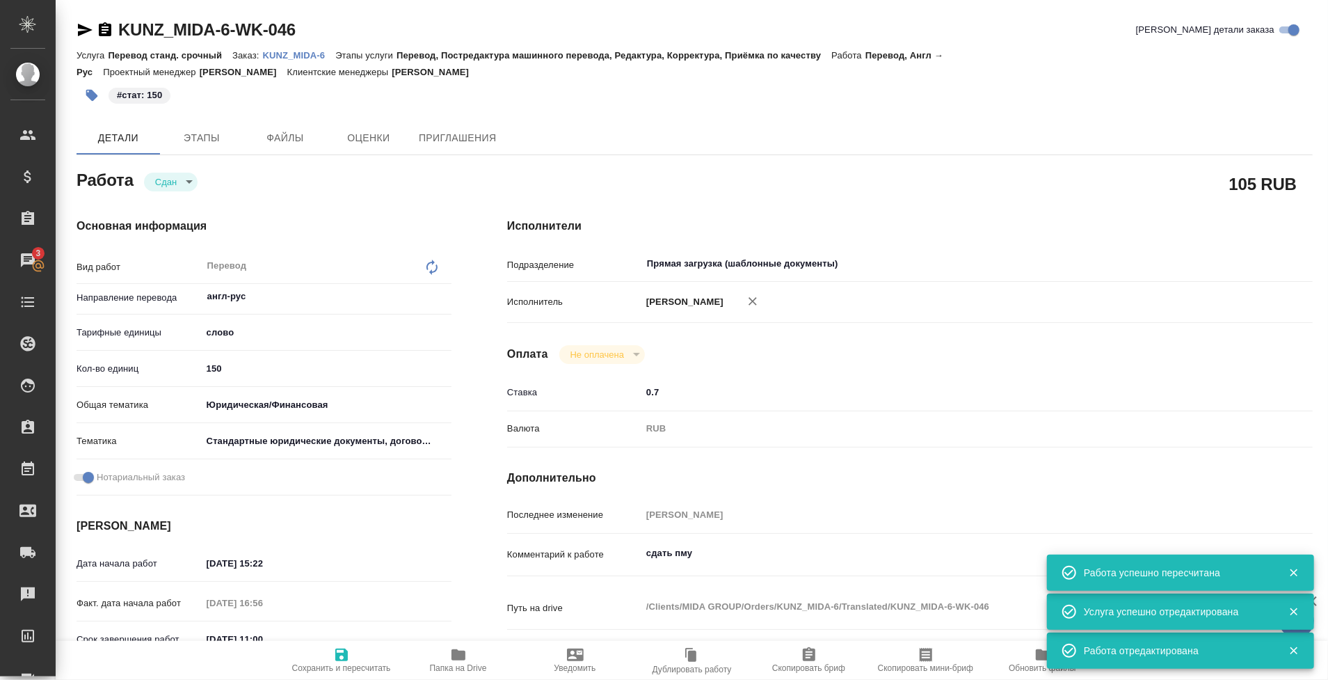
type textarea "x"
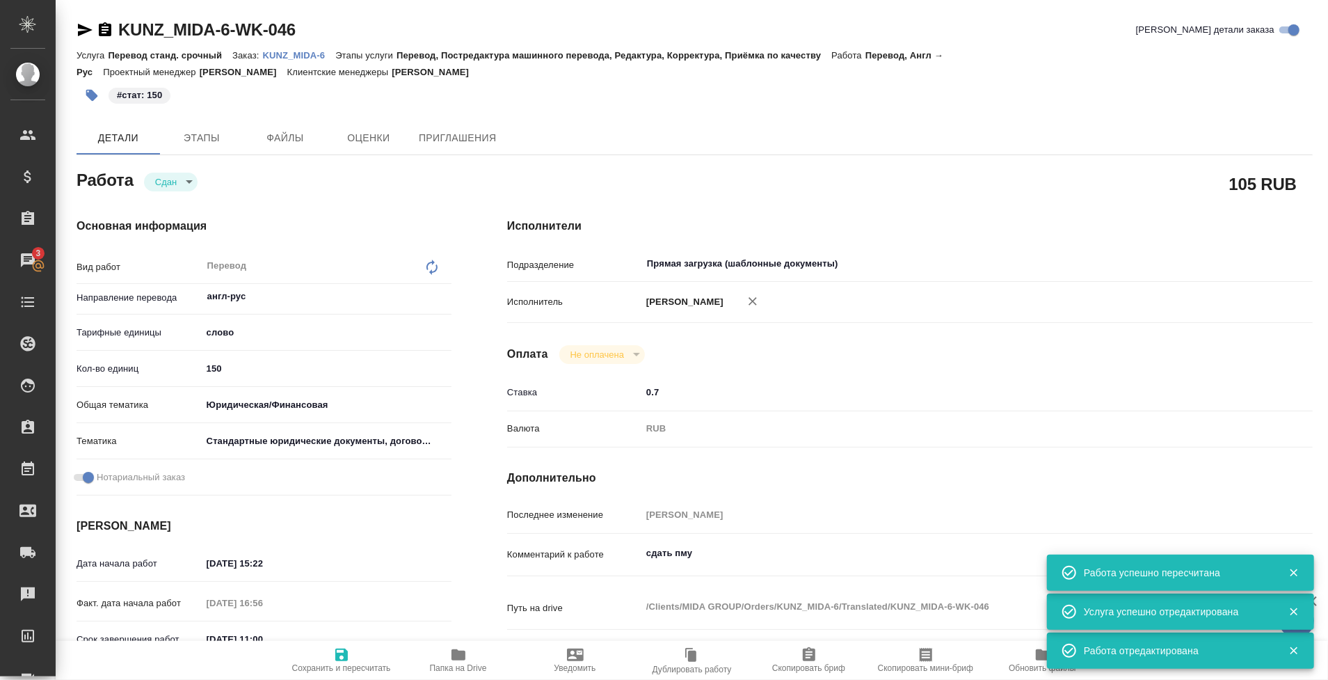
type textarea "x"
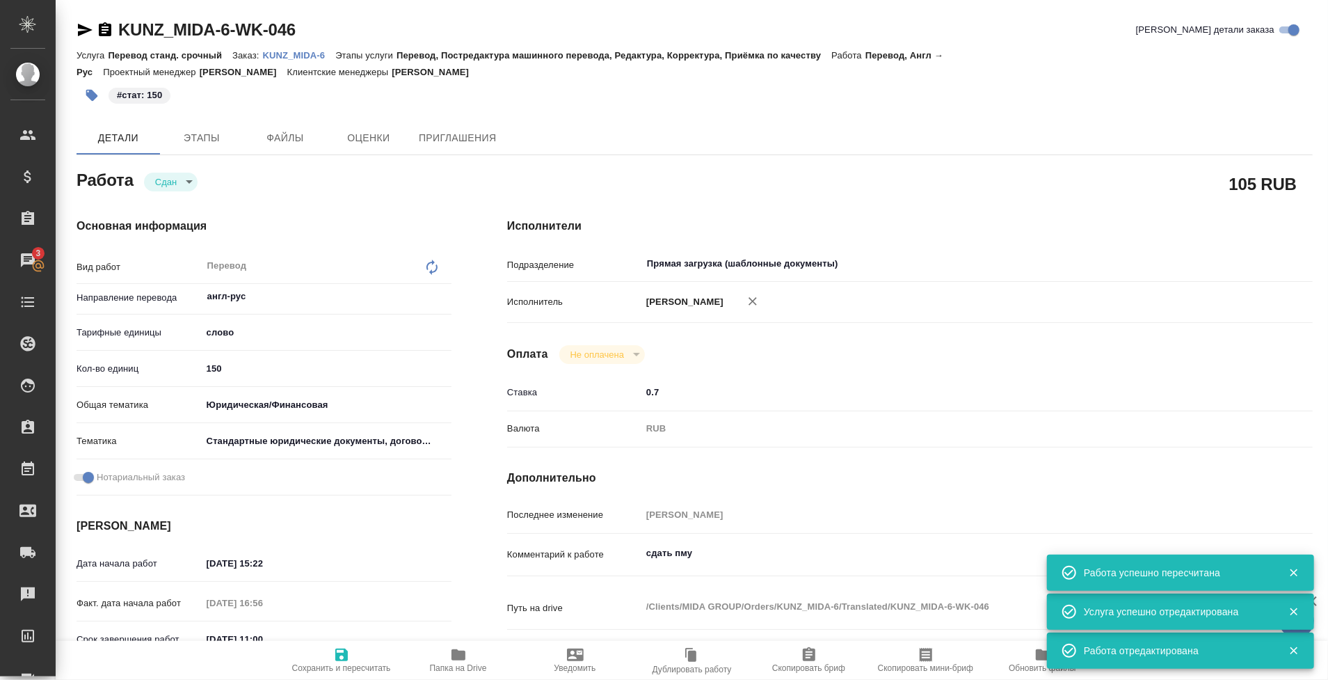
type textarea "x"
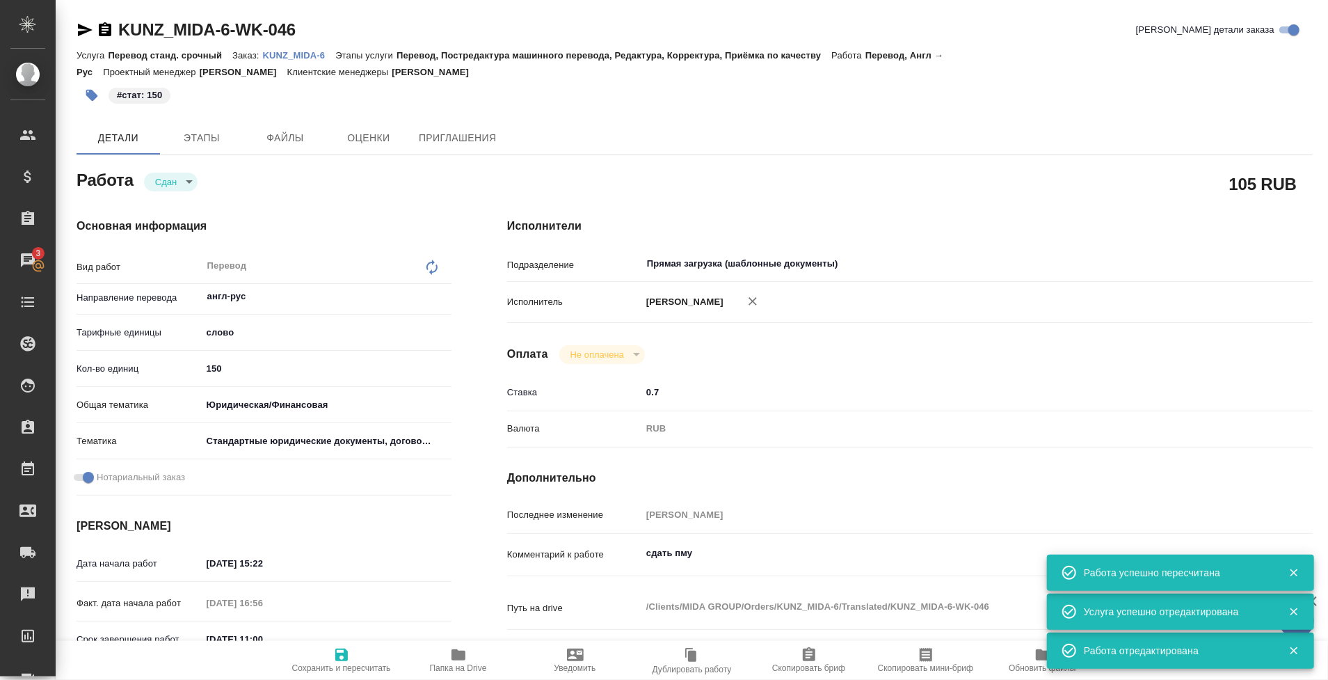
type textarea "x"
